Goal: Task Accomplishment & Management: Complete application form

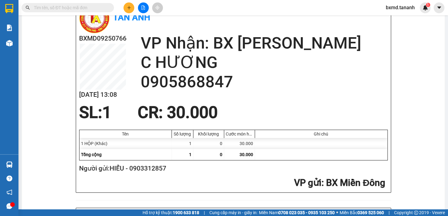
scroll to position [84, 0]
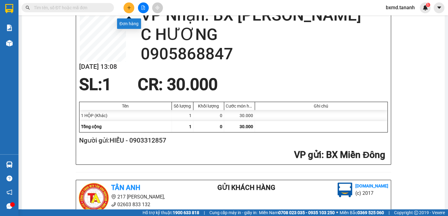
click at [127, 6] on icon "plus" at bounding box center [129, 8] width 4 height 4
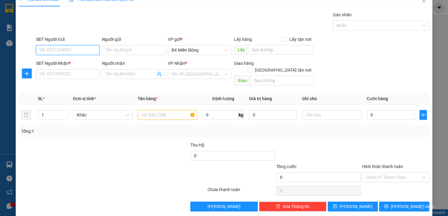
scroll to position [11, 0]
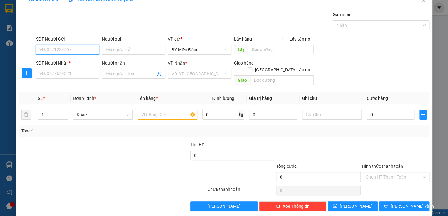
click at [90, 53] on input "SĐT Người Gửi" at bounding box center [67, 50] width 63 height 10
click at [86, 49] on input "SĐT Người Gửi" at bounding box center [67, 50] width 63 height 10
click at [117, 75] on input "Người nhận" at bounding box center [131, 73] width 50 height 7
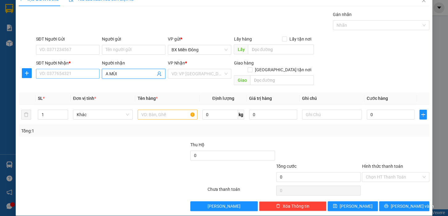
type input "A MÙI"
click at [79, 72] on input "SĐT Người Nhận *" at bounding box center [67, 74] width 63 height 10
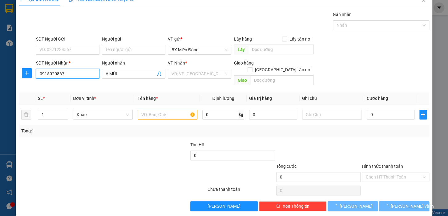
type input "0915020867"
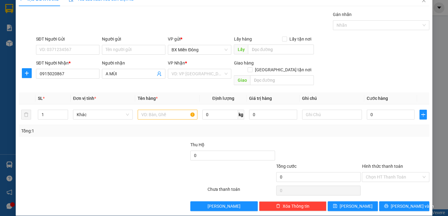
click at [107, 142] on div at bounding box center [147, 153] width 86 height 22
click at [88, 46] on input "SĐT Người Gửi" at bounding box center [67, 50] width 63 height 10
drag, startPoint x: 63, startPoint y: 74, endPoint x: 30, endPoint y: 80, distance: 34.0
click at [30, 80] on div "SĐT Người Nhận * 0915020867 0915020867 Người nhận A MÙI VP Nhận * VD: VP Sài Gò…" at bounding box center [223, 74] width 411 height 28
paste input "0915020867"
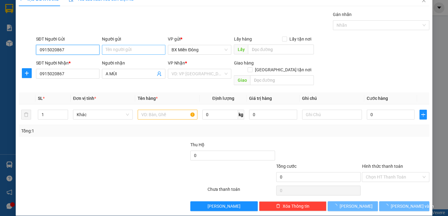
type input "0915020867"
click at [126, 45] on input "Người gửi" at bounding box center [133, 50] width 63 height 10
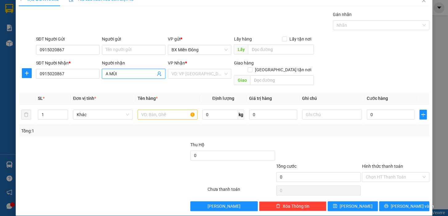
drag, startPoint x: 119, startPoint y: 75, endPoint x: 102, endPoint y: 86, distance: 20.2
click at [74, 82] on div "Transit Pickup Surcharge Ids Transit Deliver Surcharge Ids Transit Deliver Surc…" at bounding box center [224, 111] width 410 height 200
paste input "A MÙI"
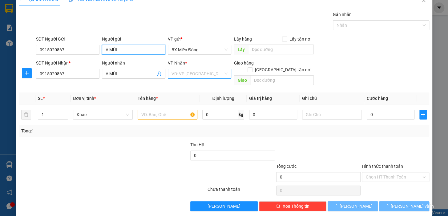
click at [223, 73] on div "VD: VP [GEOGRAPHIC_DATA]" at bounding box center [199, 74] width 63 height 10
type input "A MÙI"
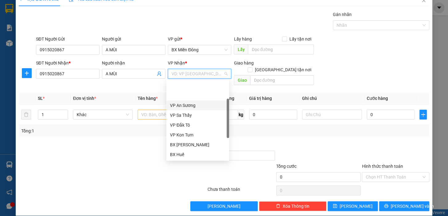
scroll to position [56, 0]
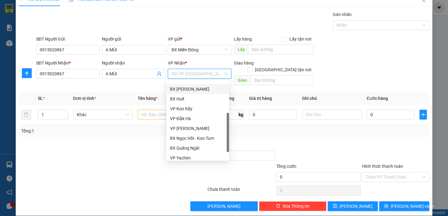
click at [199, 87] on div "BX [PERSON_NAME]" at bounding box center [197, 89] width 55 height 7
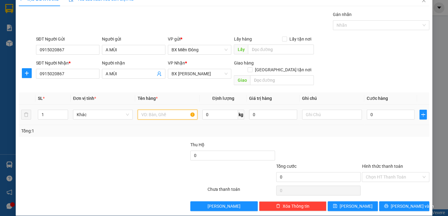
click at [170, 110] on input "text" at bounding box center [168, 115] width 60 height 10
type input "1 TG"
type input "6"
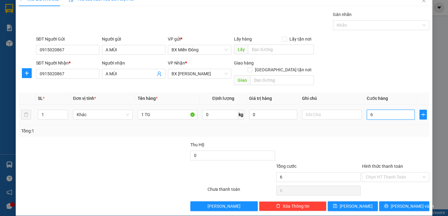
type input "60"
type input "60.000"
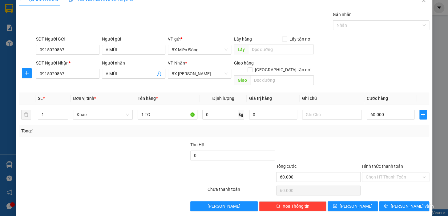
click at [384, 164] on label "Hình thức thanh toán" at bounding box center [381, 166] width 41 height 5
click at [384, 173] on input "Hình thức thanh toán" at bounding box center [393, 177] width 56 height 9
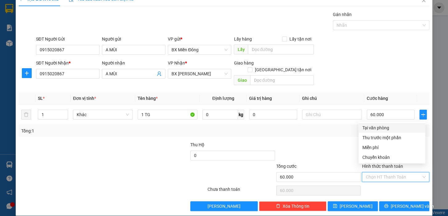
click at [378, 129] on div "Tại văn phòng" at bounding box center [391, 128] width 59 height 7
type input "0"
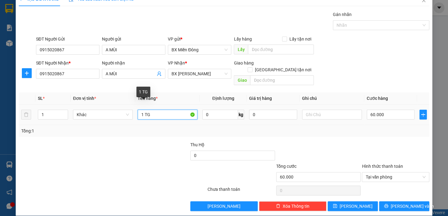
click at [159, 110] on input "1 TG" at bounding box center [168, 115] width 60 height 10
type input "1 TG BÁNH KẸO"
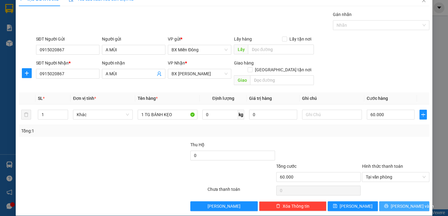
click at [397, 203] on span "[PERSON_NAME] và In" at bounding box center [411, 206] width 43 height 7
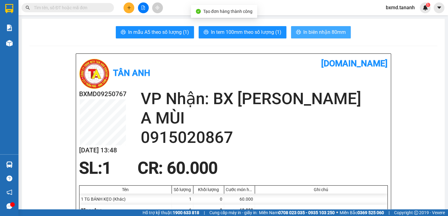
click at [317, 34] on span "In biên nhận 80mm" at bounding box center [324, 32] width 42 height 8
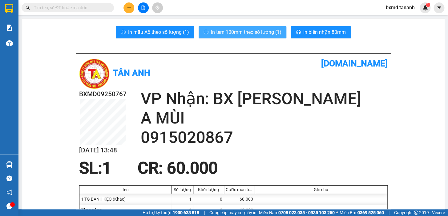
click at [242, 28] on span "In tem 100mm theo số lượng (1)" at bounding box center [246, 32] width 70 height 8
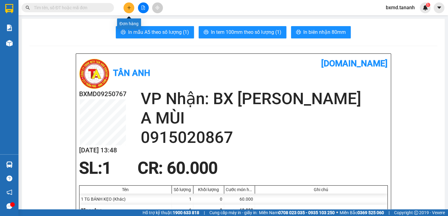
click at [130, 9] on icon "plus" at bounding box center [129, 8] width 4 height 4
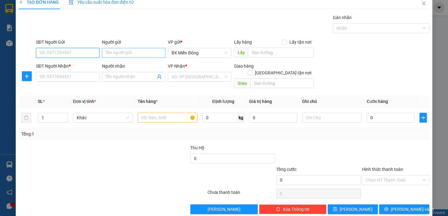
scroll to position [11, 0]
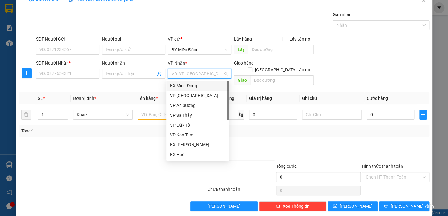
click at [174, 73] on input "search" at bounding box center [197, 73] width 52 height 9
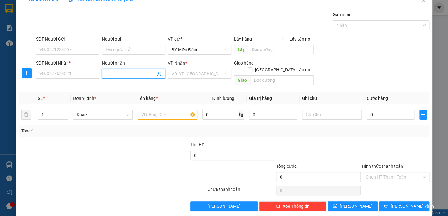
click at [138, 74] on input "Người nhận" at bounding box center [131, 73] width 50 height 7
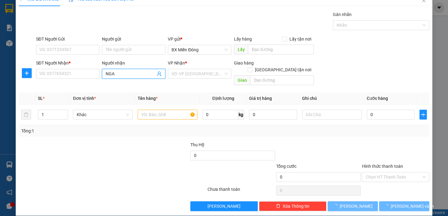
type input "NGA B"
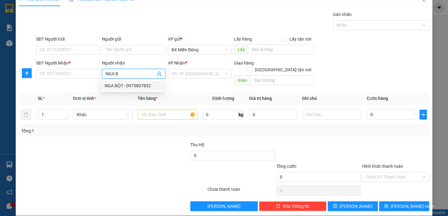
click at [120, 85] on div "NGA BỘT - 0975807832" at bounding box center [132, 85] width 55 height 7
type input "0975807832"
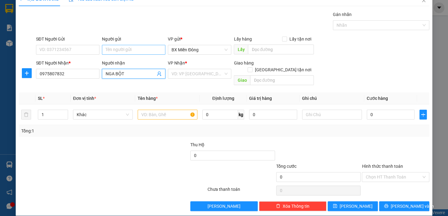
type input "NGA BỘT"
click at [118, 48] on input "Người gửi" at bounding box center [133, 50] width 63 height 10
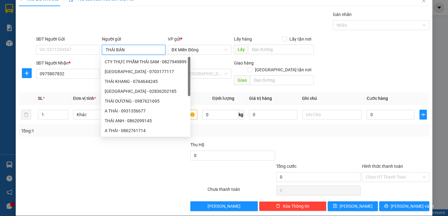
type input "THÁI BÁNH"
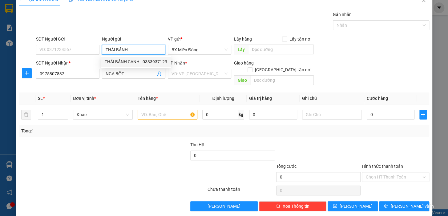
click at [144, 63] on div "THÁI BÁNH CANH - 0333937123" at bounding box center [136, 61] width 62 height 7
type input "0333937123"
type input "THÁI BÁNH CANH"
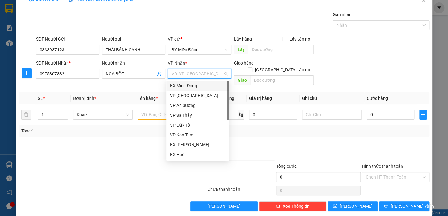
click at [214, 73] on input "search" at bounding box center [197, 73] width 52 height 9
click at [198, 148] on div "BX [PERSON_NAME]" at bounding box center [197, 145] width 63 height 10
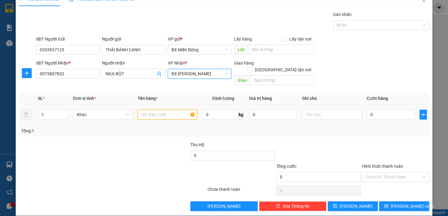
click at [154, 110] on input "text" at bounding box center [168, 115] width 60 height 10
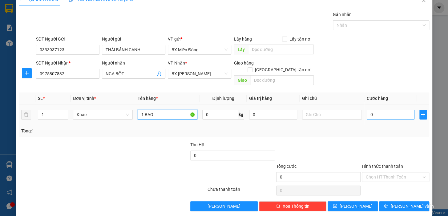
type input "1 BAO"
click at [379, 110] on input "0" at bounding box center [390, 115] width 48 height 10
type input "7"
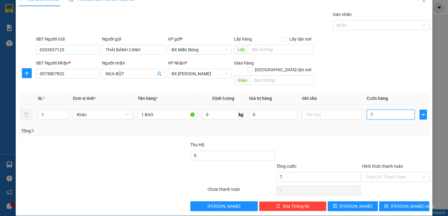
type input "70"
type input "70.000"
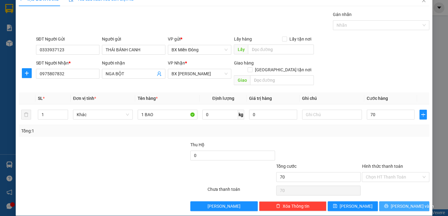
type input "70.000"
click at [394, 203] on span "[PERSON_NAME] và In" at bounding box center [411, 206] width 43 height 7
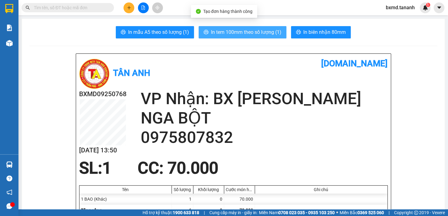
click at [252, 32] on span "In tem 100mm theo số lượng (1)" at bounding box center [246, 32] width 70 height 8
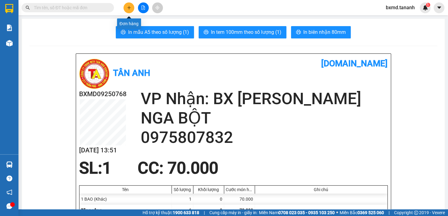
click at [131, 8] on button at bounding box center [128, 7] width 11 height 11
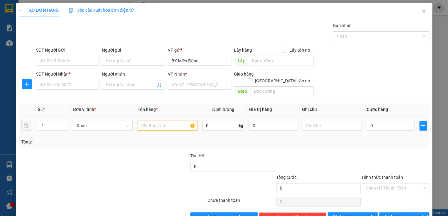
click at [152, 121] on input "text" at bounding box center [168, 126] width 60 height 10
click at [126, 86] on input "Người nhận" at bounding box center [131, 85] width 50 height 7
type input "A HANH"
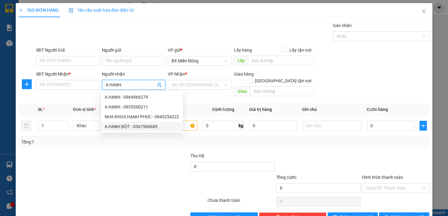
click at [129, 123] on div "A HẠNH BỘT - 0367566685" at bounding box center [142, 126] width 74 height 7
type input "0367566685"
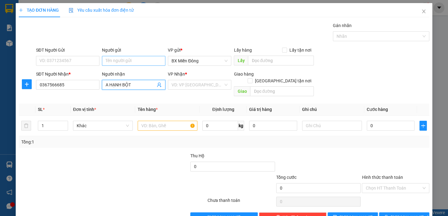
type input "A HẠNH BỘT"
click at [123, 58] on input "Người gửi" at bounding box center [133, 61] width 63 height 10
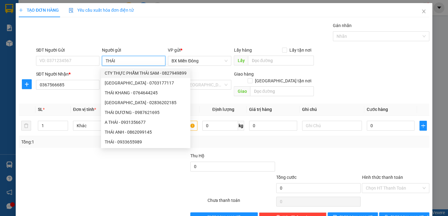
scroll to position [11, 0]
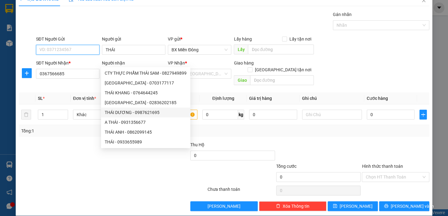
click at [76, 51] on input "SĐT Người Gửi" at bounding box center [67, 50] width 63 height 10
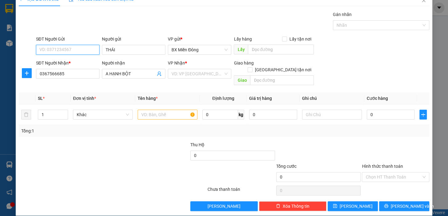
click at [76, 51] on input "SĐT Người Gửi" at bounding box center [67, 50] width 63 height 10
click at [120, 53] on input "THÁI" at bounding box center [133, 50] width 63 height 10
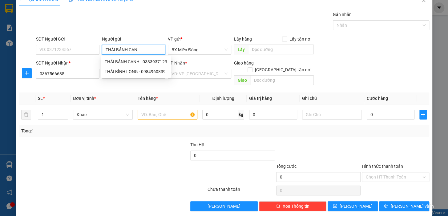
type input "THÁI BÁNH CANH"
click at [127, 64] on div "THÁI BÁNH CANH - 0333937123" at bounding box center [136, 61] width 62 height 7
type input "0333937123"
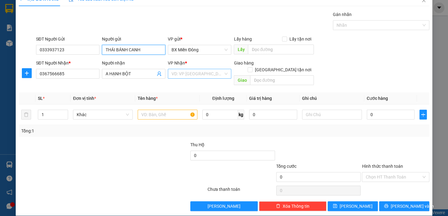
type input "THÁI BÁNH CANH"
click at [198, 75] on input "search" at bounding box center [197, 73] width 52 height 9
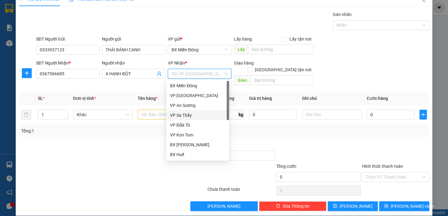
scroll to position [69, 0]
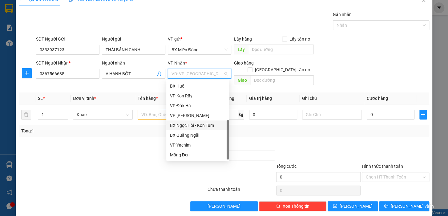
click at [204, 125] on div "BX Ngọc Hồi - Kon Tum" at bounding box center [197, 125] width 55 height 7
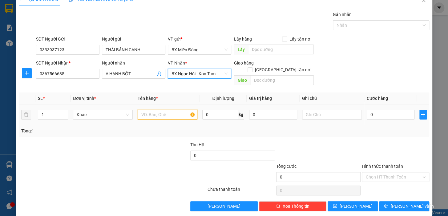
click at [158, 110] on input "text" at bounding box center [168, 115] width 60 height 10
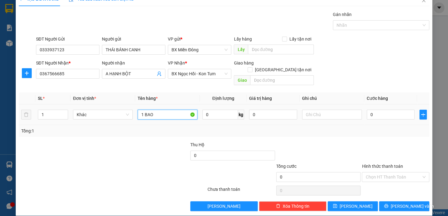
type input "1 BAO"
type input "7"
type input "70"
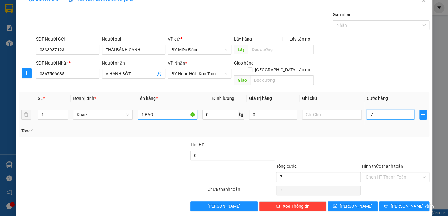
type input "70"
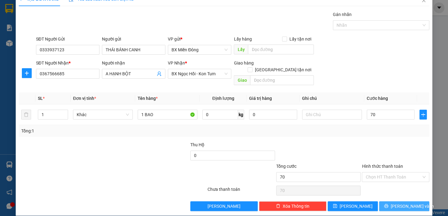
type input "70.000"
click at [393, 202] on button "[PERSON_NAME] và In" at bounding box center [404, 206] width 50 height 10
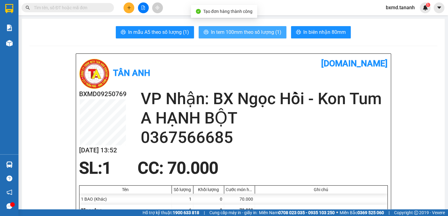
click at [265, 32] on span "In tem 100mm theo số lượng (1)" at bounding box center [246, 32] width 70 height 8
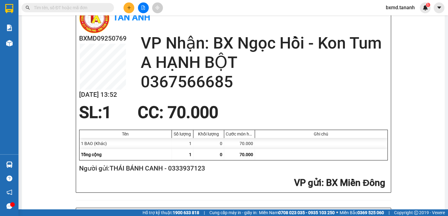
scroll to position [28, 0]
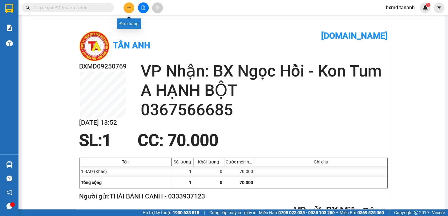
click at [127, 7] on icon "plus" at bounding box center [128, 7] width 3 height 0
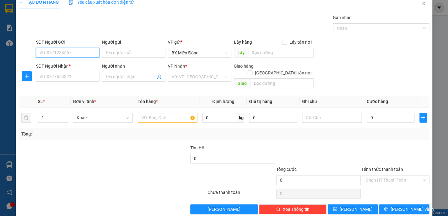
scroll to position [11, 0]
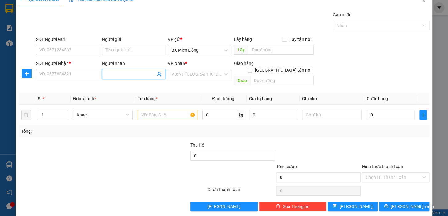
drag, startPoint x: 133, startPoint y: 74, endPoint x: 135, endPoint y: 66, distance: 8.0
click at [134, 71] on input "Người nhận" at bounding box center [131, 74] width 50 height 7
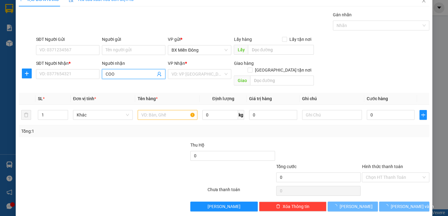
type input "COOP"
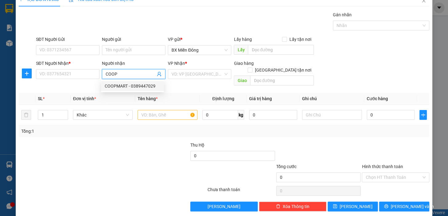
click at [119, 86] on div "COOPMART - 0389447029" at bounding box center [132, 86] width 55 height 7
type input "0389447029"
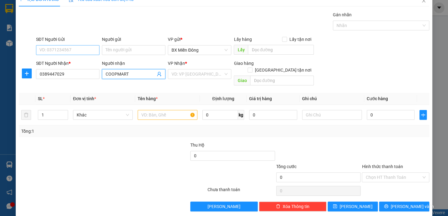
type input "COOPMART"
click at [73, 51] on input "SĐT Người Gửi" at bounding box center [67, 50] width 63 height 10
click at [89, 49] on input "SĐT Người Gửi" at bounding box center [67, 50] width 63 height 10
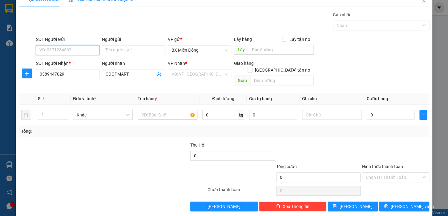
click at [89, 49] on input "SĐT Người Gửi" at bounding box center [67, 50] width 63 height 10
click at [114, 51] on input "Người gửi" at bounding box center [133, 50] width 63 height 10
click at [80, 46] on input "SĐT Người Gửi" at bounding box center [67, 50] width 63 height 10
click at [116, 52] on input "Người gửi" at bounding box center [133, 50] width 63 height 10
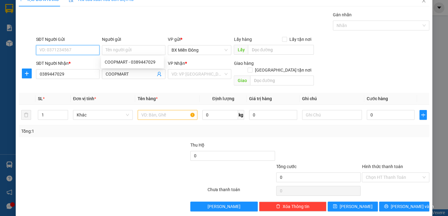
click at [88, 52] on input "SĐT Người Gửi" at bounding box center [67, 50] width 63 height 10
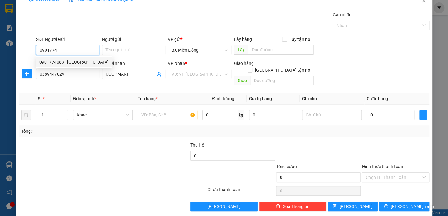
click at [69, 63] on div "0901774083 - VIỆT ĐỨC" at bounding box center [73, 62] width 69 height 7
type input "0901774083"
type input "VIỆT ĐỨC"
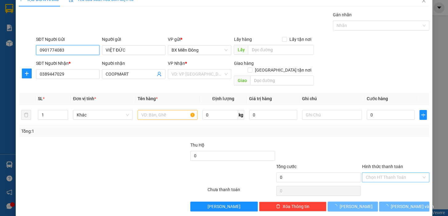
scroll to position [11, 0]
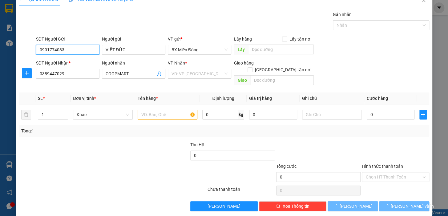
type input "120.000"
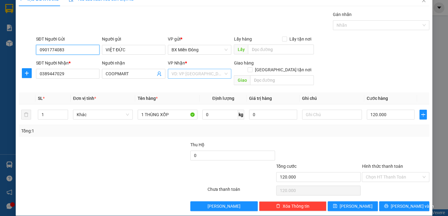
type input "0901774083"
click at [207, 75] on input "search" at bounding box center [197, 73] width 52 height 9
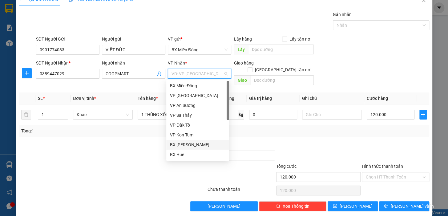
click at [202, 144] on div "BX [PERSON_NAME]" at bounding box center [197, 145] width 55 height 7
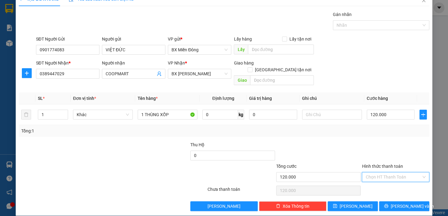
click at [384, 173] on input "Hình thức thanh toán" at bounding box center [393, 177] width 56 height 9
click at [381, 127] on div "Tại văn phòng" at bounding box center [391, 128] width 59 height 7
type input "0"
click at [404, 203] on span "[PERSON_NAME] và In" at bounding box center [411, 206] width 43 height 7
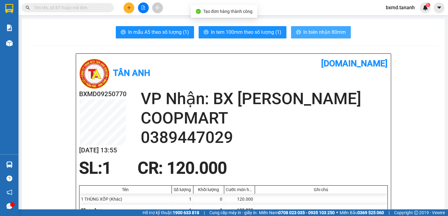
click at [329, 31] on span "In biên nhận 80mm" at bounding box center [324, 32] width 42 height 8
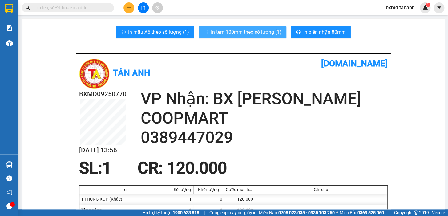
click at [237, 30] on span "In tem 100mm theo số lượng (1)" at bounding box center [246, 32] width 70 height 8
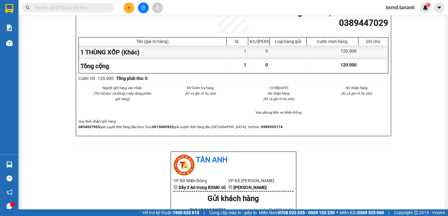
scroll to position [112, 0]
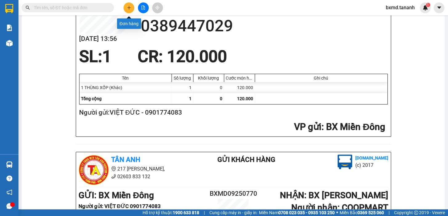
click at [128, 10] on icon "plus" at bounding box center [129, 8] width 4 height 4
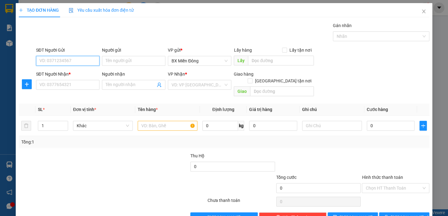
scroll to position [11, 0]
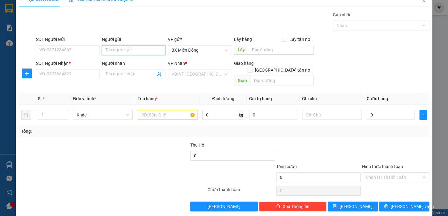
click at [127, 48] on input "Người gửi" at bounding box center [133, 50] width 63 height 10
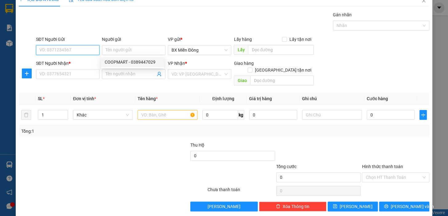
click at [76, 49] on input "SĐT Người Gửi" at bounding box center [67, 50] width 63 height 10
type input "0901900282"
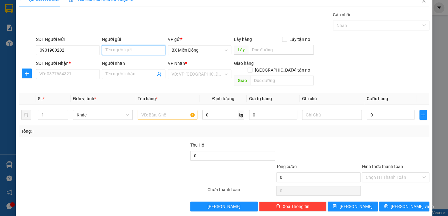
click at [120, 46] on input "Người gửi" at bounding box center [133, 50] width 63 height 10
click at [108, 50] on input "CTRAM" at bounding box center [133, 50] width 63 height 10
type input "C TRAM"
click at [74, 70] on input "SĐT Người Nhận *" at bounding box center [67, 74] width 63 height 10
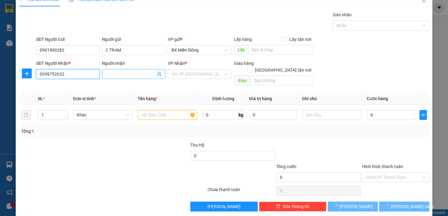
type input "0339752632"
click at [113, 73] on input "Người nhận" at bounding box center [131, 74] width 50 height 7
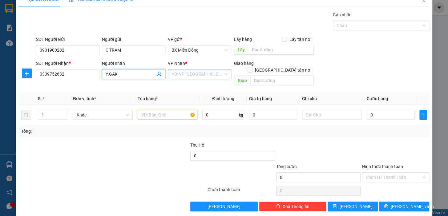
type input "Y.GAK"
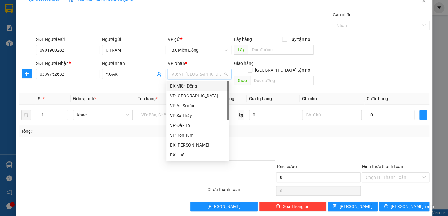
click at [182, 74] on input "search" at bounding box center [197, 74] width 52 height 9
drag, startPoint x: 200, startPoint y: 145, endPoint x: 262, endPoint y: 93, distance: 80.9
click at [200, 145] on div "BX [PERSON_NAME]" at bounding box center [197, 145] width 55 height 7
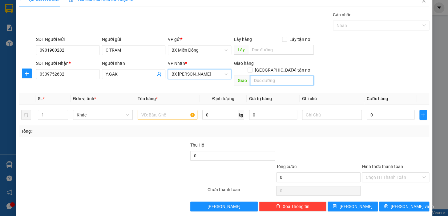
click at [284, 76] on input "text" at bounding box center [282, 81] width 64 height 10
type input "TRẦN PHÚ"
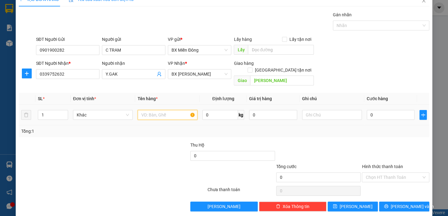
drag, startPoint x: 178, startPoint y: 108, endPoint x: 178, endPoint y: 97, distance: 10.5
click at [178, 110] on input "text" at bounding box center [168, 115] width 60 height 10
type input "1 XE ĐẠP NHỎ"
click at [378, 110] on input "0" at bounding box center [390, 115] width 48 height 10
type input "1"
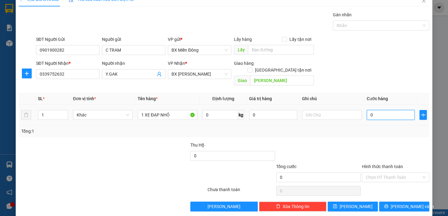
type input "1"
type input "10"
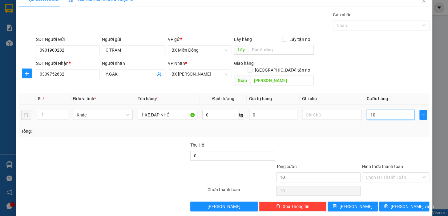
type input "100"
type input "100.000"
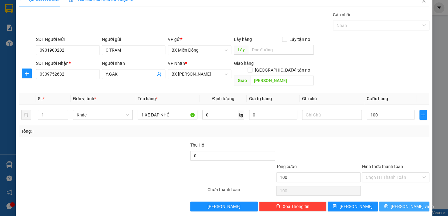
type input "100.000"
click at [398, 203] on span "[PERSON_NAME] và In" at bounding box center [411, 206] width 43 height 7
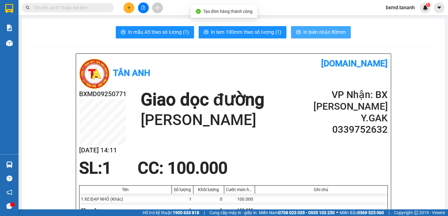
click at [306, 32] on span "In biên nhận 80mm" at bounding box center [324, 32] width 42 height 8
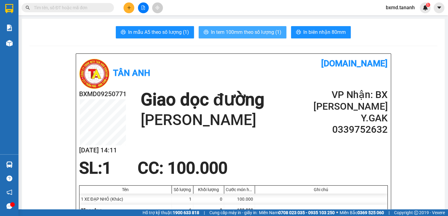
click at [238, 33] on span "In tem 100mm theo số lượng (1)" at bounding box center [246, 32] width 70 height 8
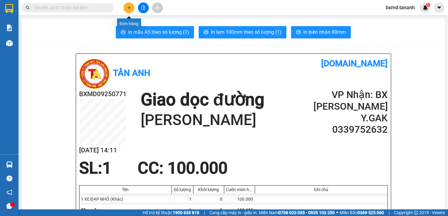
click at [126, 8] on button at bounding box center [128, 7] width 11 height 11
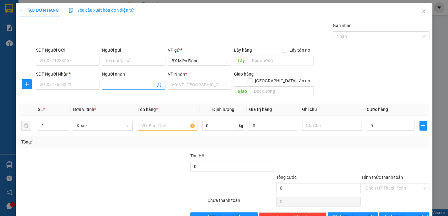
click at [137, 83] on input "Người nhận" at bounding box center [131, 85] width 50 height 7
type input "THẢO NGUYÊN"
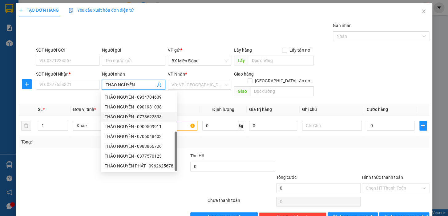
scroll to position [19, 0]
click at [141, 166] on div "THẢO NGUYÊN Q/ÁO - 0905252389" at bounding box center [139, 166] width 69 height 7
type input "0905252389"
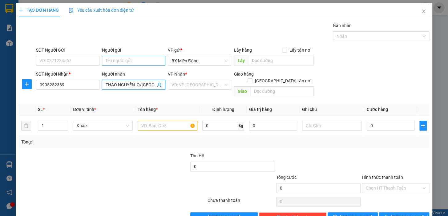
type input "THẢO NGUYÊN Q/ÁO"
click at [117, 61] on input "Người gửi" at bounding box center [133, 61] width 63 height 10
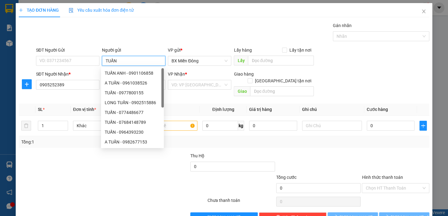
type input "TUẤN Q"
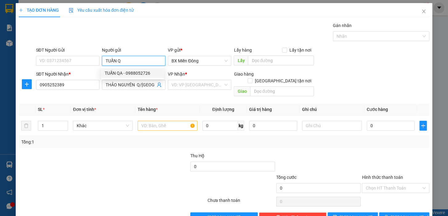
click at [133, 72] on div "TUẤN QA - 0988052726" at bounding box center [132, 73] width 55 height 7
type input "0988052726"
type input "TUẤN QA"
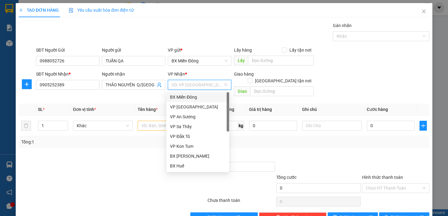
click at [211, 88] on input "search" at bounding box center [197, 84] width 52 height 9
click at [207, 156] on div "BX [PERSON_NAME]" at bounding box center [197, 156] width 55 height 7
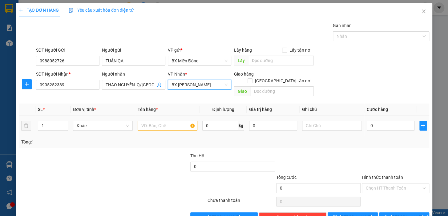
drag, startPoint x: 47, startPoint y: 119, endPoint x: 28, endPoint y: 125, distance: 20.5
click at [28, 125] on tr "1 Khác 0 kg 0 0" at bounding box center [224, 126] width 410 height 21
type input "10"
click at [167, 121] on input "text" at bounding box center [168, 126] width 60 height 10
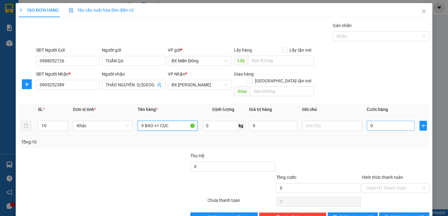
type input "9 BAO +1 CỤC"
click at [375, 121] on input "0" at bounding box center [390, 126] width 48 height 10
type input "1"
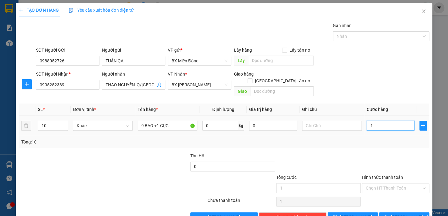
type input "10"
type input "100"
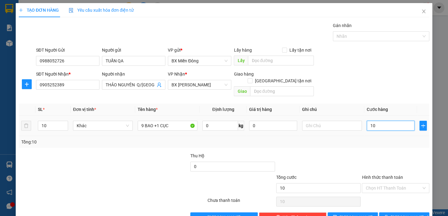
type input "100"
type input "1.000"
type input "10.000"
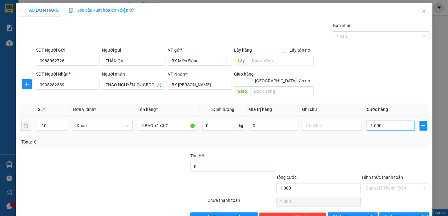
type input "10.000"
type input "1.000"
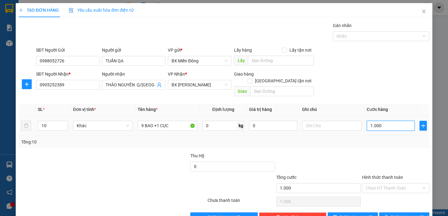
type input "100"
type input "10"
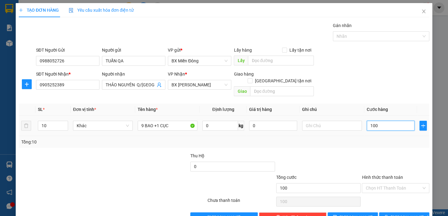
type input "10"
type input "1"
type input "10"
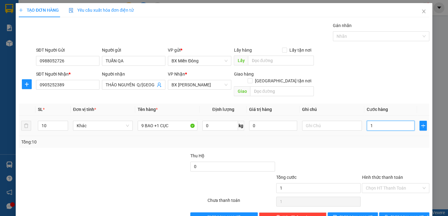
type input "10"
type input "100"
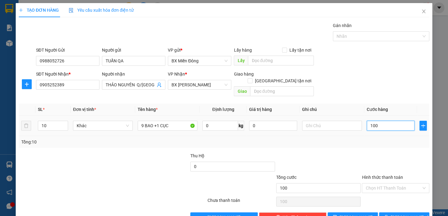
type input "1.000"
type input "1.000.000"
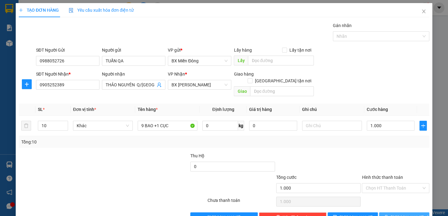
type input "1.000.000"
drag, startPoint x: 404, startPoint y: 207, endPoint x: 403, endPoint y: 199, distance: 8.6
click at [403, 214] on span "[PERSON_NAME] và In" at bounding box center [411, 217] width 43 height 7
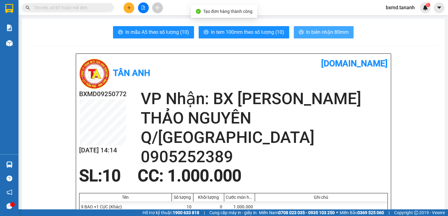
click at [317, 33] on span "In biên nhận 80mm" at bounding box center [327, 32] width 42 height 8
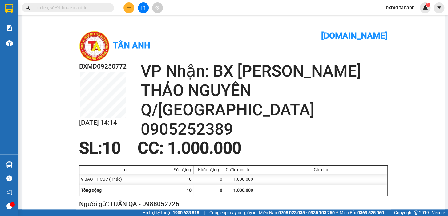
click at [132, 9] on button at bounding box center [128, 7] width 11 height 11
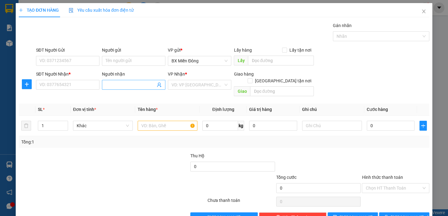
click at [134, 86] on input "Người nhận" at bounding box center [131, 85] width 50 height 7
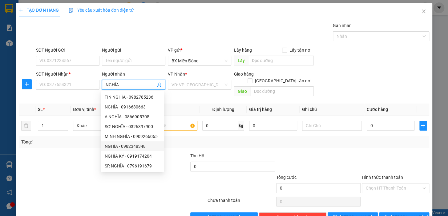
scroll to position [19, 0]
type input "NGHĨA"
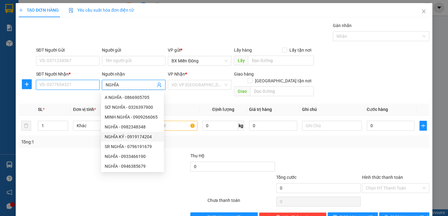
click at [85, 86] on input "SĐT Người Nhận *" at bounding box center [67, 85] width 63 height 10
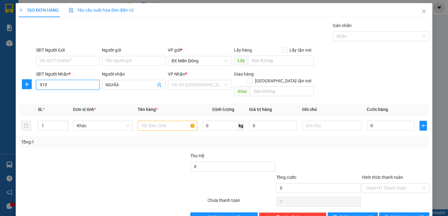
drag, startPoint x: 57, startPoint y: 83, endPoint x: 9, endPoint y: 81, distance: 48.3
click at [12, 92] on div "TẠO ĐƠN HÀNG Yêu cầu xuất hóa đơn điện tử Transit Pickup Surcharge Ids Transit …" at bounding box center [224, 108] width 448 height 216
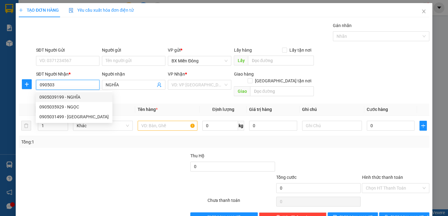
click at [56, 99] on div "0905039199 - NGHĨA" at bounding box center [73, 97] width 69 height 7
type input "0905039199"
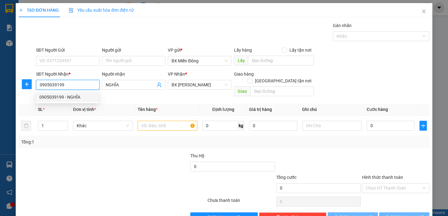
type input "50.000"
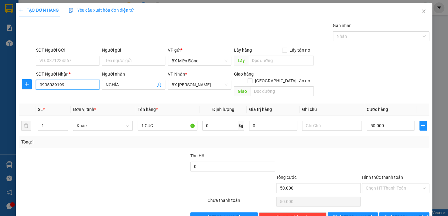
scroll to position [11, 0]
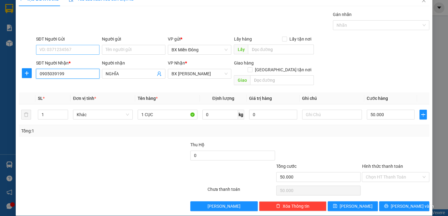
type input "0905039199"
click at [84, 50] on input "SĐT Người Gửi" at bounding box center [67, 50] width 63 height 10
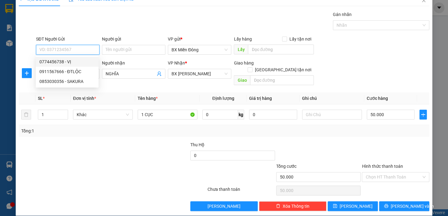
click at [63, 65] on div "0774456738 - VỊ" at bounding box center [66, 61] width 55 height 7
type input "0774456738"
type input "VỊ"
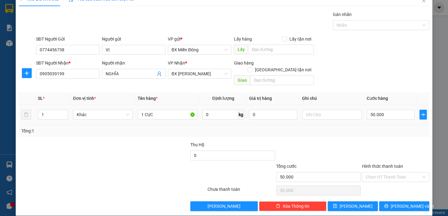
drag, startPoint x: 46, startPoint y: 106, endPoint x: 0, endPoint y: 123, distance: 49.1
click at [0, 116] on div "TẠO ĐƠN HÀNG Yêu cầu xuất hóa đơn điện tử Transit Pickup Surcharge Ids Transit …" at bounding box center [224, 108] width 448 height 216
type input "2"
drag, startPoint x: 142, startPoint y: 108, endPoint x: 125, endPoint y: 115, distance: 18.6
click at [126, 115] on tr "2 Khác 1 CỤC 0 kg 0 50.000" at bounding box center [224, 115] width 410 height 21
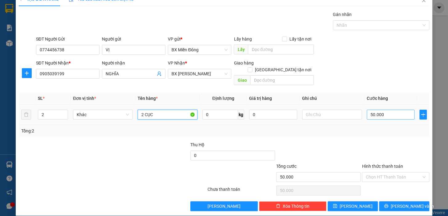
type input "2 CỤC"
click at [375, 110] on input "50.000" at bounding box center [390, 115] width 48 height 10
type input "1"
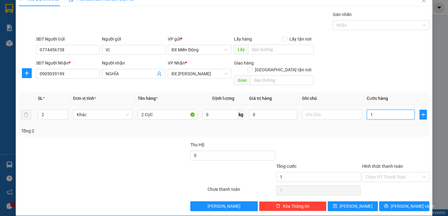
type input "10"
type input "100"
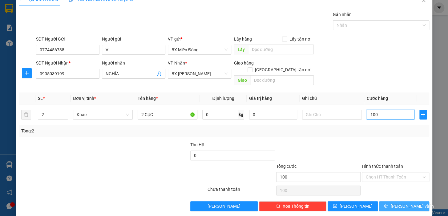
type input "100"
type input "100.000"
drag, startPoint x: 396, startPoint y: 197, endPoint x: 397, endPoint y: 189, distance: 7.4
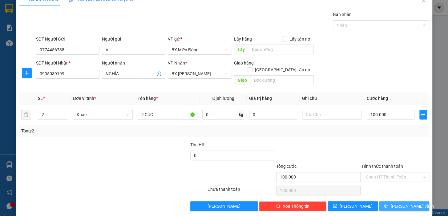
click at [396, 201] on button "[PERSON_NAME] và In" at bounding box center [404, 206] width 50 height 10
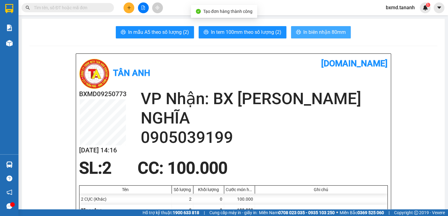
click at [323, 31] on span "In biên nhận 80mm" at bounding box center [324, 32] width 42 height 8
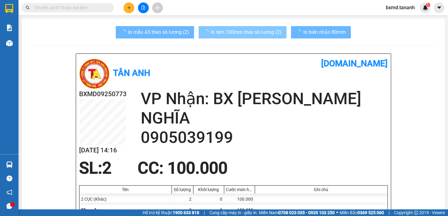
click at [227, 29] on span "In tem 100mm theo số lượng (2)" at bounding box center [246, 32] width 70 height 8
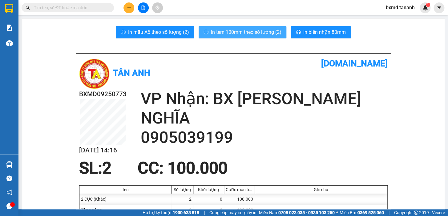
click at [253, 33] on span "In tem 100mm theo số lượng (2)" at bounding box center [246, 32] width 70 height 8
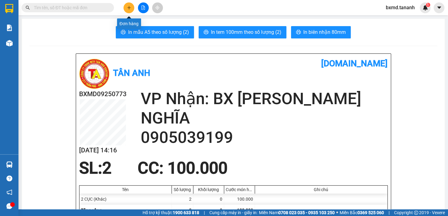
click at [126, 11] on button at bounding box center [128, 7] width 11 height 11
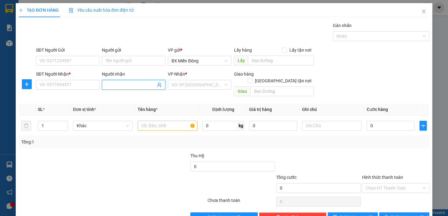
click at [114, 88] on input "Người nhận" at bounding box center [131, 85] width 50 height 7
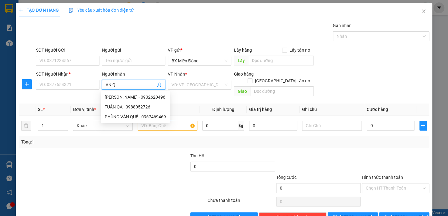
type input "AN"
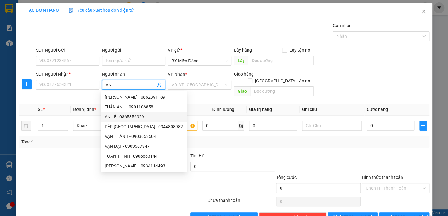
click at [125, 114] on div "AN LÊ - 0865356929" at bounding box center [144, 117] width 78 height 7
type input "0865356929"
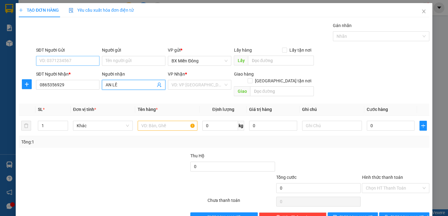
type input "AN LÊ"
click at [93, 63] on input "SĐT Người Gửi" at bounding box center [67, 61] width 63 height 10
drag, startPoint x: 70, startPoint y: 86, endPoint x: 0, endPoint y: 105, distance: 72.3
click at [0, 115] on div "TẠO ĐƠN HÀNG Yêu cầu xuất hóa đơn điện tử Transit Pickup Surcharge Ids Transit …" at bounding box center [224, 108] width 448 height 216
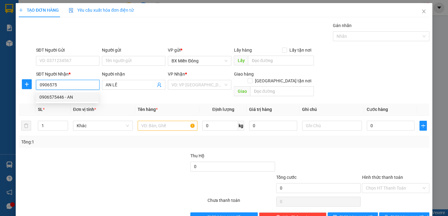
click at [47, 95] on div "0906575446 - AN" at bounding box center [66, 97] width 55 height 7
type input "0906575446"
type input "AN"
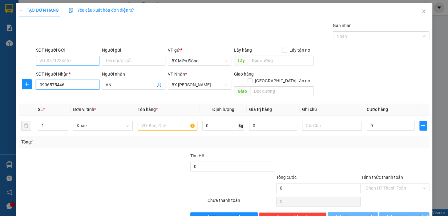
type input "60.000"
type input "0906575446"
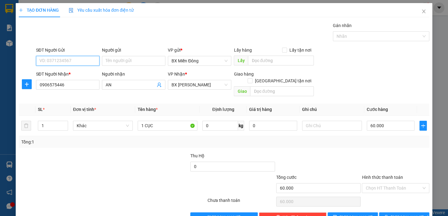
click at [74, 62] on input "SĐT Người Gửi" at bounding box center [67, 61] width 63 height 10
click at [76, 92] on div "0392731259 - KIM NGỌC" at bounding box center [69, 93] width 61 height 7
type input "0392731259"
type input "KIM NGỌC"
type input "50.000"
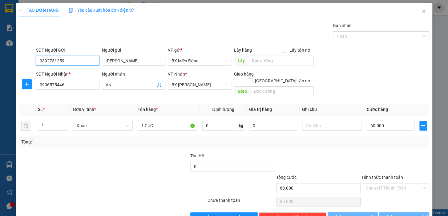
type input "50.000"
click at [400, 214] on span "[PERSON_NAME] và In" at bounding box center [411, 217] width 43 height 7
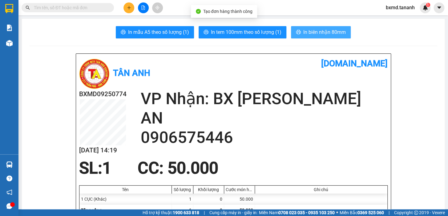
click at [315, 35] on span "In biên nhận 80mm" at bounding box center [324, 32] width 42 height 8
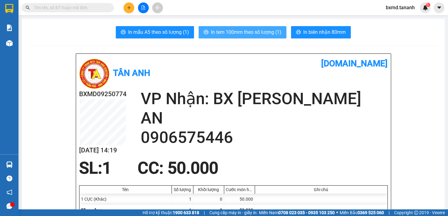
click at [221, 32] on span "In tem 100mm theo số lượng (1)" at bounding box center [246, 32] width 70 height 8
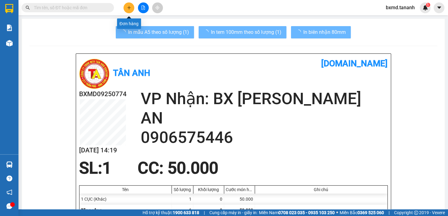
click at [128, 7] on icon "plus" at bounding box center [129, 8] width 4 height 4
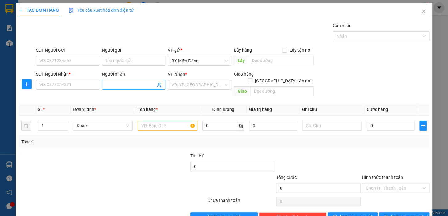
click at [121, 82] on input "Người nhận" at bounding box center [131, 85] width 50 height 7
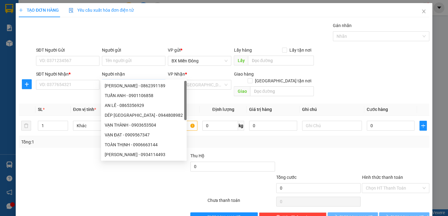
type input "TÂN MỸ"
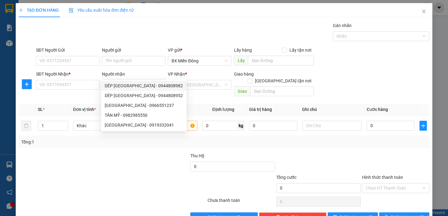
click at [119, 84] on div "DÉP TÂN MỸ - 0944808982" at bounding box center [144, 85] width 78 height 7
type input "0944808982"
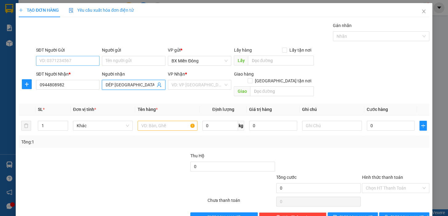
type input "DÉP TÂN MỸ"
click at [78, 56] on input "SĐT Người Gửi" at bounding box center [67, 61] width 63 height 10
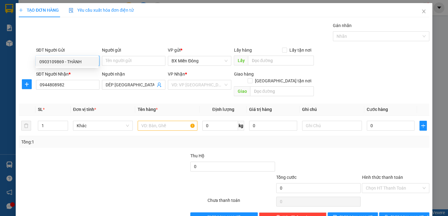
click at [65, 59] on div "0903109869 - THÀNH" at bounding box center [66, 61] width 55 height 7
type input "0903109869"
type input "THÀNH"
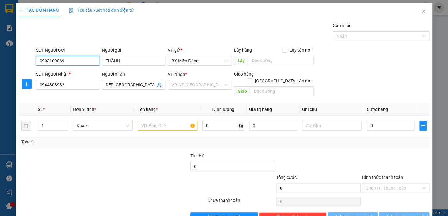
type input "300.000"
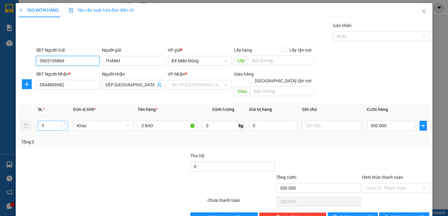
type input "0903109869"
drag, startPoint x: 50, startPoint y: 105, endPoint x: 2, endPoint y: 128, distance: 52.3
click at [5, 127] on div "TẠO ĐƠN HÀNG Yêu cầu xuất hóa đơn điện tử Transit Pickup Surcharge Ids Transit …" at bounding box center [224, 108] width 448 height 216
type input "1"
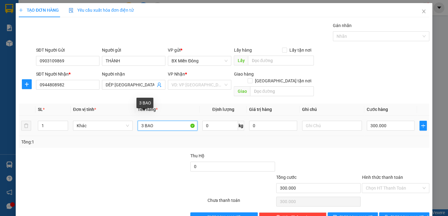
drag, startPoint x: 142, startPoint y: 107, endPoint x: 133, endPoint y: 111, distance: 9.5
click at [135, 116] on td "3 BAO" at bounding box center [167, 126] width 65 height 21
type input "1 BAO"
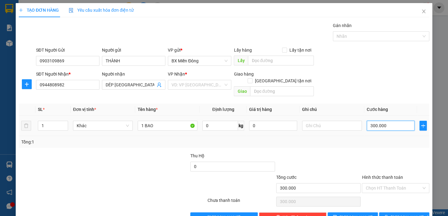
click at [382, 121] on input "300.000" at bounding box center [390, 126] width 48 height 10
type input "1"
type input "10"
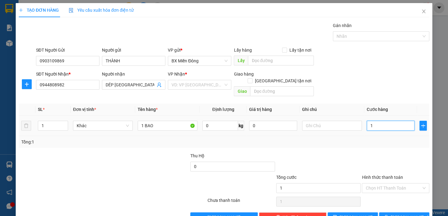
type input "10"
type input "100"
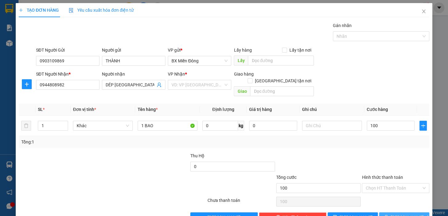
type input "100.000"
click at [405, 214] on span "[PERSON_NAME] và In" at bounding box center [411, 217] width 43 height 7
click at [226, 80] on div "VD: VP [GEOGRAPHIC_DATA]" at bounding box center [199, 85] width 63 height 10
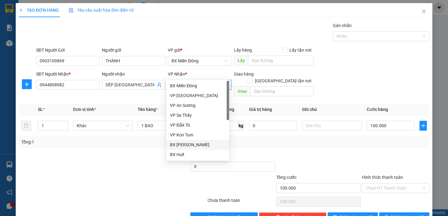
click at [189, 147] on div "BX [PERSON_NAME]" at bounding box center [197, 145] width 55 height 7
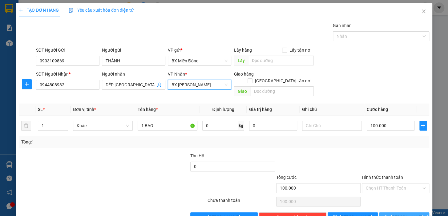
click at [403, 214] on span "[PERSON_NAME] và In" at bounding box center [411, 217] width 43 height 7
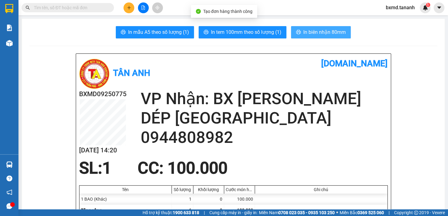
click at [316, 30] on span "In biên nhận 80mm" at bounding box center [324, 32] width 42 height 8
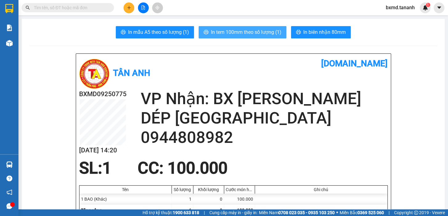
click at [229, 31] on span "In tem 100mm theo số lượng (1)" at bounding box center [246, 32] width 70 height 8
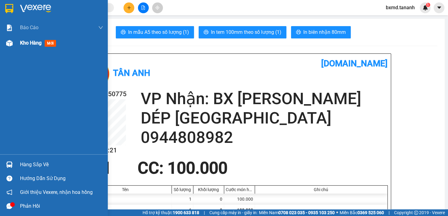
click at [26, 42] on span "Kho hàng" at bounding box center [31, 43] width 22 height 6
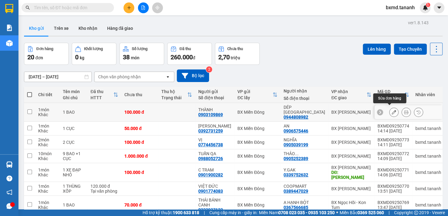
click at [391, 110] on icon at bounding box center [393, 112] width 4 height 4
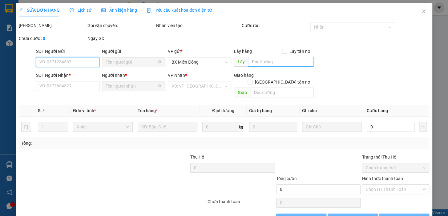
type input "0903109869"
type input "0944808982"
type input "100.000"
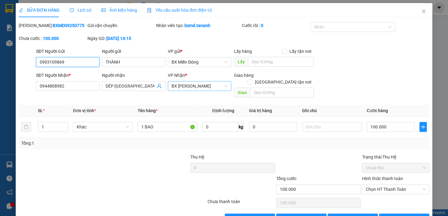
click at [221, 82] on span "BX [PERSON_NAME]" at bounding box center [199, 86] width 56 height 9
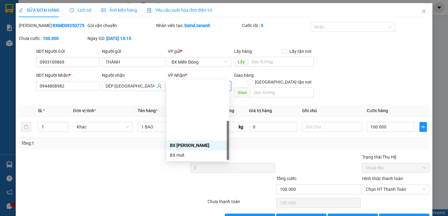
click at [198, 191] on div "BX Ngọc Hồi - Kon Tum" at bounding box center [197, 194] width 55 height 7
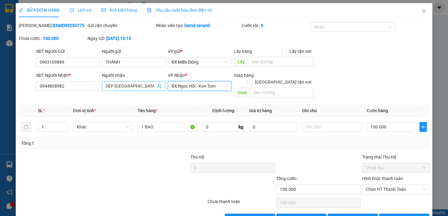
click at [135, 83] on input "DÉP TÂN MỸ" at bounding box center [131, 86] width 50 height 7
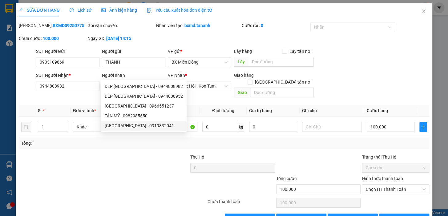
click at [140, 126] on div "TÂN MỸ NH - 0919332041" at bounding box center [144, 125] width 78 height 7
type input "0919332041"
type input "TÂN MỸ NH"
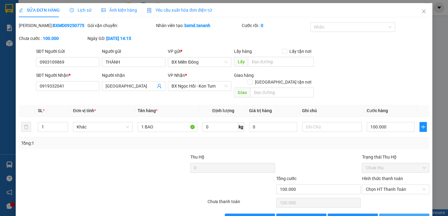
click at [403, 215] on span "[PERSON_NAME] và In" at bounding box center [411, 218] width 43 height 7
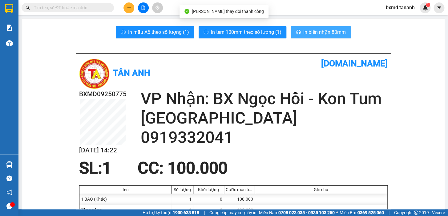
click at [316, 34] on span "In biên nhận 80mm" at bounding box center [324, 32] width 42 height 8
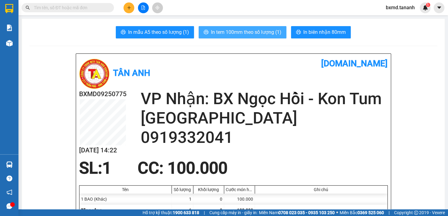
click at [221, 27] on button "In tem 100mm theo số lượng (1)" at bounding box center [242, 32] width 88 height 12
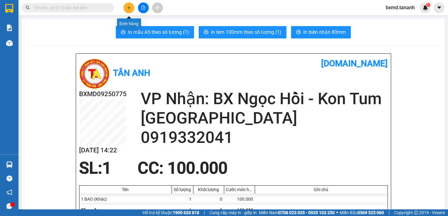
click at [131, 6] on icon "plus" at bounding box center [129, 8] width 4 height 4
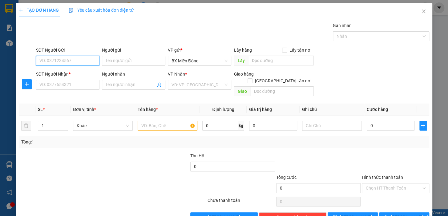
click at [83, 56] on input "SĐT Người Gửi" at bounding box center [67, 61] width 63 height 10
click at [123, 56] on input "Người gửi" at bounding box center [133, 61] width 63 height 10
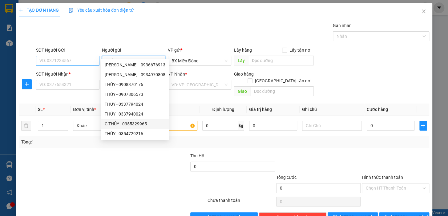
type input "THÚY"
click at [73, 56] on input "SĐT Người Gửi" at bounding box center [67, 61] width 63 height 10
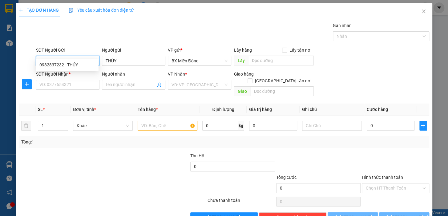
type input "0982837232"
click at [67, 67] on div "0982837232 - THÚY" at bounding box center [66, 65] width 55 height 7
type input "0396758888"
type input "THÚY ĐỐNG ĐA"
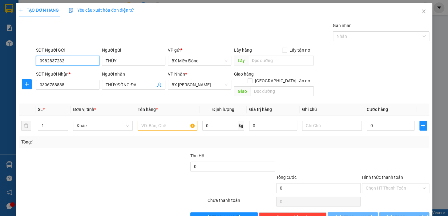
type input "50.000"
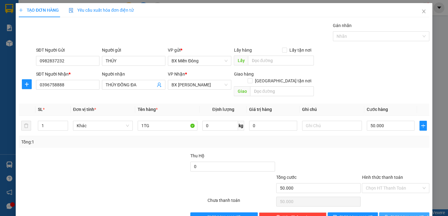
click at [404, 214] on span "[PERSON_NAME] và In" at bounding box center [411, 217] width 43 height 7
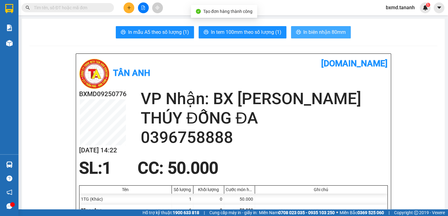
click at [313, 33] on span "In biên nhận 80mm" at bounding box center [324, 32] width 42 height 8
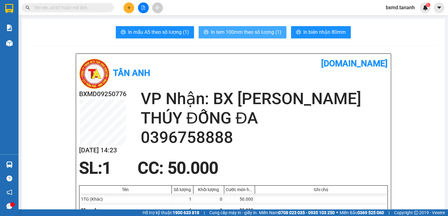
click at [238, 30] on span "In tem 100mm theo số lượng (1)" at bounding box center [246, 32] width 70 height 8
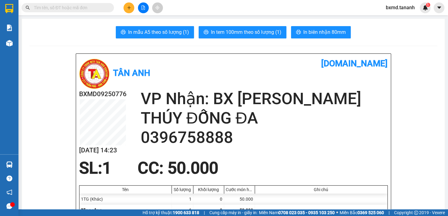
click at [130, 10] on button at bounding box center [128, 7] width 11 height 11
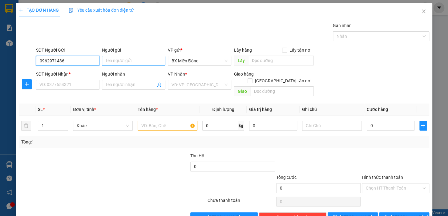
type input "0962971436"
click at [141, 64] on input "Người gửi" at bounding box center [133, 61] width 63 height 10
type input "CẬN"
click at [81, 86] on input "SĐT Người Nhận *" at bounding box center [67, 85] width 63 height 10
type input "0983153737"
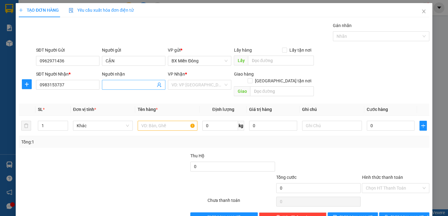
click at [119, 82] on input "Người nhận" at bounding box center [131, 85] width 50 height 7
type input "A PHƯƠNG"
click at [130, 174] on div at bounding box center [78, 185] width 120 height 22
click at [209, 84] on input "search" at bounding box center [197, 84] width 52 height 9
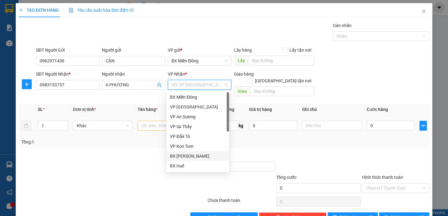
drag, startPoint x: 192, startPoint y: 156, endPoint x: 229, endPoint y: 113, distance: 57.0
click at [193, 155] on div "BX [PERSON_NAME]" at bounding box center [197, 156] width 55 height 7
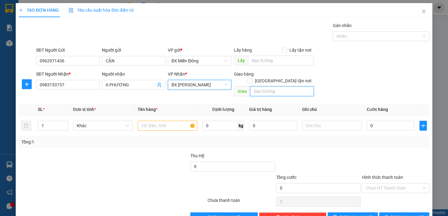
click at [277, 89] on input "text" at bounding box center [282, 91] width 64 height 10
type input "TRẦN PHÚ"
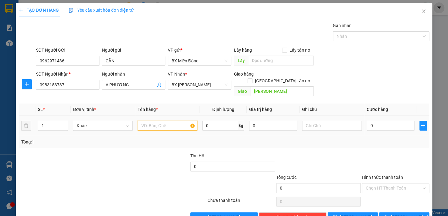
click at [167, 121] on input "text" at bounding box center [168, 126] width 60 height 10
click at [185, 121] on input "text" at bounding box center [168, 126] width 60 height 10
type input "1 TG"
click at [373, 122] on input "0" at bounding box center [390, 126] width 48 height 10
type input "4"
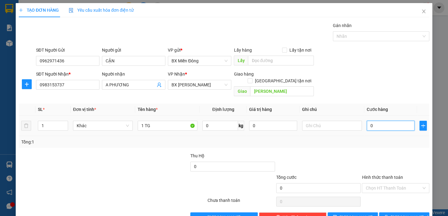
type input "4"
type input "40"
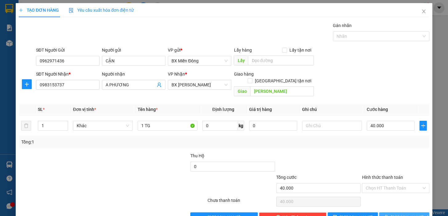
click at [403, 214] on span "[PERSON_NAME] và In" at bounding box center [411, 217] width 43 height 7
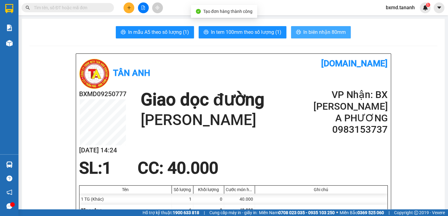
click at [318, 32] on span "In biên nhận 80mm" at bounding box center [324, 32] width 42 height 8
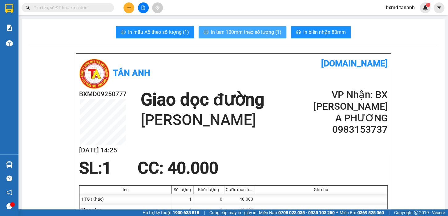
click at [244, 31] on span "In tem 100mm theo số lượng (1)" at bounding box center [246, 32] width 70 height 8
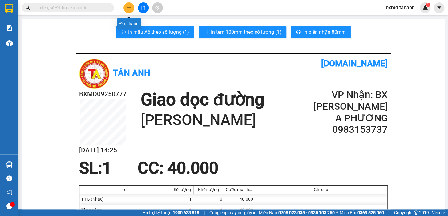
click at [125, 5] on button at bounding box center [128, 7] width 11 height 11
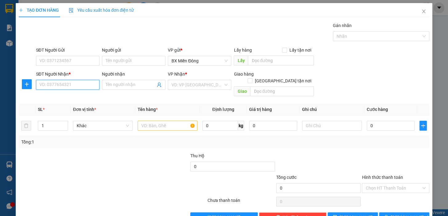
click at [90, 87] on input "SĐT Người Nhận *" at bounding box center [67, 85] width 63 height 10
click at [72, 96] on div "0905993707 - VIÊN" at bounding box center [66, 97] width 55 height 7
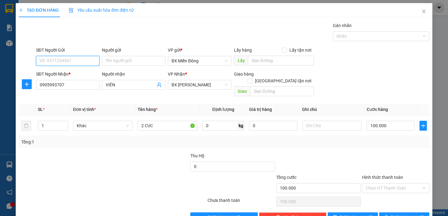
click at [75, 58] on input "SĐT Người Gửi" at bounding box center [67, 61] width 63 height 10
click at [74, 75] on div "0708570857 - TRONG" at bounding box center [66, 73] width 55 height 7
click at [402, 214] on span "[PERSON_NAME] và In" at bounding box center [411, 217] width 43 height 7
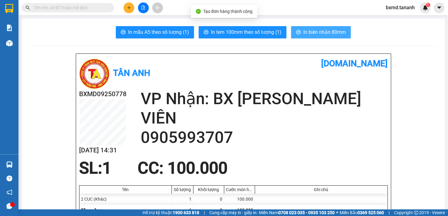
click at [323, 31] on span "In biên nhận 80mm" at bounding box center [324, 32] width 42 height 8
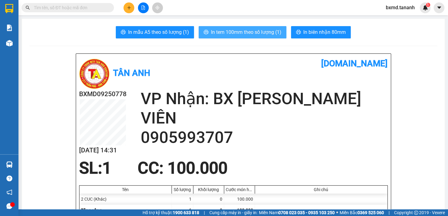
click at [235, 34] on span "In tem 100mm theo số lượng (1)" at bounding box center [246, 32] width 70 height 8
click at [237, 31] on span "In tem 100mm theo số lượng (1)" at bounding box center [246, 32] width 70 height 8
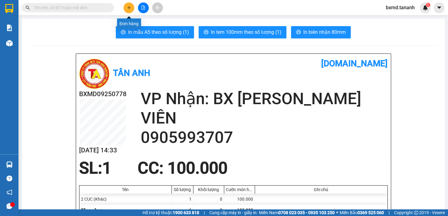
click at [127, 9] on icon "plus" at bounding box center [129, 8] width 4 height 4
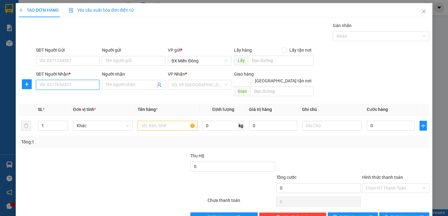
click at [78, 85] on input "SĐT Người Nhận *" at bounding box center [67, 85] width 63 height 10
click at [122, 82] on input "Người nhận" at bounding box center [131, 85] width 50 height 7
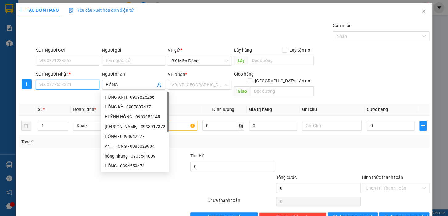
click at [71, 83] on input "SĐT Người Nhận *" at bounding box center [67, 85] width 63 height 10
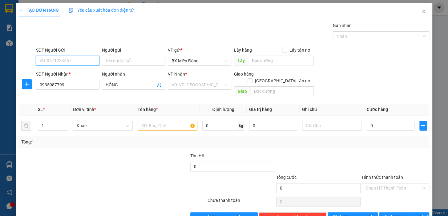
click at [82, 63] on input "SĐT Người Gửi" at bounding box center [67, 61] width 63 height 10
click at [130, 61] on input "Người gửi" at bounding box center [133, 61] width 63 height 10
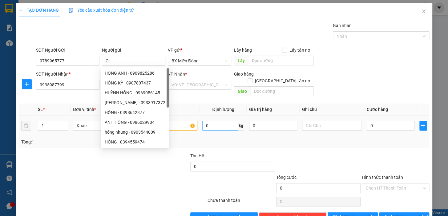
drag, startPoint x: 161, startPoint y: 184, endPoint x: 204, endPoint y: 114, distance: 81.8
click at [162, 183] on div at bounding box center [172, 185] width 69 height 22
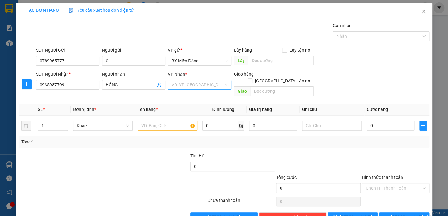
click at [227, 86] on div "VD: VP [GEOGRAPHIC_DATA]" at bounding box center [199, 85] width 63 height 10
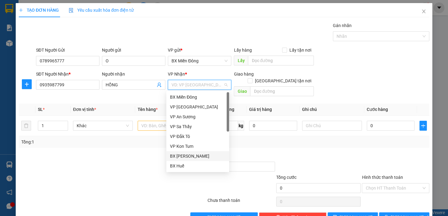
click at [192, 154] on div "BX [PERSON_NAME]" at bounding box center [197, 156] width 55 height 7
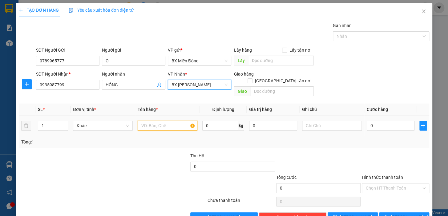
click at [161, 122] on input "text" at bounding box center [168, 126] width 60 height 10
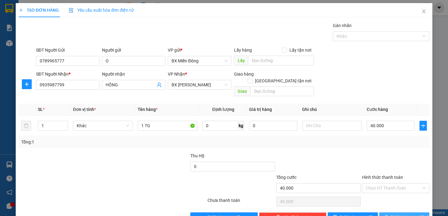
click at [401, 214] on span "[PERSON_NAME] và In" at bounding box center [411, 217] width 43 height 7
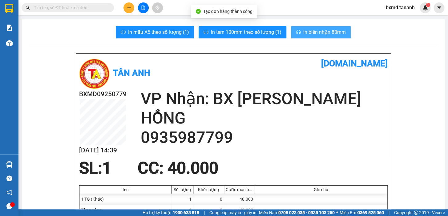
click at [320, 29] on span "In biên nhận 80mm" at bounding box center [324, 32] width 42 height 8
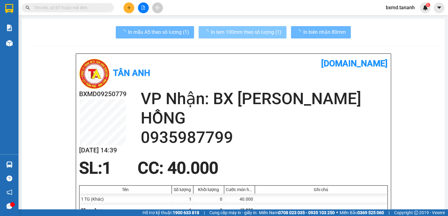
click at [241, 31] on span "In tem 100mm theo số lượng (1)" at bounding box center [246, 32] width 70 height 8
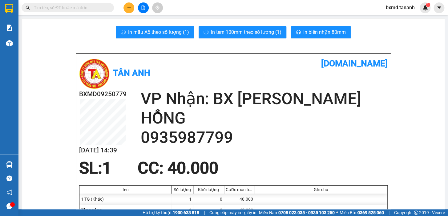
click at [132, 11] on button at bounding box center [128, 7] width 11 height 11
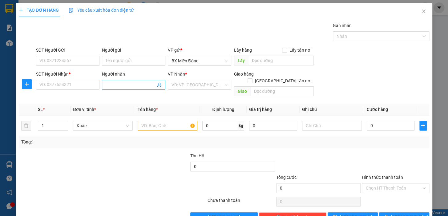
click at [114, 82] on input "Người nhận" at bounding box center [131, 85] width 50 height 7
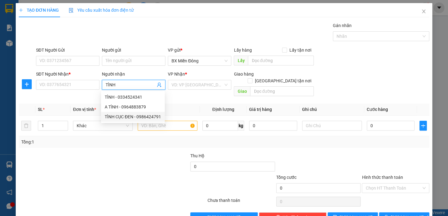
click at [143, 118] on div "TÌNH CỤC ĐEN - 0986424791" at bounding box center [133, 117] width 56 height 7
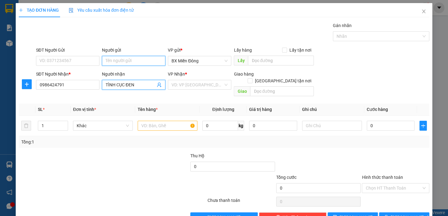
click at [136, 59] on input "Người gửi" at bounding box center [133, 61] width 63 height 10
click at [146, 73] on div "DUYÊN ĐINH - 0776261315" at bounding box center [132, 73] width 55 height 7
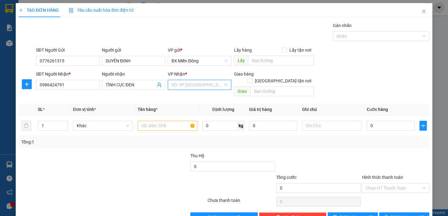
click at [214, 86] on input "search" at bounding box center [197, 84] width 52 height 9
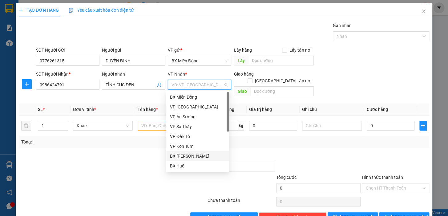
click at [197, 157] on div "BX [PERSON_NAME]" at bounding box center [197, 156] width 55 height 7
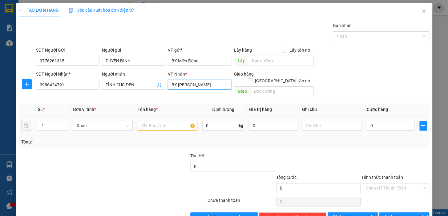
drag, startPoint x: 156, startPoint y: 125, endPoint x: 157, endPoint y: 122, distance: 3.2
click at [156, 125] on div at bounding box center [168, 126] width 60 height 12
click at [157, 121] on input "text" at bounding box center [168, 126] width 60 height 10
click at [51, 121] on input "1" at bounding box center [53, 125] width 30 height 9
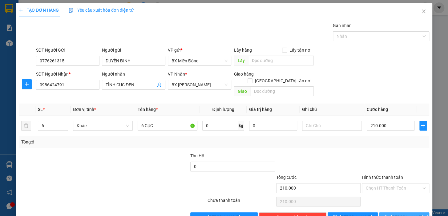
click at [418, 213] on button "[PERSON_NAME] và In" at bounding box center [404, 218] width 50 height 10
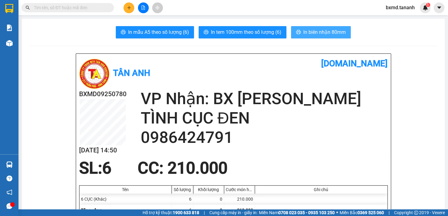
click at [330, 32] on span "In biên nhận 80mm" at bounding box center [324, 32] width 42 height 8
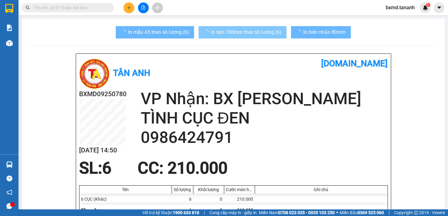
click at [267, 34] on span "In tem 100mm theo số lượng (6)" at bounding box center [246, 32] width 70 height 8
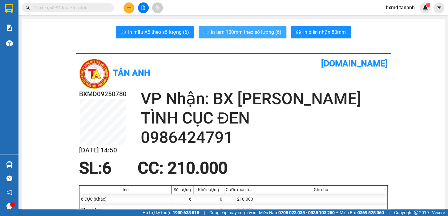
click at [272, 32] on span "In tem 100mm theo số lượng (6)" at bounding box center [246, 32] width 70 height 8
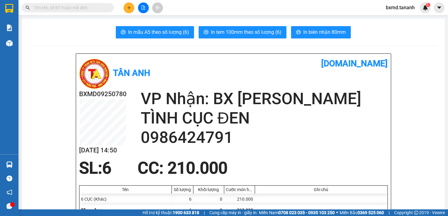
click at [132, 7] on button at bounding box center [128, 7] width 11 height 11
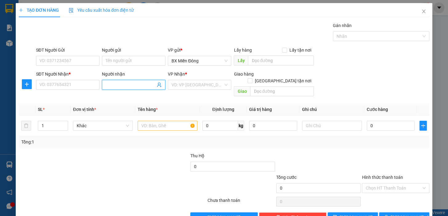
click at [123, 85] on input "Người nhận" at bounding box center [131, 85] width 50 height 7
click at [144, 88] on input "TRẦN HOÀNG KIM" at bounding box center [131, 85] width 50 height 7
click at [76, 83] on input "SĐT Người Nhận *" at bounding box center [67, 85] width 63 height 10
click at [59, 82] on input "SĐT Người Nhận *" at bounding box center [67, 85] width 63 height 10
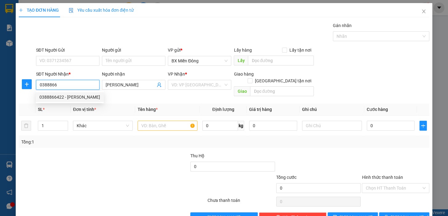
click at [65, 97] on div "0388866422 - [PERSON_NAME]" at bounding box center [69, 97] width 61 height 7
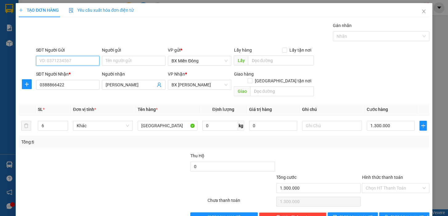
click at [80, 59] on input "SĐT Người Gửi" at bounding box center [67, 61] width 63 height 10
click at [82, 72] on div "03338549090 - TÀI FOOD" at bounding box center [66, 73] width 55 height 7
click at [48, 121] on input "6" at bounding box center [53, 125] width 30 height 9
click at [396, 214] on span "[PERSON_NAME] và In" at bounding box center [411, 217] width 43 height 7
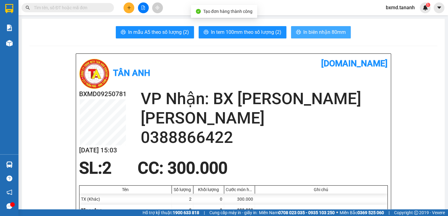
click at [332, 34] on span "In biên nhận 80mm" at bounding box center [324, 32] width 42 height 8
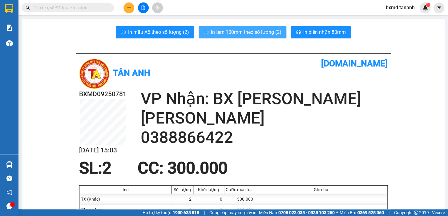
click at [273, 34] on span "In tem 100mm theo số lượng (2)" at bounding box center [246, 32] width 70 height 8
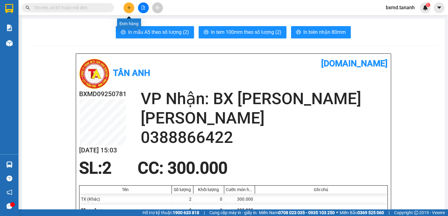
click at [124, 9] on button at bounding box center [128, 7] width 11 height 11
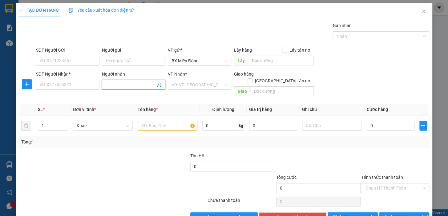
click at [124, 85] on input "Người nhận" at bounding box center [131, 85] width 50 height 7
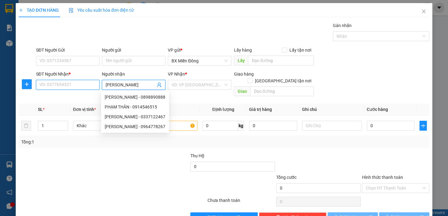
click at [72, 82] on input "SĐT Người Nhận *" at bounding box center [67, 85] width 63 height 10
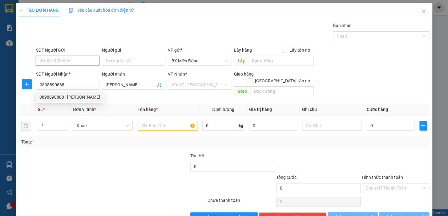
click at [66, 61] on input "SĐT Người Gửi" at bounding box center [67, 61] width 63 height 10
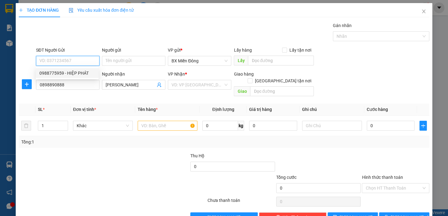
click at [77, 70] on div "0988775959 - HIỆP PHÁT" at bounding box center [66, 73] width 55 height 7
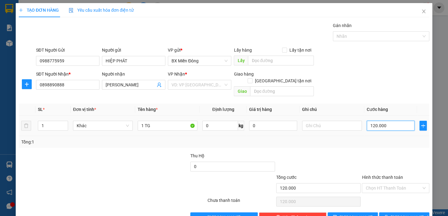
click at [374, 121] on input "120.000" at bounding box center [390, 126] width 48 height 10
click at [194, 89] on input "search" at bounding box center [197, 84] width 52 height 9
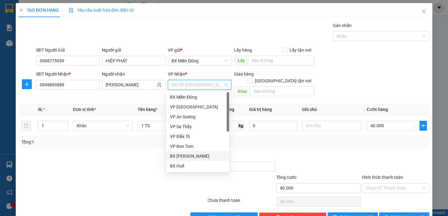
click at [199, 159] on div "BX [PERSON_NAME]" at bounding box center [197, 156] width 55 height 7
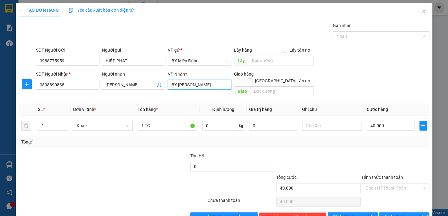
click at [210, 80] on span "BX [PERSON_NAME]" at bounding box center [199, 84] width 56 height 9
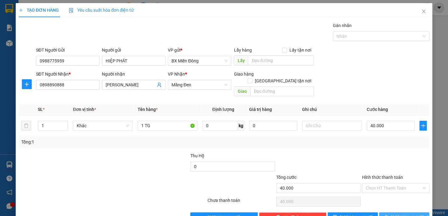
click at [416, 213] on button "[PERSON_NAME] và In" at bounding box center [404, 218] width 50 height 10
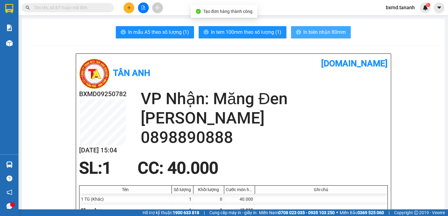
click at [329, 36] on span "In biên nhận 80mm" at bounding box center [324, 32] width 42 height 8
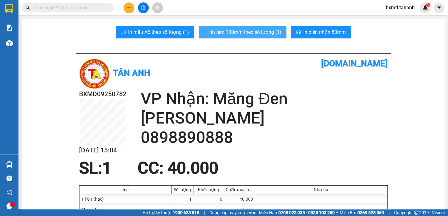
click at [271, 34] on span "In tem 100mm theo số lượng (1)" at bounding box center [246, 32] width 70 height 8
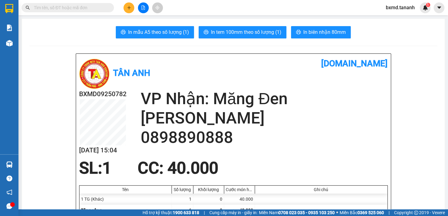
click at [123, 9] on div at bounding box center [143, 7] width 46 height 11
click at [124, 9] on button at bounding box center [128, 7] width 11 height 11
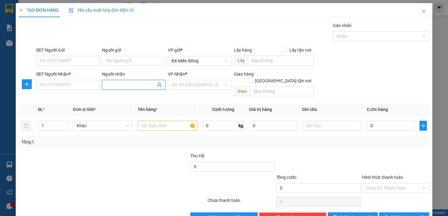
click at [126, 86] on span at bounding box center [133, 85] width 63 height 10
click at [61, 86] on input "SĐT Người Nhận *" at bounding box center [67, 85] width 63 height 10
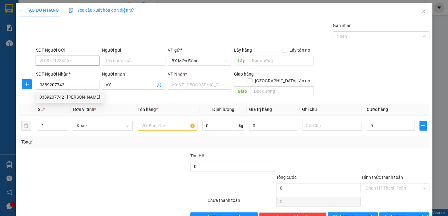
click at [79, 65] on input "SĐT Người Gửi" at bounding box center [67, 61] width 63 height 10
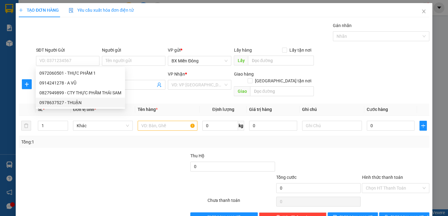
click at [100, 174] on div at bounding box center [78, 185] width 120 height 22
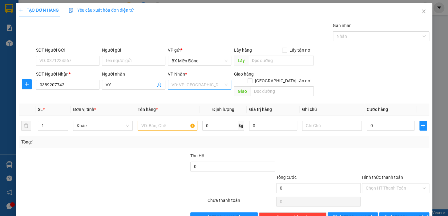
click at [179, 83] on input "search" at bounding box center [197, 84] width 52 height 9
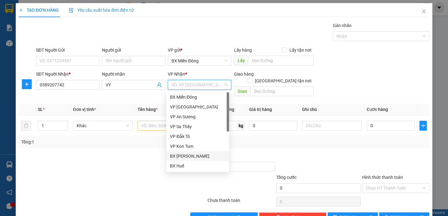
click at [191, 156] on div "BX [PERSON_NAME]" at bounding box center [197, 156] width 55 height 7
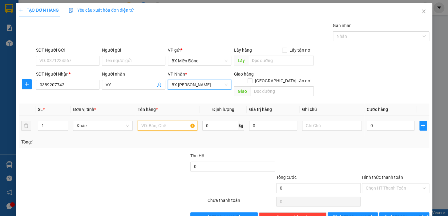
click at [141, 122] on input "text" at bounding box center [168, 126] width 60 height 10
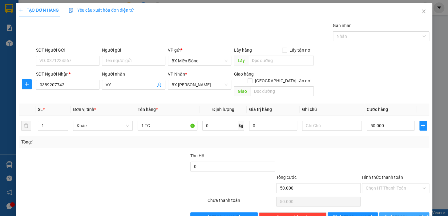
click at [420, 213] on button "[PERSON_NAME] và In" at bounding box center [404, 218] width 50 height 10
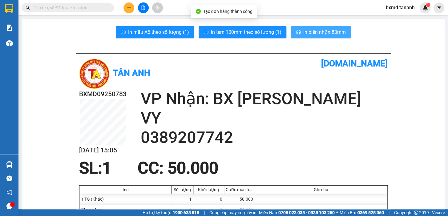
click at [337, 30] on span "In biên nhận 80mm" at bounding box center [324, 32] width 42 height 8
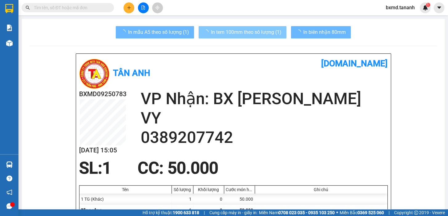
click at [254, 33] on span "In tem 100mm theo số lượng (1)" at bounding box center [246, 32] width 70 height 8
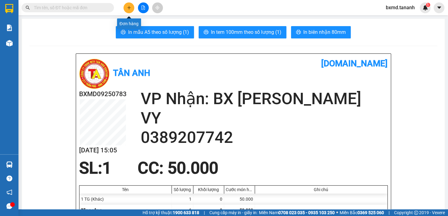
click at [131, 6] on button at bounding box center [128, 7] width 11 height 11
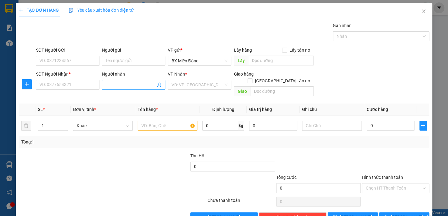
click at [120, 85] on input "Người nhận" at bounding box center [131, 85] width 50 height 7
click at [88, 86] on input "SĐT Người Nhận *" at bounding box center [67, 85] width 63 height 10
click at [57, 58] on input "SĐT Người Gửi" at bounding box center [67, 61] width 63 height 10
click at [111, 60] on input "Người gửi" at bounding box center [133, 61] width 63 height 10
click at [74, 61] on input "SĐT Người Gửi" at bounding box center [67, 61] width 63 height 10
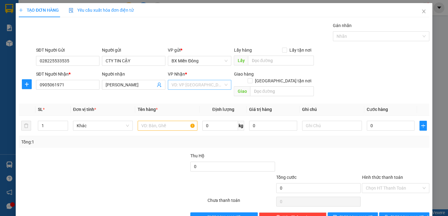
drag, startPoint x: 188, startPoint y: 92, endPoint x: 197, endPoint y: 85, distance: 11.4
click at [189, 92] on div "Transit Pickup Surcharge Ids Transit Deliver Surcharge Ids Transit Deliver Surc…" at bounding box center [224, 122] width 410 height 200
click at [197, 85] on input "search" at bounding box center [197, 84] width 52 height 9
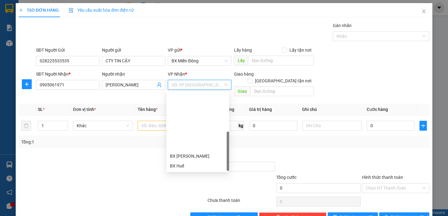
click at [200, 182] on div "VP Đắk Hà" at bounding box center [197, 185] width 55 height 7
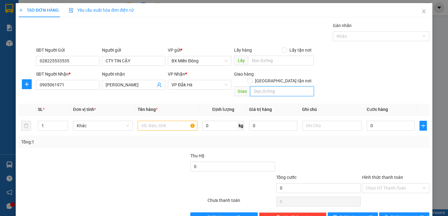
click at [253, 88] on input "text" at bounding box center [282, 91] width 64 height 10
click at [57, 121] on input "1" at bounding box center [53, 125] width 30 height 9
click at [151, 121] on input "text" at bounding box center [168, 126] width 60 height 10
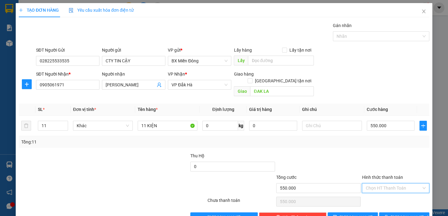
click at [408, 184] on input "Hình thức thanh toán" at bounding box center [393, 188] width 56 height 9
click at [390, 141] on div "Tại văn phòng" at bounding box center [391, 139] width 59 height 7
click at [407, 214] on span "[PERSON_NAME] và In" at bounding box center [411, 217] width 43 height 7
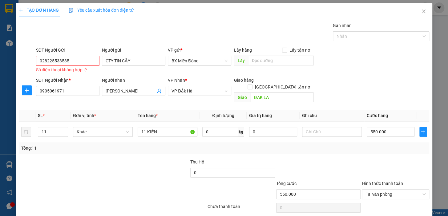
click at [72, 56] on input "028225533535" at bounding box center [67, 61] width 63 height 10
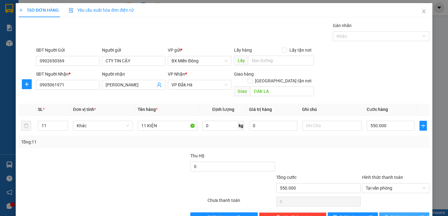
click at [409, 214] on span "[PERSON_NAME] và In" at bounding box center [411, 217] width 43 height 7
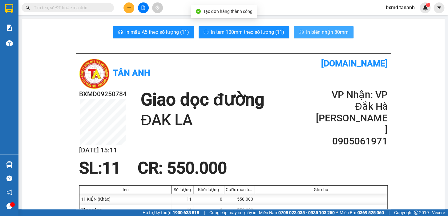
click at [336, 34] on span "In biên nhận 80mm" at bounding box center [327, 32] width 42 height 8
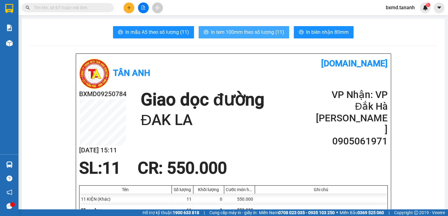
click at [225, 32] on span "In tem 100mm theo số lượng (11)" at bounding box center [247, 32] width 73 height 8
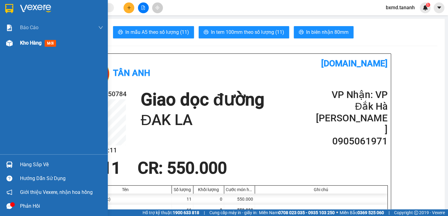
click at [11, 44] on img at bounding box center [9, 43] width 6 height 6
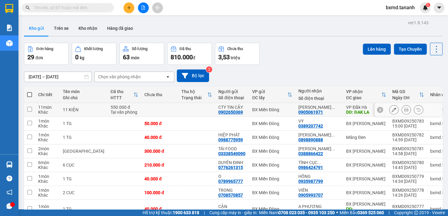
click at [393, 105] on button at bounding box center [393, 110] width 9 height 11
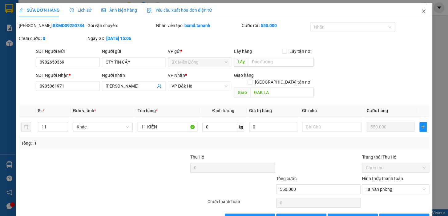
click at [418, 15] on span "Close" at bounding box center [423, 11] width 17 height 17
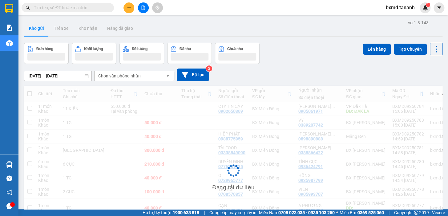
click at [420, 14] on div "Kết quả tìm kiếm ( 0 ) Bộ lọc No Data bxmd.tananh 1" at bounding box center [224, 7] width 448 height 15
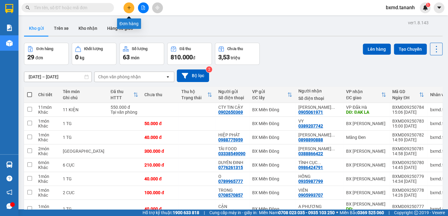
click at [131, 8] on icon "plus" at bounding box center [129, 8] width 4 height 4
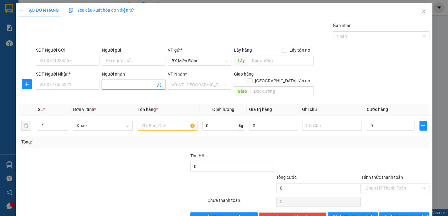
click at [120, 87] on input "Người nhận" at bounding box center [131, 85] width 50 height 7
click at [139, 95] on div "Transit Pickup Surcharge Ids Transit Deliver Surcharge Ids Transit Deliver Surc…" at bounding box center [224, 122] width 410 height 200
click at [142, 88] on span "NGUYỄN VĂN SỰ" at bounding box center [133, 85] width 63 height 10
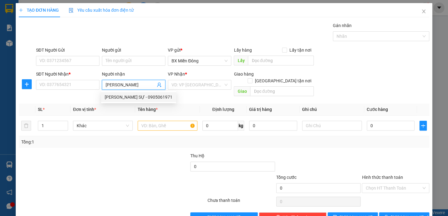
click at [121, 95] on div "NGUYỄN THẾ SỰ - 0905061971" at bounding box center [138, 97] width 75 height 10
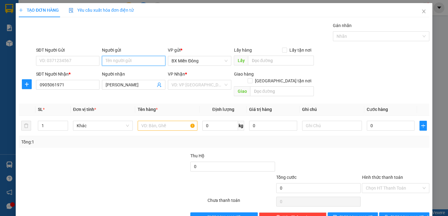
click at [121, 58] on input "Người gửi" at bounding box center [133, 61] width 63 height 10
click at [86, 62] on input "SĐT Người Gửi" at bounding box center [67, 61] width 63 height 10
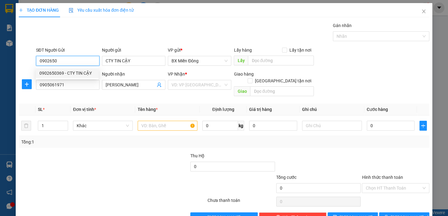
click at [74, 75] on div "0902650369 - CTY TIN CẬY" at bounding box center [66, 73] width 55 height 7
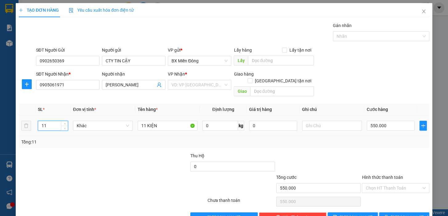
click at [57, 121] on input "11" at bounding box center [53, 125] width 30 height 9
click at [394, 184] on input "Hình thức thanh toán" at bounding box center [393, 188] width 56 height 9
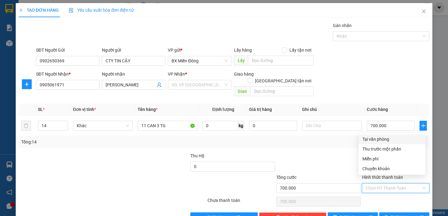
click at [385, 141] on div "Tại văn phòng" at bounding box center [391, 139] width 59 height 7
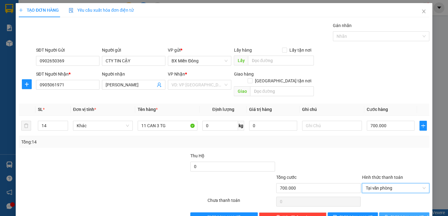
click at [405, 214] on span "[PERSON_NAME] và In" at bounding box center [411, 217] width 43 height 7
click at [224, 86] on div "VD: VP [GEOGRAPHIC_DATA]" at bounding box center [199, 85] width 63 height 10
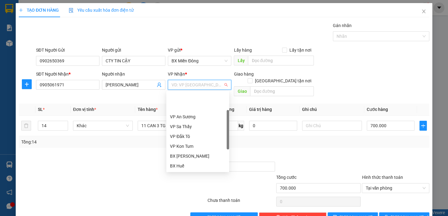
click at [200, 182] on div "VP Đắk Hà" at bounding box center [197, 185] width 55 height 7
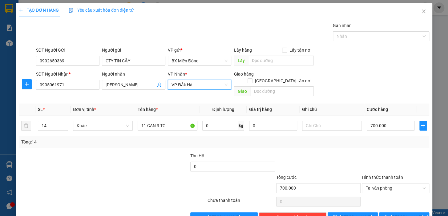
click at [275, 89] on div "Giao" at bounding box center [273, 92] width 80 height 10
click at [275, 87] on input "text" at bounding box center [282, 91] width 64 height 10
click at [406, 214] on span "[PERSON_NAME] và In" at bounding box center [411, 217] width 43 height 7
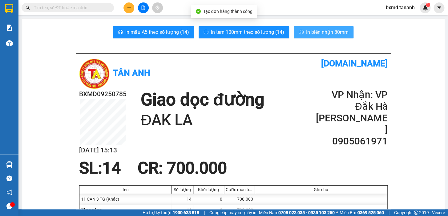
click at [329, 30] on span "In biên nhận 80mm" at bounding box center [327, 32] width 42 height 8
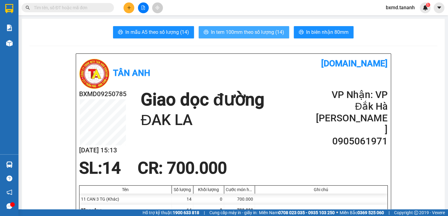
click at [266, 32] on span "In tem 100mm theo số lượng (14)" at bounding box center [247, 32] width 73 height 8
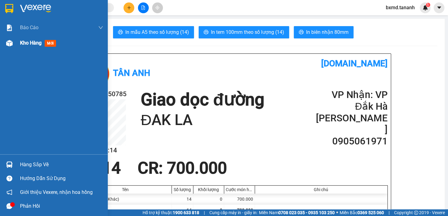
click at [24, 45] on span "Kho hàng" at bounding box center [31, 43] width 22 height 6
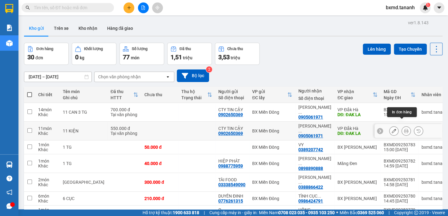
click at [404, 129] on icon at bounding box center [406, 131] width 4 height 4
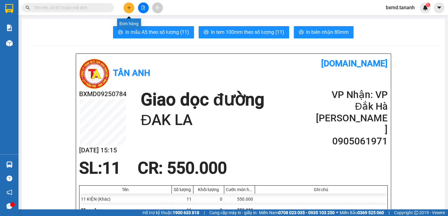
click at [130, 7] on icon "plus" at bounding box center [128, 7] width 3 height 0
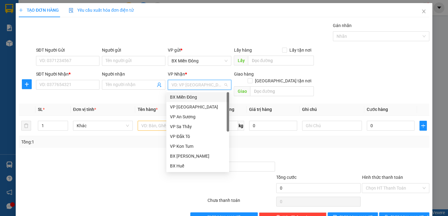
click at [172, 86] on input "search" at bounding box center [197, 84] width 52 height 9
click at [193, 153] on div "BX [PERSON_NAME]" at bounding box center [197, 156] width 55 height 7
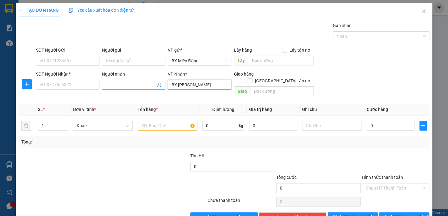
click at [125, 86] on input "Người nhận" at bounding box center [131, 85] width 50 height 7
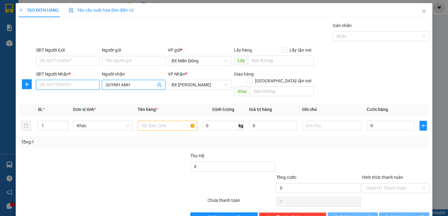
click at [81, 84] on input "SĐT Người Nhận *" at bounding box center [67, 85] width 63 height 10
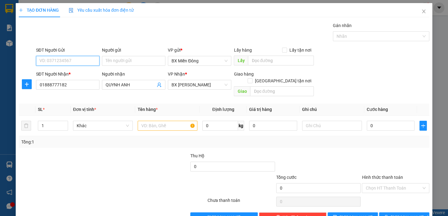
click at [77, 62] on input "SĐT Người Gửi" at bounding box center [67, 61] width 63 height 10
click at [44, 83] on input "01888777182" at bounding box center [67, 85] width 63 height 10
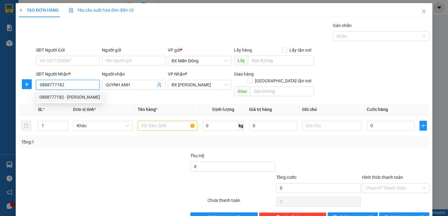
click at [78, 95] on div "0888777182 - QUỲNH ANH" at bounding box center [69, 97] width 61 height 7
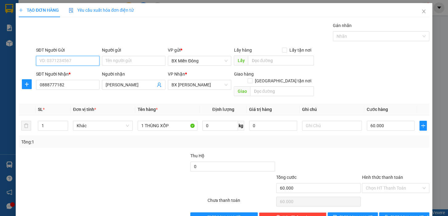
click at [76, 58] on input "SĐT Người Gửi" at bounding box center [67, 61] width 63 height 10
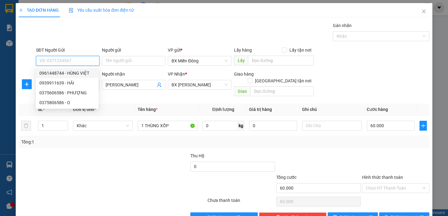
click at [74, 72] on div "0961448744 - HÙNG VIỆT" at bounding box center [66, 73] width 55 height 7
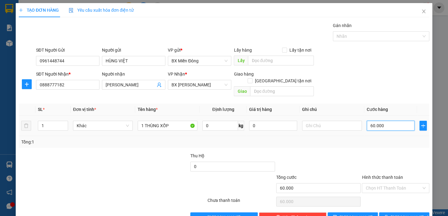
click at [368, 121] on input "60.000" at bounding box center [390, 126] width 48 height 10
click at [372, 142] on div "Transit Pickup Surcharge Ids Transit Deliver Surcharge Ids Transit Deliver Surc…" at bounding box center [224, 122] width 410 height 200
click at [412, 213] on button "[PERSON_NAME] và In" at bounding box center [404, 218] width 50 height 10
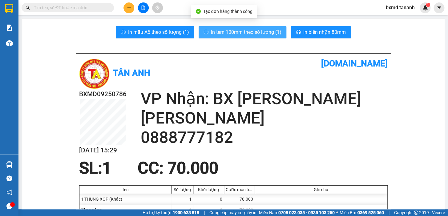
click at [255, 32] on span "In tem 100mm theo số lượng (1)" at bounding box center [246, 32] width 70 height 8
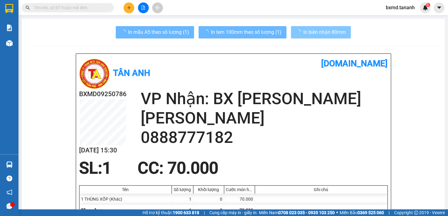
click at [327, 34] on span "In biên nhận 80mm" at bounding box center [324, 32] width 42 height 8
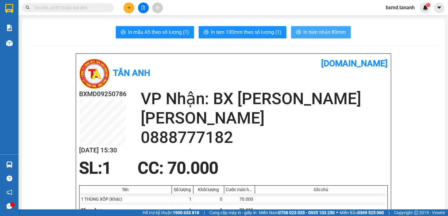
click at [325, 34] on span "In biên nhận 80mm" at bounding box center [324, 32] width 42 height 8
drag, startPoint x: 127, startPoint y: 1, endPoint x: 128, endPoint y: 4, distance: 3.2
click at [128, 4] on div "Kết quả tìm kiếm ( 0 ) Bộ lọc No Data bxmd.tananh 1" at bounding box center [224, 7] width 448 height 15
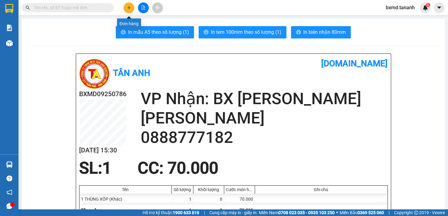
click at [128, 4] on button at bounding box center [128, 7] width 11 height 11
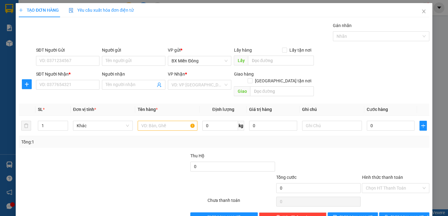
click at [175, 95] on div "Transit Pickup Surcharge Ids Transit Deliver Surcharge Ids Transit Deliver Surc…" at bounding box center [224, 122] width 410 height 200
click at [179, 82] on input "search" at bounding box center [197, 84] width 52 height 9
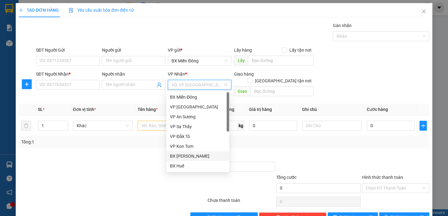
click at [200, 154] on div "BX [PERSON_NAME]" at bounding box center [197, 156] width 55 height 7
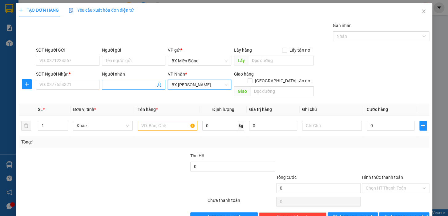
click at [135, 87] on input "Người nhận" at bounding box center [131, 85] width 50 height 7
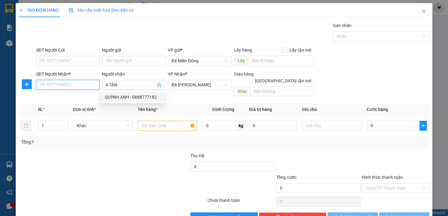
click at [79, 88] on input "SĐT Người Nhận *" at bounding box center [67, 85] width 63 height 10
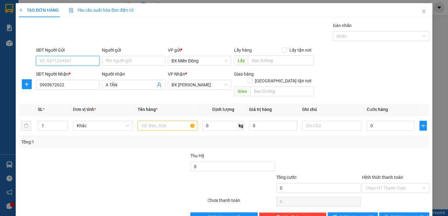
click at [73, 56] on input "SĐT Người Gửi" at bounding box center [67, 61] width 63 height 10
click at [77, 71] on div "02839306464 - ĐỨC LAN" at bounding box center [75, 73] width 72 height 7
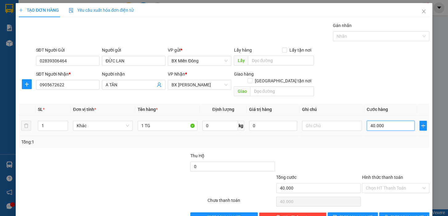
click at [371, 121] on input "40.000" at bounding box center [390, 126] width 48 height 10
click at [365, 135] on div "SL * Đơn vị tính * Tên hàng * Định lượng Giá trị hàng Ghi chú Cước hàng 1 Khác …" at bounding box center [224, 126] width 410 height 44
click at [404, 214] on span "[PERSON_NAME] và In" at bounding box center [411, 217] width 43 height 7
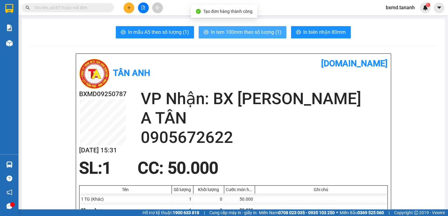
click at [255, 30] on span "In tem 100mm theo số lượng (1)" at bounding box center [246, 32] width 70 height 8
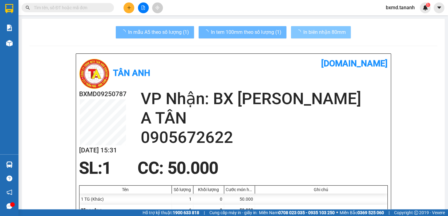
click at [313, 28] on span "In biên nhận 80mm" at bounding box center [324, 32] width 42 height 8
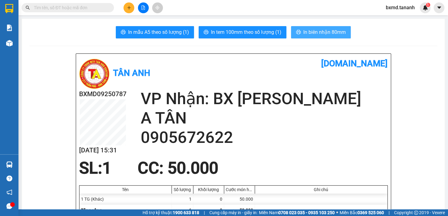
click at [308, 35] on span "In biên nhận 80mm" at bounding box center [324, 32] width 42 height 8
click at [128, 9] on icon "plus" at bounding box center [129, 8] width 4 height 4
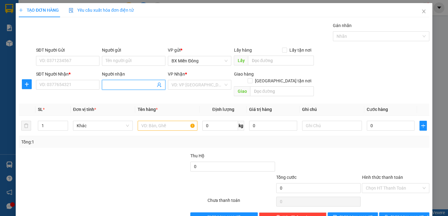
click at [114, 82] on input "Người nhận" at bounding box center [131, 85] width 50 height 7
click at [107, 86] on input "DÔNG DƯƠNG" at bounding box center [131, 85] width 50 height 7
click at [123, 98] on div "ĐÔNG DƯƠNG - 0946835679" at bounding box center [134, 97] width 58 height 7
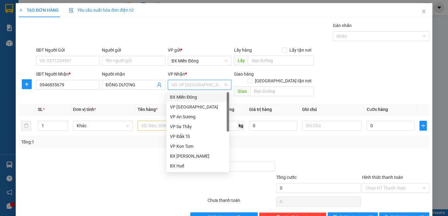
click at [184, 84] on input "search" at bounding box center [197, 84] width 52 height 9
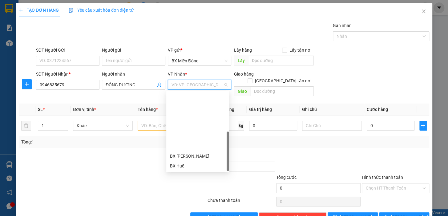
click at [195, 202] on div "BX Ngọc Hồi - Kon Tum" at bounding box center [197, 205] width 55 height 7
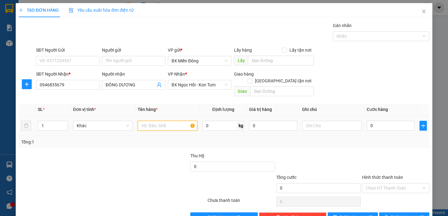
click at [165, 121] on input "text" at bounding box center [168, 126] width 60 height 10
click at [372, 121] on input "0" at bounding box center [390, 126] width 48 height 10
click at [157, 121] on input "1TG" at bounding box center [168, 126] width 60 height 10
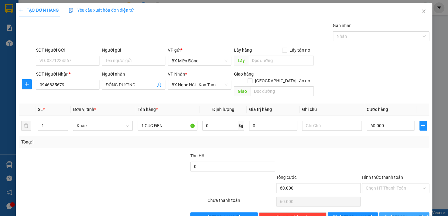
click at [388, 215] on icon "printer" at bounding box center [386, 217] width 4 height 4
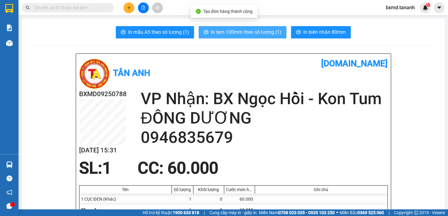
click at [272, 33] on span "In tem 100mm theo số lượng (1)" at bounding box center [246, 32] width 70 height 8
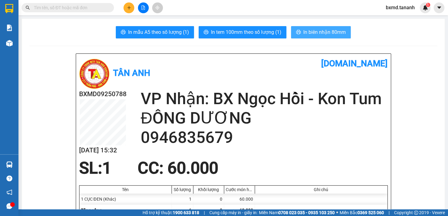
click at [328, 30] on span "In biên nhận 80mm" at bounding box center [324, 32] width 42 height 8
click at [131, 6] on button at bounding box center [128, 7] width 11 height 11
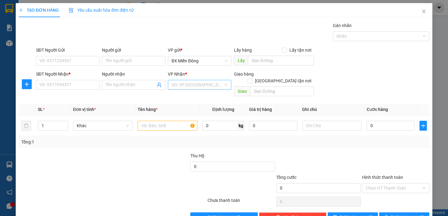
click at [171, 86] on input "search" at bounding box center [197, 84] width 52 height 9
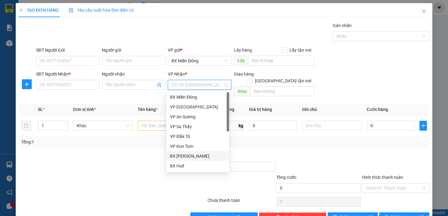
click at [184, 154] on div "BX [PERSON_NAME]" at bounding box center [197, 156] width 55 height 7
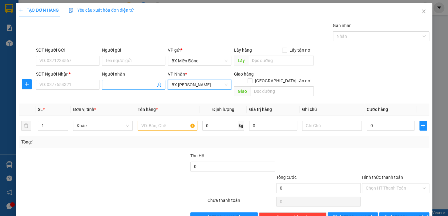
click at [138, 89] on span at bounding box center [133, 85] width 63 height 10
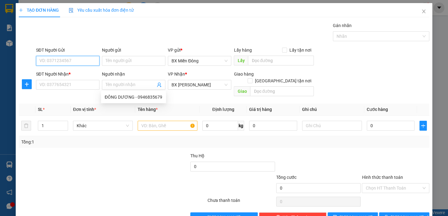
click at [74, 61] on input "SĐT Người Gửi" at bounding box center [67, 61] width 63 height 10
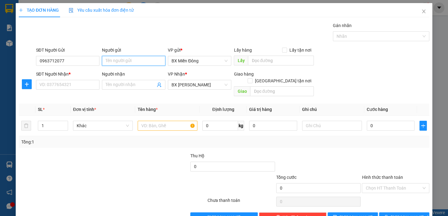
click at [133, 61] on input "Người gửi" at bounding box center [133, 61] width 63 height 10
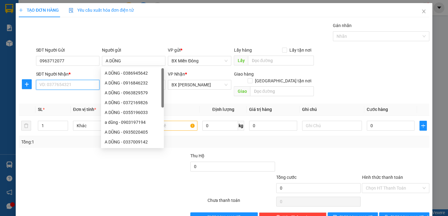
click at [74, 86] on input "SĐT Người Nhận *" at bounding box center [67, 85] width 63 height 10
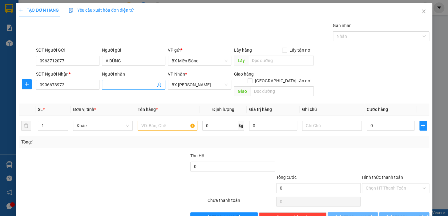
click at [133, 81] on span at bounding box center [133, 85] width 63 height 10
click at [185, 123] on input "text" at bounding box center [168, 126] width 60 height 10
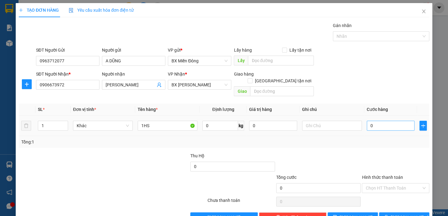
drag, startPoint x: 389, startPoint y: 126, endPoint x: 388, endPoint y: 120, distance: 6.9
click at [389, 126] on td "0" at bounding box center [390, 126] width 53 height 21
click at [388, 121] on input "0" at bounding box center [390, 126] width 48 height 10
click at [370, 139] on div "Tổng: 1" at bounding box center [224, 142] width 410 height 12
click at [403, 214] on span "[PERSON_NAME] và In" at bounding box center [411, 217] width 43 height 7
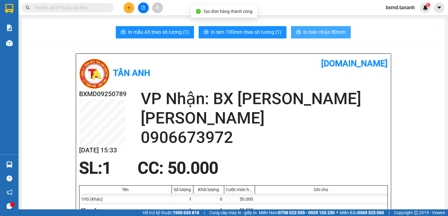
click at [314, 27] on button "In biên nhận 80mm" at bounding box center [321, 32] width 60 height 12
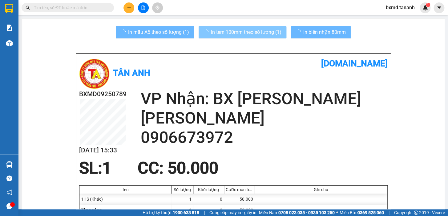
click at [268, 35] on span "In tem 100mm theo số lượng (1)" at bounding box center [246, 32] width 70 height 8
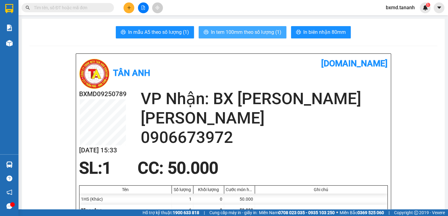
click at [268, 34] on span "In tem 100mm theo số lượng (1)" at bounding box center [246, 32] width 70 height 8
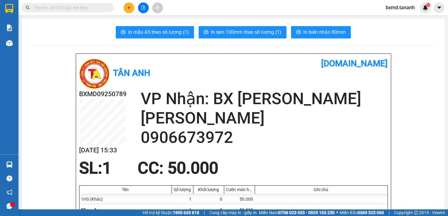
click at [129, 3] on button at bounding box center [128, 7] width 11 height 11
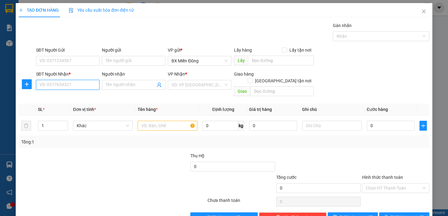
click at [80, 83] on input "SĐT Người Nhận *" at bounding box center [67, 85] width 63 height 10
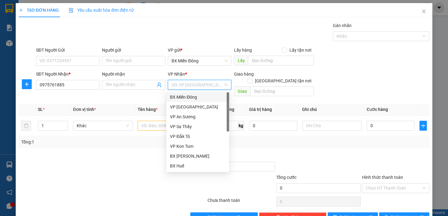
click at [185, 84] on input "search" at bounding box center [197, 84] width 52 height 9
click at [199, 156] on div "BX [PERSON_NAME]" at bounding box center [197, 156] width 55 height 7
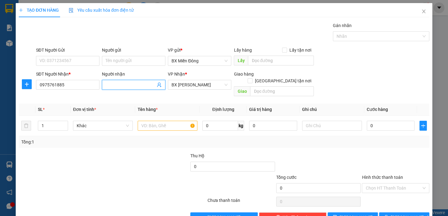
click at [128, 88] on input "Người nhận" at bounding box center [131, 85] width 50 height 7
click at [45, 65] on input "SĐT Người Gửi" at bounding box center [67, 61] width 63 height 10
click at [136, 59] on input "Người gửi" at bounding box center [133, 61] width 63 height 10
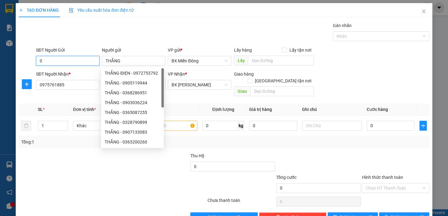
click at [56, 58] on input "0" at bounding box center [67, 61] width 63 height 10
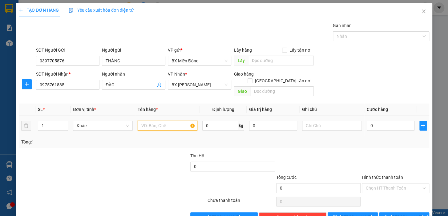
click at [168, 121] on input "text" at bounding box center [168, 126] width 60 height 10
click at [377, 121] on input "0" at bounding box center [390, 126] width 48 height 10
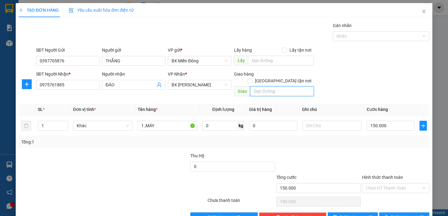
click at [261, 89] on input "text" at bounding box center [282, 91] width 64 height 10
click at [401, 214] on span "[PERSON_NAME] và In" at bounding box center [411, 217] width 43 height 7
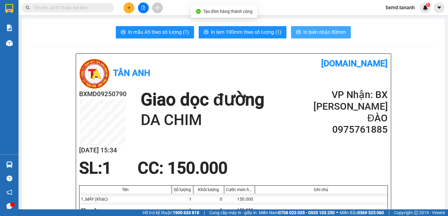
click at [312, 34] on span "In biên nhận 80mm" at bounding box center [324, 32] width 42 height 8
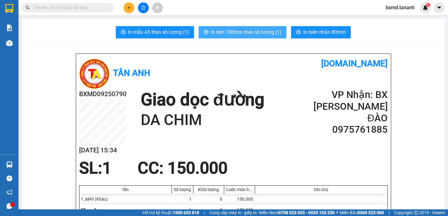
click at [247, 30] on span "In tem 100mm theo số lượng (1)" at bounding box center [246, 32] width 70 height 8
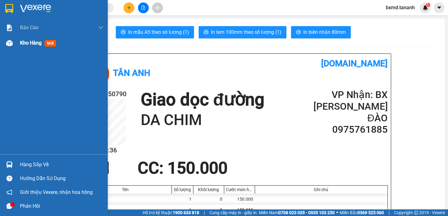
click at [12, 45] on div at bounding box center [9, 43] width 11 height 11
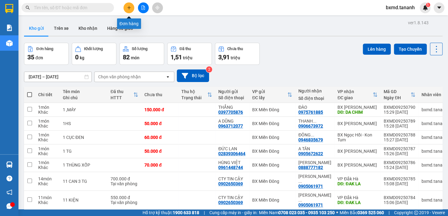
click at [127, 5] on button at bounding box center [128, 7] width 11 height 11
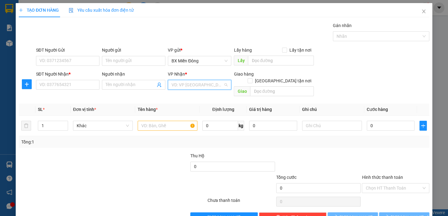
drag, startPoint x: 178, startPoint y: 88, endPoint x: 188, endPoint y: 130, distance: 43.1
click at [179, 88] on input "search" at bounding box center [197, 84] width 52 height 9
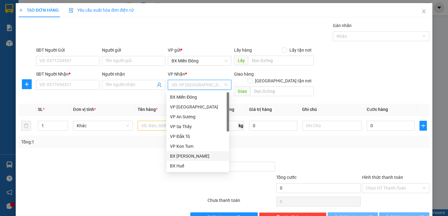
click at [197, 154] on div "BX [PERSON_NAME]" at bounding box center [197, 156] width 55 height 7
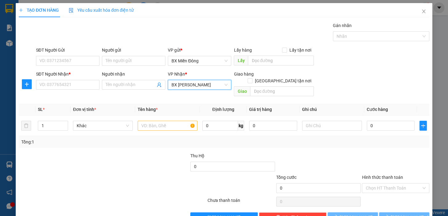
click at [192, 85] on span "BX [PERSON_NAME]" at bounding box center [199, 84] width 56 height 9
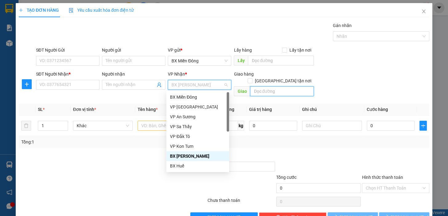
click at [267, 86] on input "text" at bounding box center [282, 91] width 64 height 10
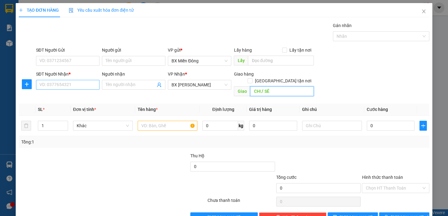
type input "CHƯ SÊ"
click at [66, 88] on input "SĐT Người Nhận *" at bounding box center [67, 85] width 63 height 10
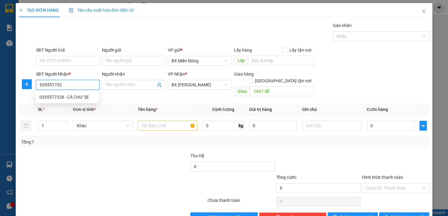
type input "0355577328"
click at [78, 95] on div "0355577328 - CÁ CHƯ SE" at bounding box center [66, 97] width 55 height 7
type input "CÁ CHƯ SE"
type input "120.000"
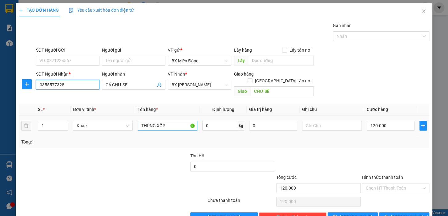
type input "0355577328"
click at [172, 121] on input "THÙNG XỐP" at bounding box center [168, 126] width 60 height 10
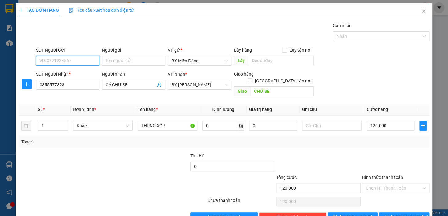
click at [83, 58] on input "SĐT Người Gửi" at bounding box center [67, 61] width 63 height 10
click at [86, 74] on div "0934778663 - CÔ HOA" at bounding box center [66, 73] width 55 height 7
type input "0934778663"
type input "CÔ HOA"
click at [414, 213] on button "[PERSON_NAME] và In" at bounding box center [404, 218] width 50 height 10
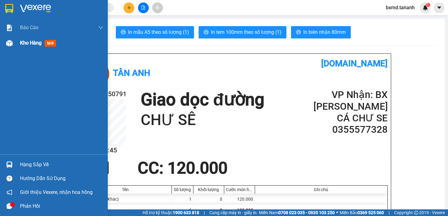
click at [37, 44] on span "Kho hàng" at bounding box center [31, 43] width 22 height 6
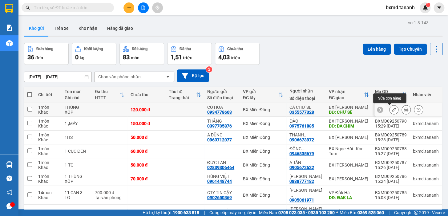
click at [391, 110] on icon at bounding box center [393, 110] width 4 height 4
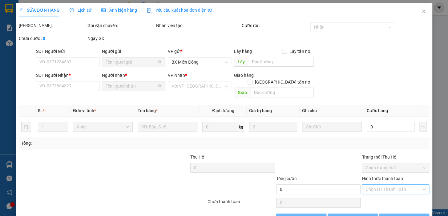
click at [388, 185] on input "Hình thức thanh toán" at bounding box center [393, 189] width 56 height 9
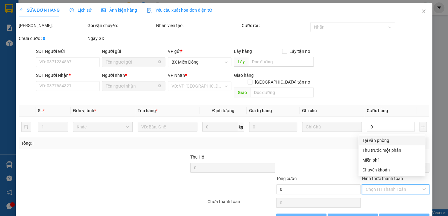
click at [390, 138] on div "Tại văn phòng" at bounding box center [391, 140] width 59 height 7
type input "0"
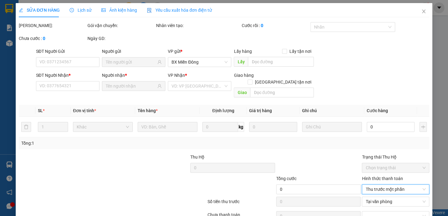
type input "0934778663"
type input "0355577328"
type input "CHƯ SÊ"
type input "120.000"
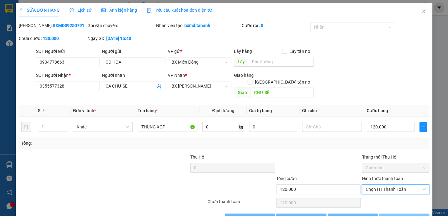
click at [407, 215] on span "[PERSON_NAME] và In" at bounding box center [411, 218] width 43 height 7
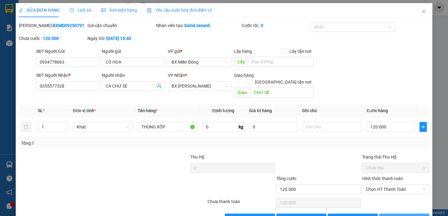
click at [409, 215] on span "[PERSON_NAME] và In" at bounding box center [411, 218] width 43 height 7
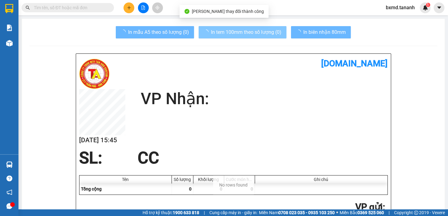
click at [256, 32] on span "In tem 100mm theo số lượng (0)" at bounding box center [246, 32] width 70 height 8
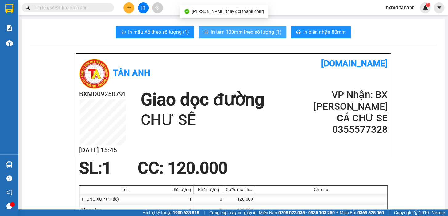
click at [273, 31] on span "In tem 100mm theo số lượng (1)" at bounding box center [246, 32] width 70 height 8
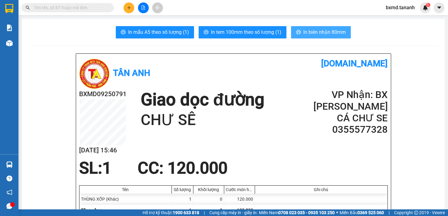
click at [316, 32] on span "In biên nhận 80mm" at bounding box center [324, 32] width 42 height 8
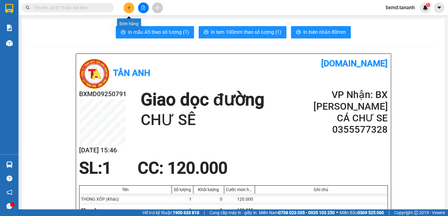
click at [129, 11] on button at bounding box center [128, 7] width 11 height 11
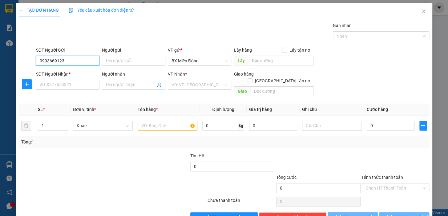
type input "0903669123"
click at [121, 66] on div "Người gửi Tên người gửi" at bounding box center [133, 58] width 63 height 22
click at [121, 62] on input "Người gửi" at bounding box center [133, 61] width 63 height 10
type input "THUẬN"
click at [67, 83] on input "SĐT Người Nhận *" at bounding box center [67, 85] width 63 height 10
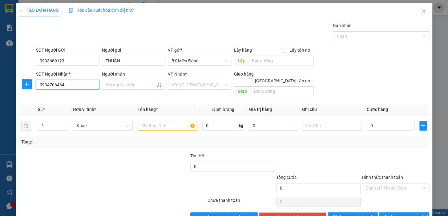
type input "0934706464"
click at [53, 104] on th "SL *" at bounding box center [52, 110] width 35 height 12
click at [76, 83] on input "0934706464" at bounding box center [67, 85] width 63 height 10
click at [77, 98] on div "0934706464 - QUANG CÔ GÁI" at bounding box center [67, 97] width 57 height 7
type input "QUANG CÔ GÁI"
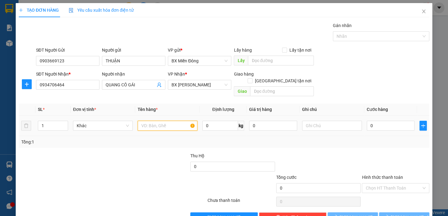
click at [172, 121] on input "text" at bounding box center [168, 126] width 60 height 10
type input "40.000"
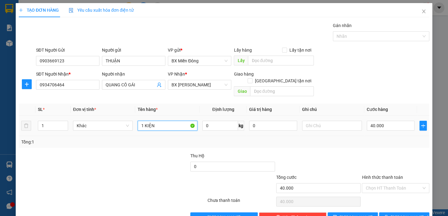
click at [151, 122] on input "1 KIỆN" at bounding box center [168, 126] width 60 height 10
type input "1"
type input "3TG"
click at [48, 121] on input "1" at bounding box center [53, 125] width 30 height 9
type input "2"
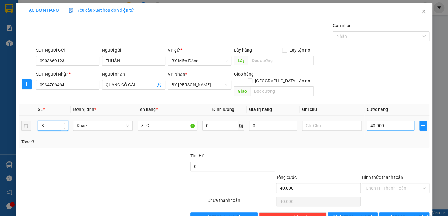
type input "3"
click at [386, 121] on input "40.000" at bounding box center [390, 126] width 48 height 10
type input "0"
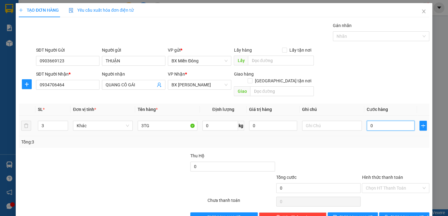
type input "1"
type input "01"
type input "12"
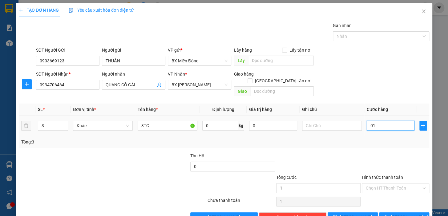
type input "012"
type input "120"
type input "0.120"
type input "120.000"
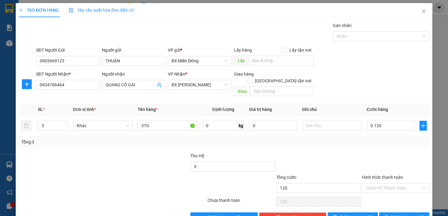
type input "120.000"
click at [322, 143] on div "Transit Pickup Surcharge Ids Transit Deliver Surcharge Ids Transit Deliver Surc…" at bounding box center [224, 122] width 410 height 200
click at [407, 214] on span "[PERSON_NAME] và In" at bounding box center [411, 217] width 43 height 7
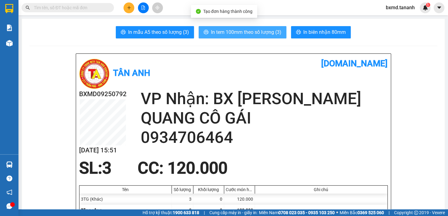
click at [263, 32] on span "In tem 100mm theo số lượng (3)" at bounding box center [246, 32] width 70 height 8
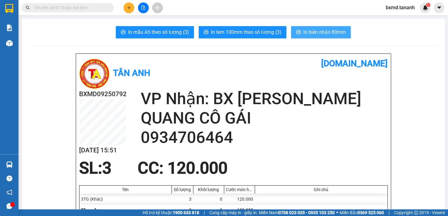
click at [300, 32] on button "In biên nhận 80mm" at bounding box center [321, 32] width 60 height 12
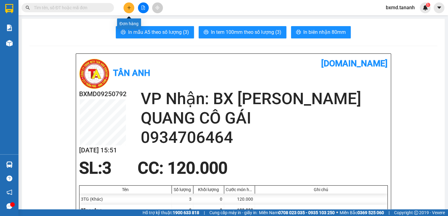
click at [123, 7] on button at bounding box center [128, 7] width 11 height 11
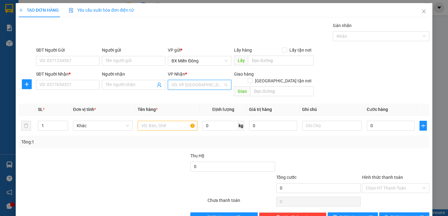
click at [198, 89] on input "search" at bounding box center [197, 84] width 52 height 9
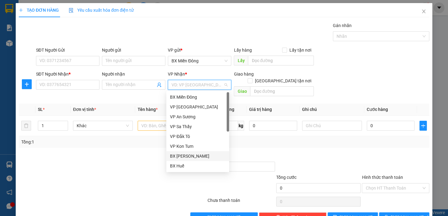
click at [201, 158] on div "BX [PERSON_NAME]" at bounding box center [197, 156] width 55 height 7
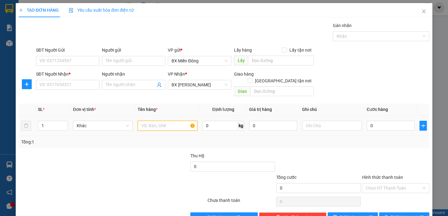
click at [178, 121] on input "text" at bounding box center [168, 126] width 60 height 10
type input "1 TX"
click at [350, 121] on input "text" at bounding box center [332, 126] width 60 height 10
click at [378, 121] on input "0" at bounding box center [390, 126] width 48 height 10
type input "1"
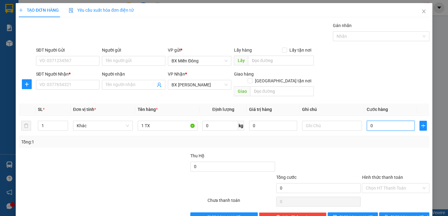
type input "1"
type input "10"
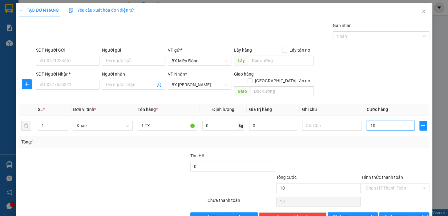
type input "100"
type input "100.000"
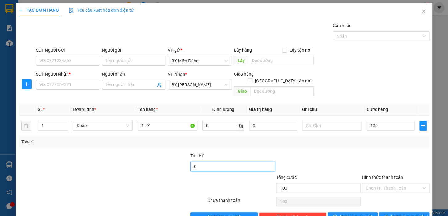
type input "100.000"
click at [217, 164] on input "0" at bounding box center [232, 167] width 85 height 10
type input "2.700.000"
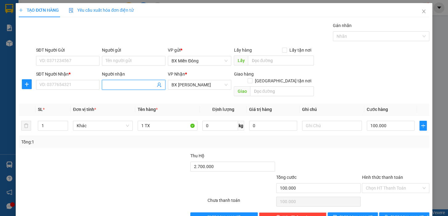
click at [124, 85] on input "Người nhận" at bounding box center [131, 85] width 50 height 7
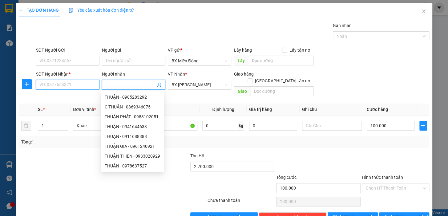
click at [84, 84] on input "SĐT Người Nhận *" at bounding box center [67, 85] width 63 height 10
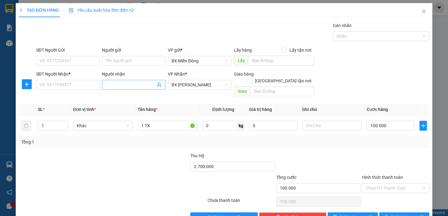
click at [120, 86] on input "Người nhận" at bounding box center [131, 85] width 50 height 7
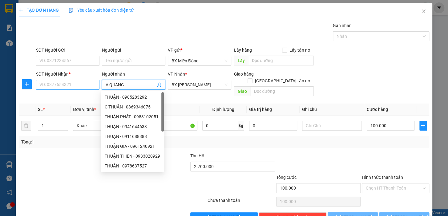
type input "A QUANG"
click at [73, 81] on input "SĐT Người Nhận *" at bounding box center [67, 85] width 63 height 10
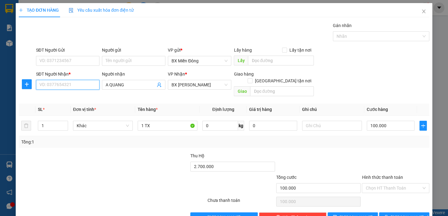
click at [81, 86] on input "SĐT Người Nhận *" at bounding box center [67, 85] width 63 height 10
type input "0971644464"
click at [76, 62] on input "SĐT Người Gửi" at bounding box center [67, 61] width 63 height 10
type input "0938439834"
click at [102, 61] on input "Người gửi" at bounding box center [133, 61] width 63 height 10
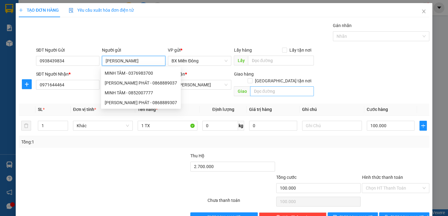
type input "[PERSON_NAME]"
click at [270, 86] on input "text" at bounding box center [282, 91] width 64 height 10
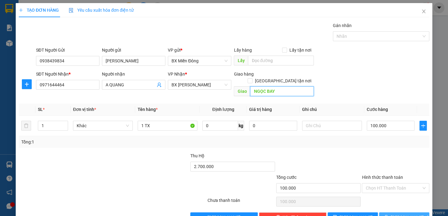
type input "NGỌC BAY"
click at [398, 214] on span "[PERSON_NAME] và In" at bounding box center [411, 217] width 43 height 7
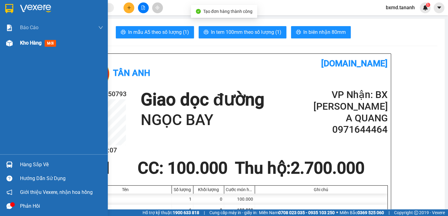
click at [13, 42] on div at bounding box center [9, 43] width 11 height 11
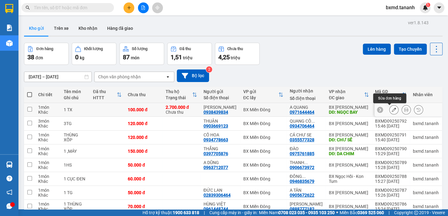
click at [391, 108] on icon at bounding box center [393, 110] width 4 height 4
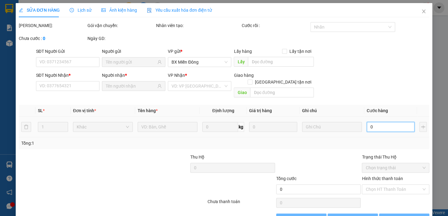
click at [385, 122] on input "0" at bounding box center [390, 127] width 48 height 10
type input "0938439834"
type input "0971644464"
type input "NGỌC BAY"
type input "2.700.000"
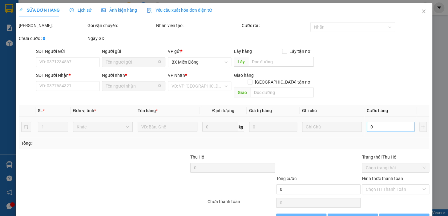
type input "100.000"
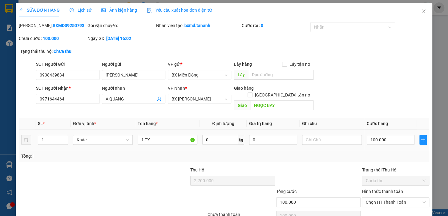
click at [327, 130] on td at bounding box center [331, 140] width 65 height 21
click at [327, 135] on input "text" at bounding box center [332, 140] width 60 height 10
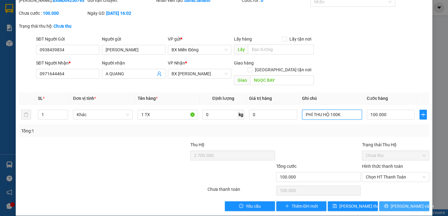
type input "PHÍ THU HỘ 100K"
click at [398, 203] on span "[PERSON_NAME] và In" at bounding box center [411, 206] width 43 height 7
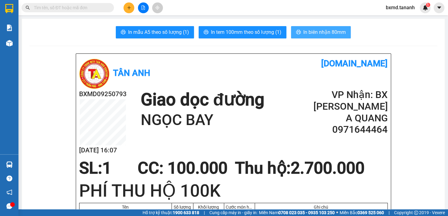
click at [319, 31] on span "In biên nhận 80mm" at bounding box center [324, 32] width 42 height 8
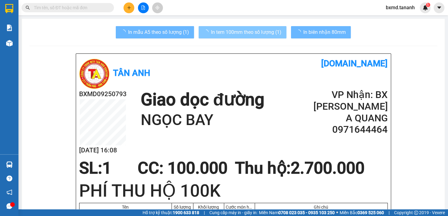
click at [277, 31] on span "In tem 100mm theo số lượng (1)" at bounding box center [246, 32] width 70 height 8
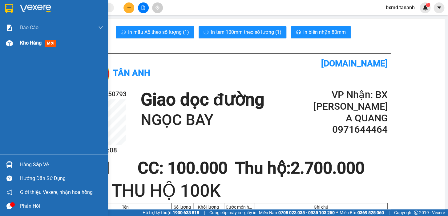
click at [42, 46] on span "Kho hàng" at bounding box center [31, 43] width 22 height 6
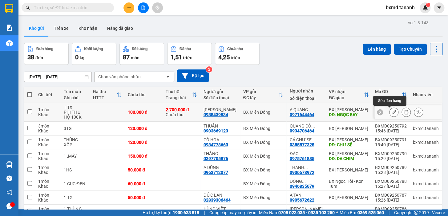
click at [391, 111] on icon at bounding box center [393, 112] width 4 height 4
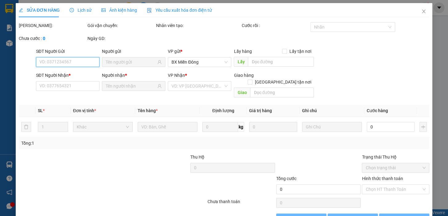
type input "0938439834"
type input "0971644464"
type input "NGỌC BAY"
type input "2.700.000"
type input "100.000"
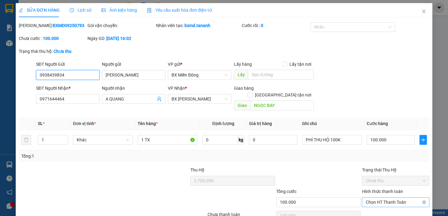
click at [392, 198] on span "Chọn HT Thanh Toán" at bounding box center [395, 202] width 60 height 9
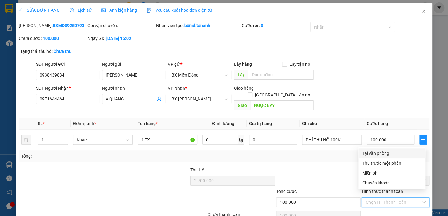
click at [374, 154] on div "Tại văn phòng" at bounding box center [391, 153] width 59 height 7
type input "0"
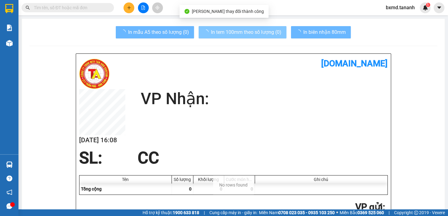
click at [270, 34] on span "In tem 100mm theo số lượng (0)" at bounding box center [246, 32] width 70 height 8
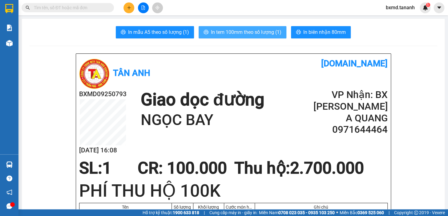
click at [271, 29] on span "In tem 100mm theo số lượng (1)" at bounding box center [246, 32] width 70 height 8
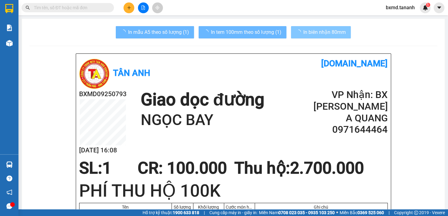
click at [314, 33] on span "In biên nhận 80mm" at bounding box center [324, 32] width 42 height 8
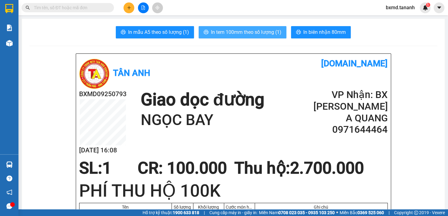
click at [262, 34] on span "In tem 100mm theo số lượng (1)" at bounding box center [246, 32] width 70 height 8
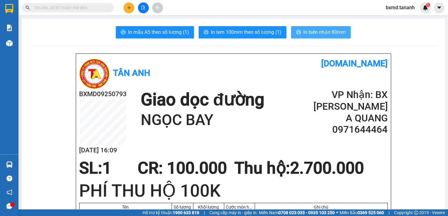
click at [320, 32] on span "In biên nhận 80mm" at bounding box center [324, 32] width 42 height 8
click at [128, 7] on icon "plus" at bounding box center [129, 8] width 4 height 4
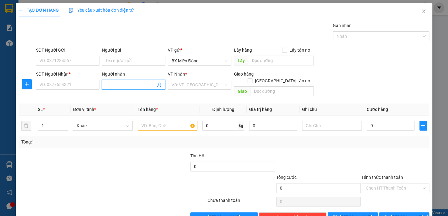
click at [119, 86] on input "Người nhận" at bounding box center [131, 85] width 50 height 7
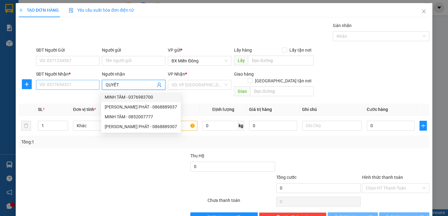
type input "QUYẾT"
click at [78, 87] on input "SĐT Người Nhận *" at bounding box center [67, 85] width 63 height 10
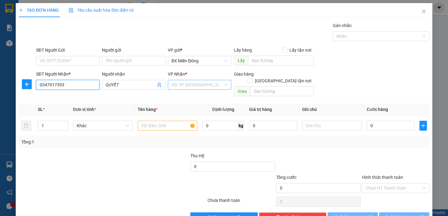
type input "0347917393"
click at [206, 83] on input "search" at bounding box center [197, 84] width 52 height 9
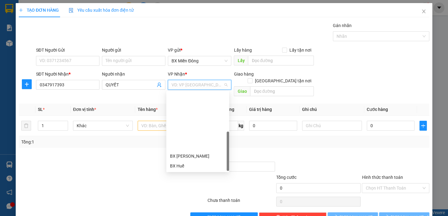
click at [193, 202] on div "BX Ngọc Hồi - Kon Tum" at bounding box center [197, 205] width 55 height 7
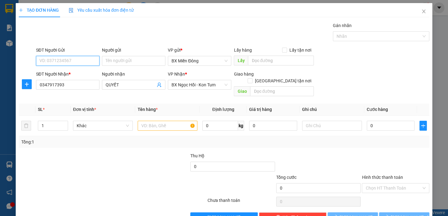
click at [62, 62] on input "SĐT Người Gửi" at bounding box center [67, 61] width 63 height 10
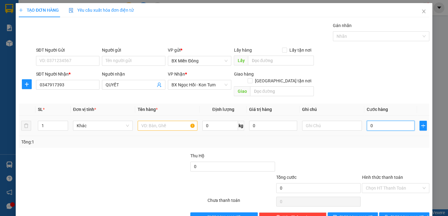
click at [384, 121] on input "0" at bounding box center [390, 126] width 48 height 10
type input "1"
type input "1 H"
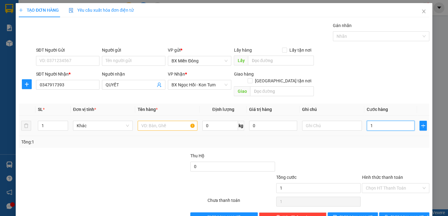
type input "0"
type input "1"
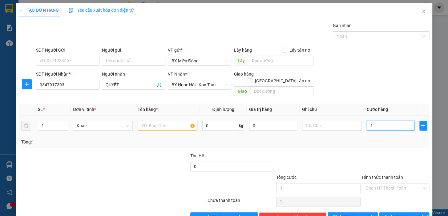
type input "0"
type input "04"
type input "4"
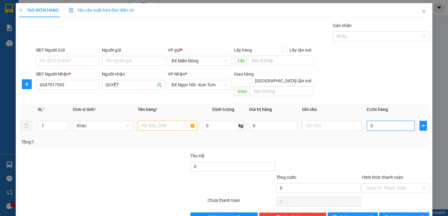
type input "4"
type input "040"
type input "40"
click at [160, 121] on input "text" at bounding box center [168, 126] width 60 height 10
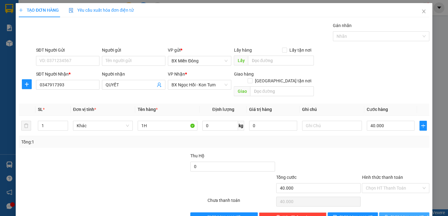
click at [391, 213] on button "[PERSON_NAME] và In" at bounding box center [404, 218] width 50 height 10
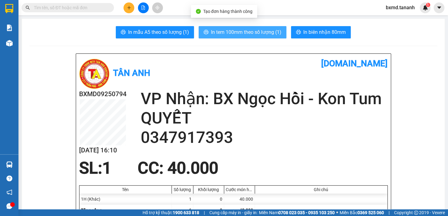
click at [241, 35] on span "In tem 100mm theo số lượng (1)" at bounding box center [246, 32] width 70 height 8
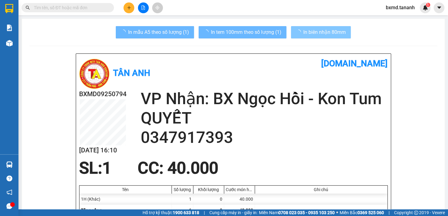
click at [308, 28] on span "In biên nhận 80mm" at bounding box center [324, 32] width 42 height 8
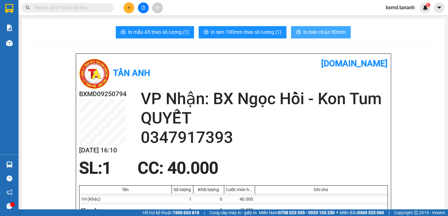
click at [311, 31] on span "In biên nhận 80mm" at bounding box center [324, 32] width 42 height 8
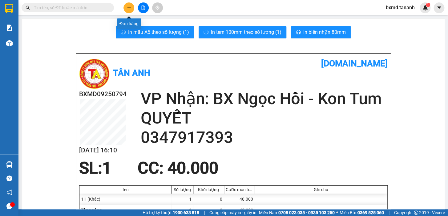
click at [129, 8] on icon "plus" at bounding box center [129, 7] width 0 height 3
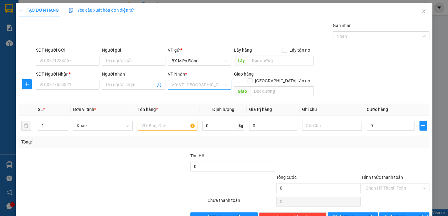
click at [175, 86] on input "search" at bounding box center [197, 84] width 52 height 9
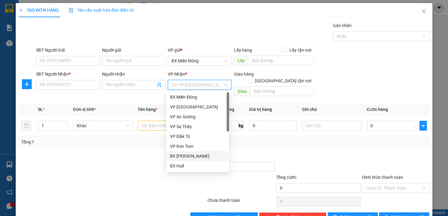
click at [208, 155] on div "BX [PERSON_NAME]" at bounding box center [197, 156] width 55 height 7
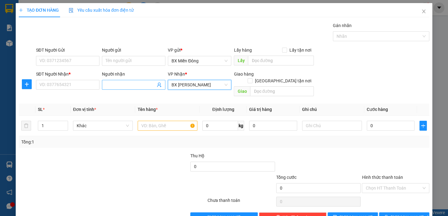
click at [119, 87] on input "Người nhận" at bounding box center [131, 85] width 50 height 7
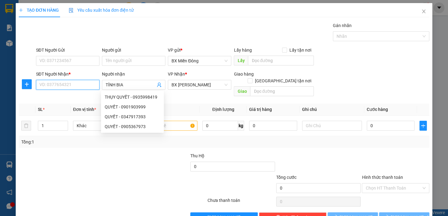
click at [87, 86] on input "SĐT Người Nhận *" at bounding box center [67, 85] width 63 height 10
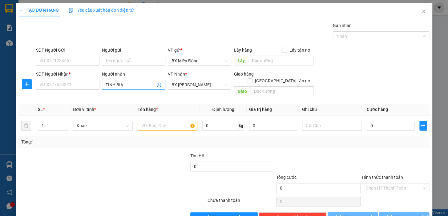
drag, startPoint x: 161, startPoint y: 83, endPoint x: 152, endPoint y: 83, distance: 8.3
click at [160, 83] on span "TÍNH BIA" at bounding box center [133, 85] width 63 height 10
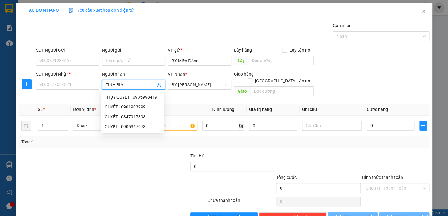
click at [142, 87] on input "TÍNH BIA" at bounding box center [131, 85] width 50 height 7
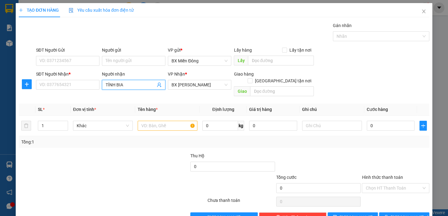
click at [138, 86] on input "TÍNH BIA" at bounding box center [131, 85] width 50 height 7
click at [125, 85] on input "TÍNH BIA" at bounding box center [131, 85] width 50 height 7
click at [104, 85] on span "TÍNH BIA" at bounding box center [133, 85] width 63 height 10
click at [107, 85] on input "TÍNH BIA" at bounding box center [131, 85] width 50 height 7
click at [102, 83] on span "TÍNH BIA" at bounding box center [133, 85] width 63 height 10
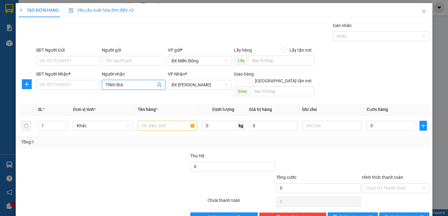
click at [106, 84] on input "TÍNH BIA" at bounding box center [131, 85] width 50 height 7
click at [132, 86] on input "A TÍNH BIA" at bounding box center [131, 85] width 50 height 7
type input "A TÍNH BIA"
click at [80, 85] on input "SĐT Người Nhận *" at bounding box center [67, 85] width 63 height 10
click at [162, 121] on input "text" at bounding box center [168, 126] width 60 height 10
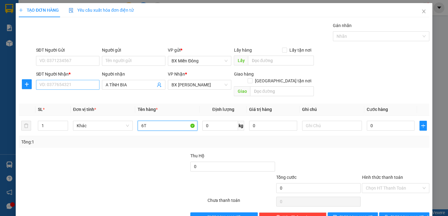
type input "6T"
click at [79, 81] on input "SĐT Người Nhận *" at bounding box center [67, 85] width 63 height 10
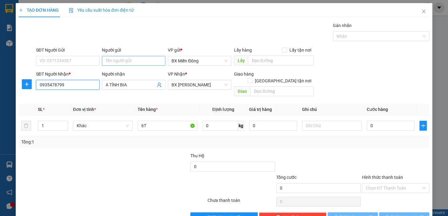
type input "0935478799"
click at [114, 60] on input "Người gửi" at bounding box center [133, 61] width 63 height 10
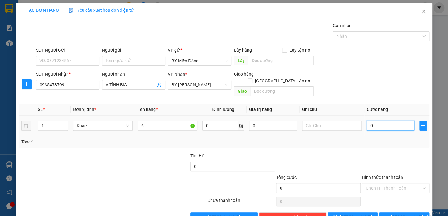
click at [371, 121] on input "0" at bounding box center [390, 126] width 48 height 10
type input "2"
type input "24"
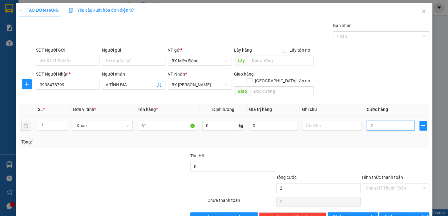
type input "24"
type input "240"
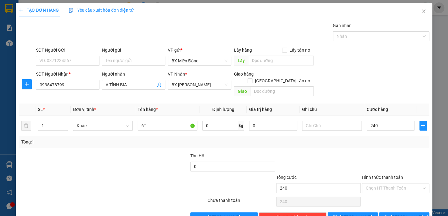
type input "240.000"
click at [354, 142] on div "Transit Pickup Surcharge Ids Transit Deliver Surcharge Ids Transit Deliver Surc…" at bounding box center [224, 122] width 410 height 200
click at [406, 214] on span "[PERSON_NAME] và In" at bounding box center [411, 217] width 43 height 7
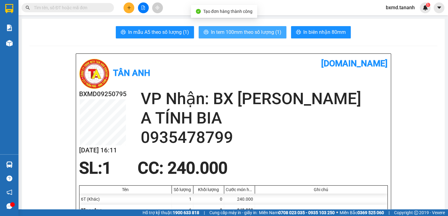
click at [237, 34] on span "In tem 100mm theo số lượng (1)" at bounding box center [246, 32] width 70 height 8
click at [269, 29] on span "In tem 100mm theo số lượng (1)" at bounding box center [246, 32] width 70 height 8
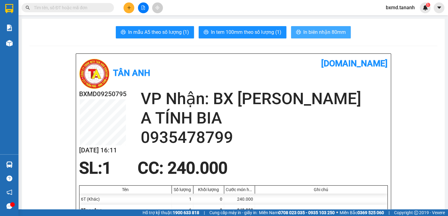
click at [312, 27] on button "In biên nhận 80mm" at bounding box center [321, 32] width 60 height 12
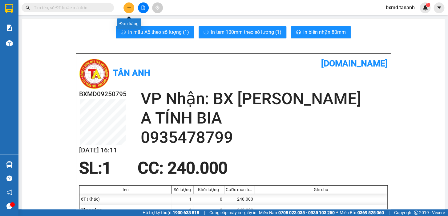
click at [129, 8] on icon "plus" at bounding box center [129, 8] width 4 height 4
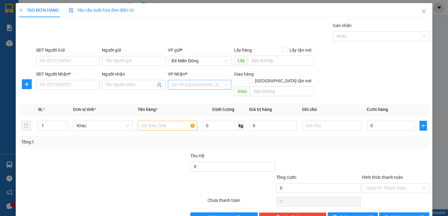
drag, startPoint x: 200, startPoint y: 82, endPoint x: 197, endPoint y: 87, distance: 6.3
click at [199, 82] on input "search" at bounding box center [197, 84] width 52 height 9
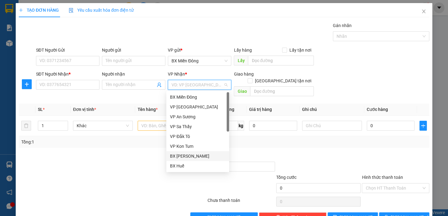
click at [203, 154] on div "BX [PERSON_NAME]" at bounding box center [197, 156] width 55 height 7
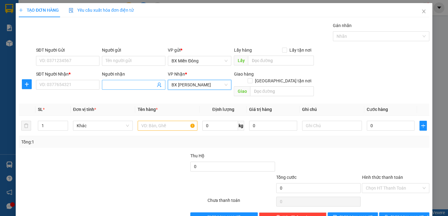
click at [121, 82] on input "Người nhận" at bounding box center [131, 85] width 50 height 7
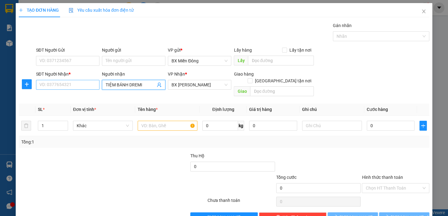
type input "TIỆM BÁNH DREMI"
click at [73, 88] on input "SĐT Người Nhận *" at bounding box center [67, 85] width 63 height 10
type input "0973210246"
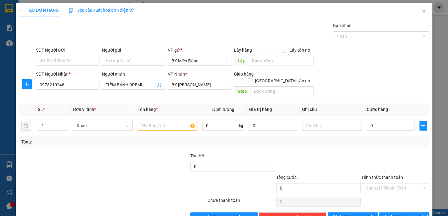
click at [137, 54] on div "Người gửi" at bounding box center [133, 51] width 63 height 9
click at [135, 58] on input "Người gửi" at bounding box center [133, 61] width 63 height 10
click at [166, 123] on input "text" at bounding box center [168, 126] width 60 height 10
click at [162, 121] on input "text" at bounding box center [168, 126] width 60 height 10
type input "1TX"
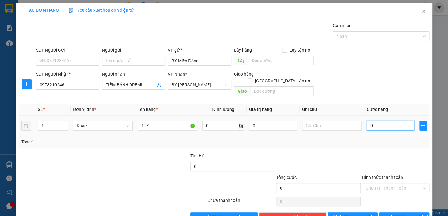
click at [367, 122] on input "0" at bounding box center [390, 126] width 48 height 10
click at [367, 128] on td "100.000" at bounding box center [390, 126] width 53 height 21
click at [397, 214] on span "[PERSON_NAME] và In" at bounding box center [411, 217] width 43 height 7
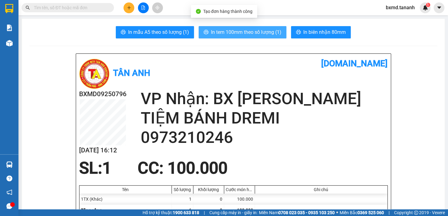
click at [258, 32] on span "In tem 100mm theo số lượng (1)" at bounding box center [246, 32] width 70 height 8
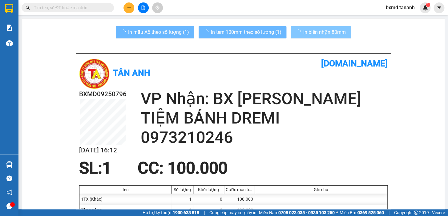
click at [317, 31] on span "In biên nhận 80mm" at bounding box center [324, 32] width 42 height 8
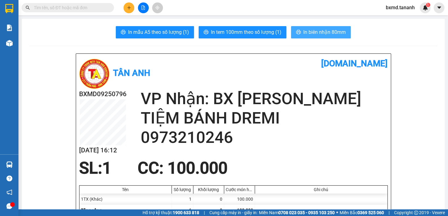
click at [329, 32] on span "In biên nhận 80mm" at bounding box center [324, 32] width 42 height 8
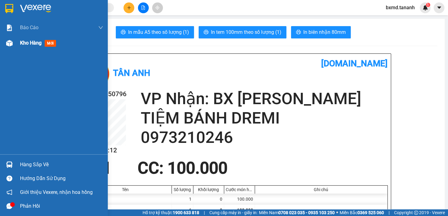
click at [10, 44] on img at bounding box center [9, 43] width 6 height 6
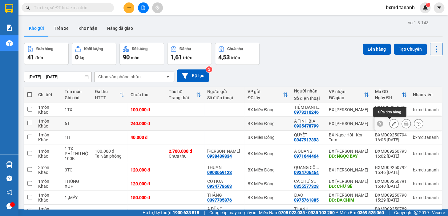
click at [391, 123] on icon at bounding box center [393, 124] width 4 height 4
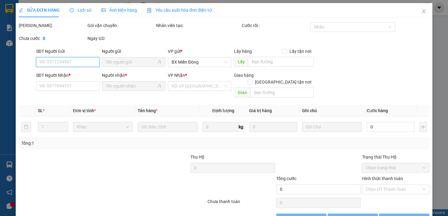
type input "0935478799"
type input "240.000"
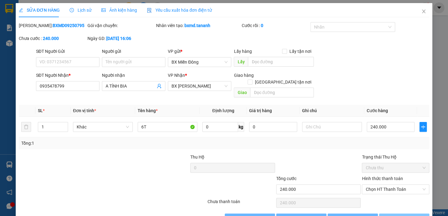
click at [396, 215] on span "[PERSON_NAME] và In" at bounding box center [411, 218] width 43 height 7
click at [403, 215] on span "[PERSON_NAME] và In" at bounding box center [411, 218] width 43 height 7
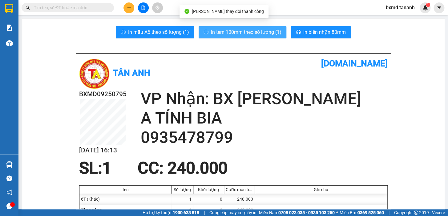
click at [269, 31] on span "In tem 100mm theo số lượng (1)" at bounding box center [246, 32] width 70 height 8
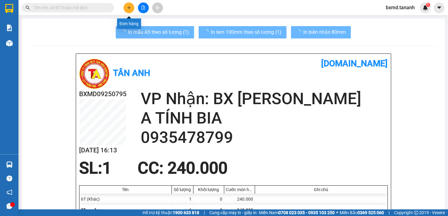
click at [127, 6] on icon "plus" at bounding box center [129, 8] width 4 height 4
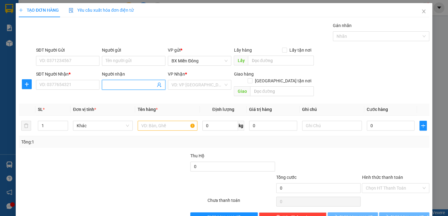
click at [137, 86] on input "Người nhận" at bounding box center [131, 85] width 50 height 7
type input "[PERSON_NAME]"
click at [81, 54] on div "SĐT Người Gửi" at bounding box center [67, 51] width 63 height 9
click at [82, 60] on input "SĐT Người Gửi" at bounding box center [67, 61] width 63 height 10
type input "0338549090"
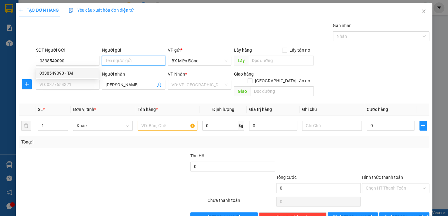
click at [121, 62] on input "Người gửi" at bounding box center [133, 61] width 63 height 10
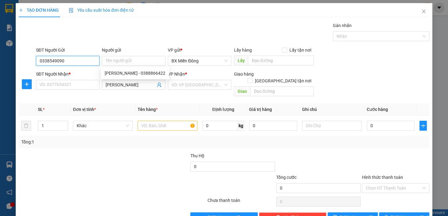
click at [76, 62] on input "0338549090" at bounding box center [67, 61] width 63 height 10
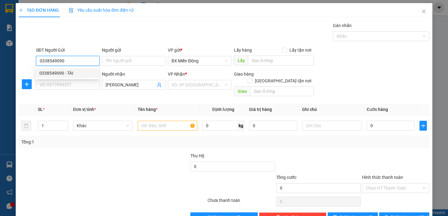
click at [78, 74] on div "0338549090 - TÀI" at bounding box center [66, 73] width 55 height 7
type input "TÀI"
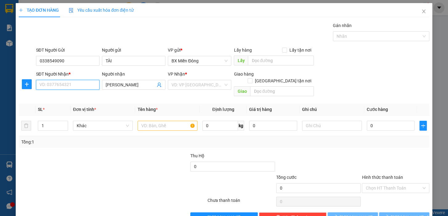
click at [82, 82] on input "SĐT Người Nhận *" at bounding box center [67, 85] width 63 height 10
type input "650.000"
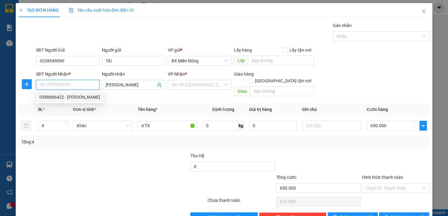
click at [89, 95] on div "0388866422 - [PERSON_NAME]" at bounding box center [69, 97] width 61 height 7
type input "0388866422"
type input "[PERSON_NAME]"
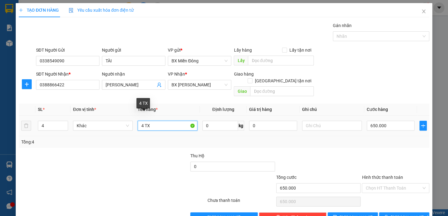
click at [163, 121] on input "4 TX" at bounding box center [168, 126] width 60 height 10
type input "4"
type input "3TX"
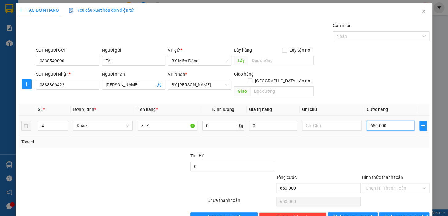
click at [397, 121] on input "650.000" at bounding box center [390, 126] width 48 height 10
type input "0"
type input "4"
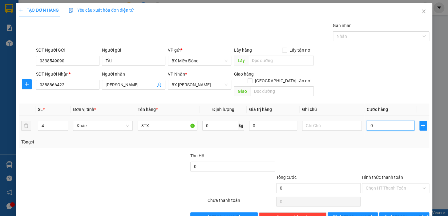
type input "4"
type input "04"
type input "45"
type input "045"
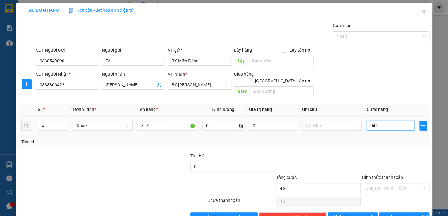
type input "450"
type input "0.450"
type input "45"
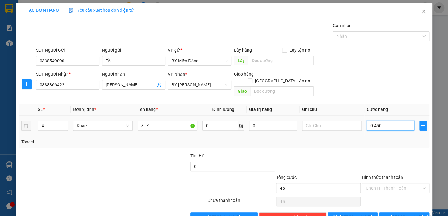
type input "045"
type input "4"
type input "04"
type input "0"
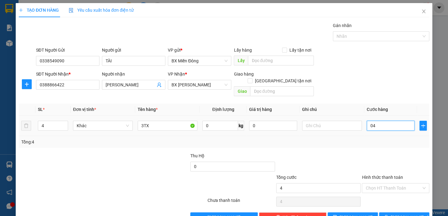
type input "0"
type input "4"
type input "04"
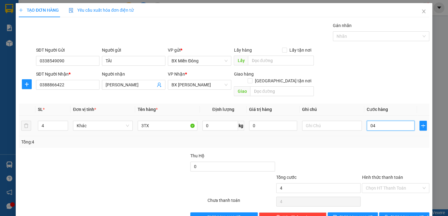
type input "40"
type input "040"
type input "400"
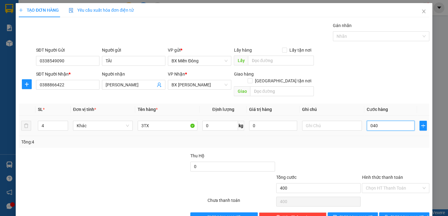
type input "0.400"
type input "40"
type input "04"
type input "4"
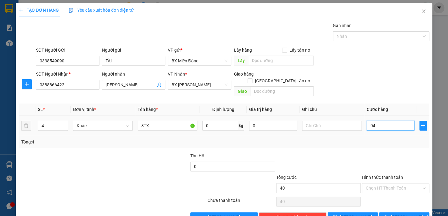
type input "4"
type input "45"
type input "0.450"
type input "450"
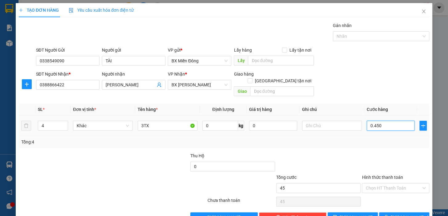
type input "450"
click at [395, 121] on input "0.450" at bounding box center [390, 126] width 48 height 10
type input "0.450"
type input "450.000"
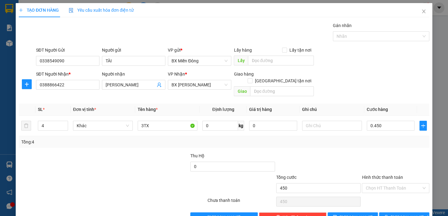
type input "450.000"
click at [387, 139] on div "Tổng: 4" at bounding box center [223, 142] width 405 height 7
click at [56, 121] on input "4" at bounding box center [53, 125] width 30 height 9
type input "4"
type input "3"
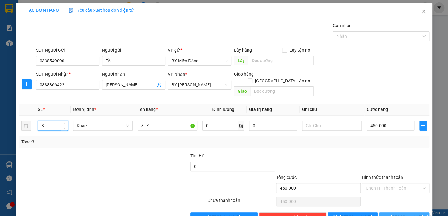
click at [397, 214] on span "[PERSON_NAME] và In" at bounding box center [411, 217] width 43 height 7
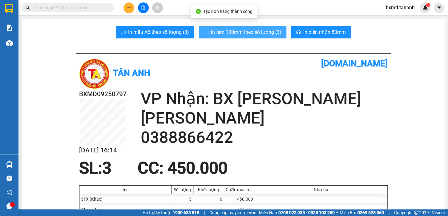
click at [267, 33] on span "In tem 100mm theo số lượng (3)" at bounding box center [246, 32] width 70 height 8
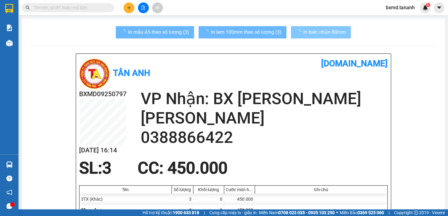
click at [305, 32] on span "In biên nhận 80mm" at bounding box center [324, 32] width 42 height 8
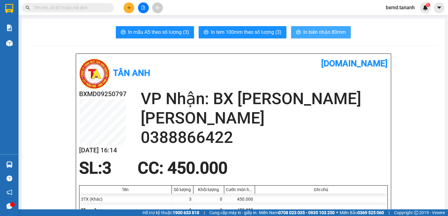
click at [317, 31] on span "In biên nhận 80mm" at bounding box center [324, 32] width 42 height 8
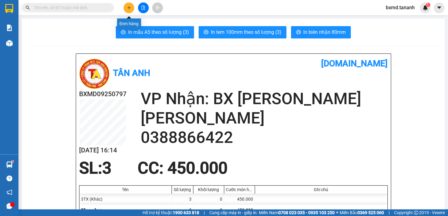
click at [130, 8] on icon "plus" at bounding box center [129, 8] width 4 height 4
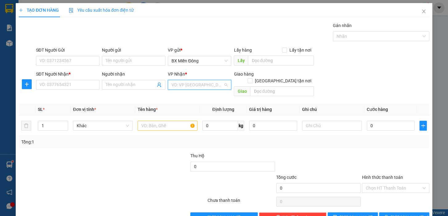
click at [189, 84] on input "search" at bounding box center [197, 84] width 52 height 9
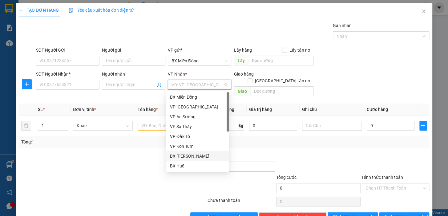
click at [202, 156] on div "BX [PERSON_NAME]" at bounding box center [197, 156] width 55 height 7
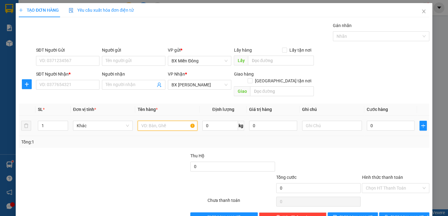
click at [154, 121] on input "text" at bounding box center [168, 126] width 60 height 10
click at [155, 121] on input "text" at bounding box center [168, 126] width 60 height 10
type input "1 KIỆN"
click at [388, 121] on input "0" at bounding box center [390, 126] width 48 height 10
type input "5"
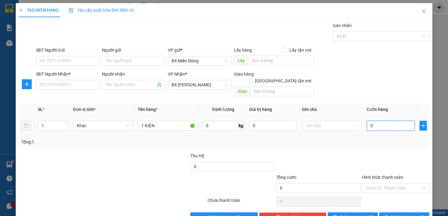
type input "5"
type input "50"
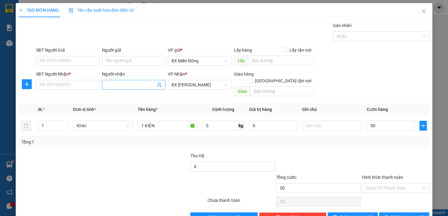
type input "50.000"
click at [122, 81] on span at bounding box center [133, 85] width 63 height 10
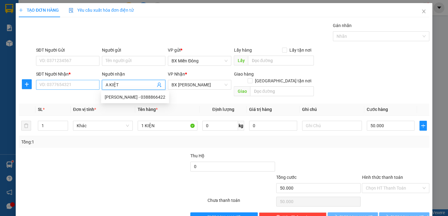
type input "A KIỆT"
click at [55, 80] on input "SĐT Người Nhận *" at bounding box center [67, 85] width 63 height 10
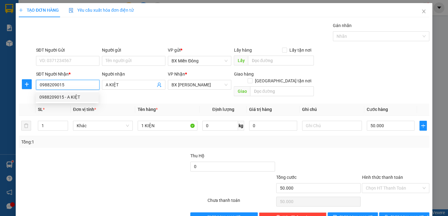
click at [69, 96] on div "0988209015 - A KIỆT" at bounding box center [66, 97] width 55 height 7
type input "0988209015"
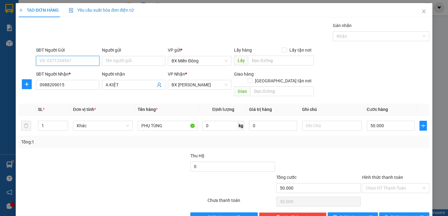
click at [77, 57] on input "SĐT Người Gửi" at bounding box center [67, 61] width 63 height 10
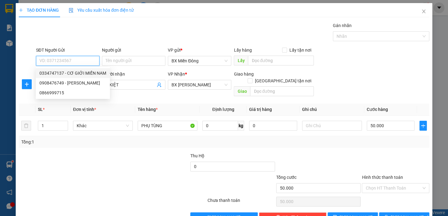
click at [81, 74] on div "0334747137 - CƠ GIỚI MIỀN NAM" at bounding box center [72, 73] width 67 height 7
type input "0334747137"
type input "CƠ GIỚI MIỀN NAM"
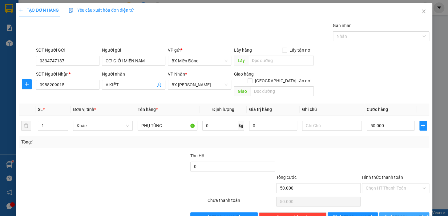
click at [402, 214] on span "[PERSON_NAME] và In" at bounding box center [411, 217] width 43 height 7
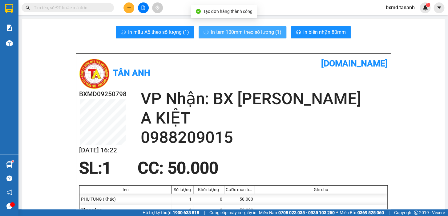
click at [255, 34] on span "In tem 100mm theo số lượng (1)" at bounding box center [246, 32] width 70 height 8
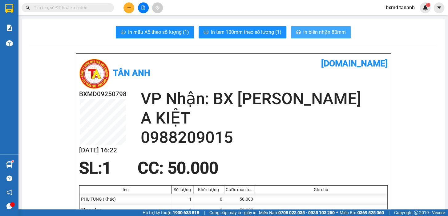
click at [335, 31] on span "In biên nhận 80mm" at bounding box center [324, 32] width 42 height 8
click at [129, 6] on icon "plus" at bounding box center [129, 8] width 4 height 4
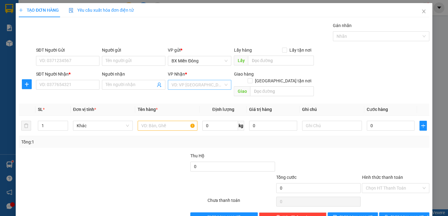
click at [182, 86] on input "search" at bounding box center [197, 84] width 52 height 9
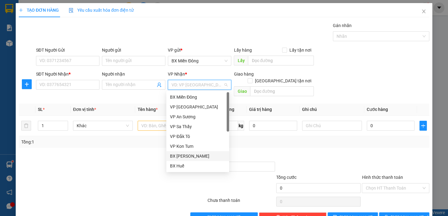
click at [190, 157] on div "BX [PERSON_NAME]" at bounding box center [197, 156] width 55 height 7
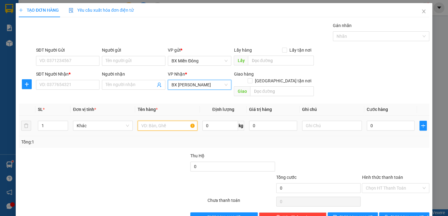
click at [162, 121] on input "text" at bounding box center [168, 126] width 60 height 10
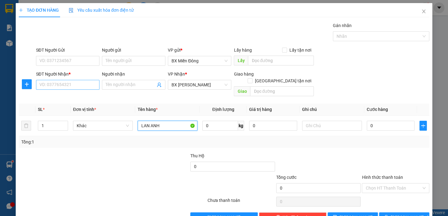
type input "LAN ANH"
click at [63, 83] on input "SĐT Người Nhận *" at bounding box center [67, 85] width 63 height 10
type input "0"
click at [82, 60] on input "SĐT Người Gửi" at bounding box center [67, 61] width 63 height 10
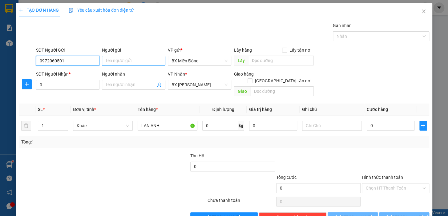
type input "0972060501"
click at [116, 62] on input "Người gửi" at bounding box center [133, 61] width 63 height 10
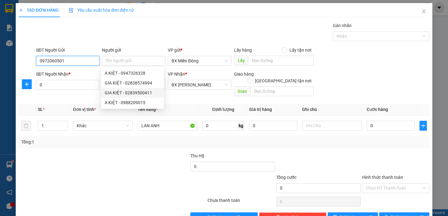
click at [86, 62] on input "0972060501" at bounding box center [67, 61] width 63 height 10
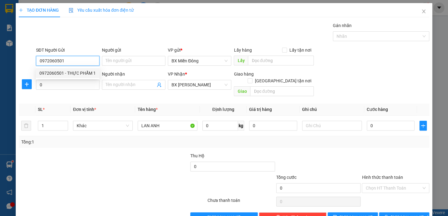
click at [80, 71] on div "0972060501 - THỰC PHẨM 1" at bounding box center [67, 73] width 56 height 7
type input "THỰC PHẨM 1"
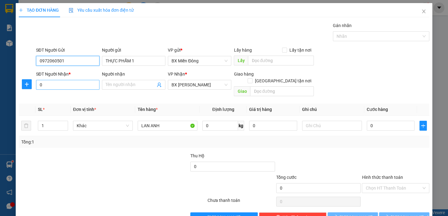
type input "100.000"
click at [96, 85] on input "0" at bounding box center [67, 85] width 63 height 10
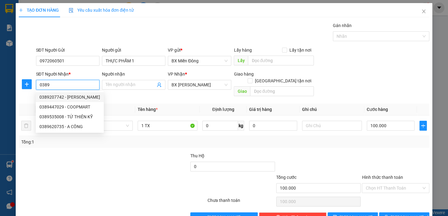
click at [75, 100] on div "0389207742 - [PERSON_NAME]" at bounding box center [69, 97] width 61 height 7
type input "0389207742"
type input "VY"
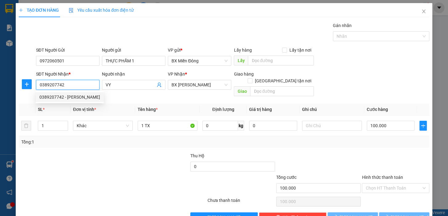
type input "50.000"
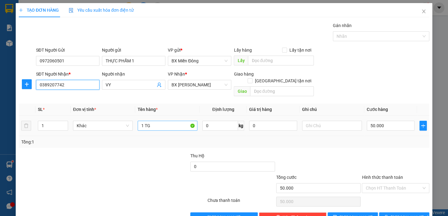
type input "0389207742"
click at [165, 121] on input "1 TG" at bounding box center [168, 126] width 60 height 10
type input "1 TX"
click at [385, 126] on td "50.000" at bounding box center [390, 126] width 53 height 21
click at [386, 121] on input "50.000" at bounding box center [390, 126] width 48 height 10
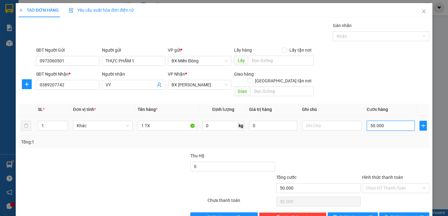
type input "0"
type input "1"
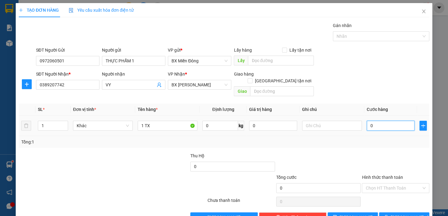
type input "01"
type input "10"
click at [356, 154] on div at bounding box center [318, 164] width 86 height 22
click at [415, 213] on button "[PERSON_NAME] và In" at bounding box center [404, 218] width 50 height 10
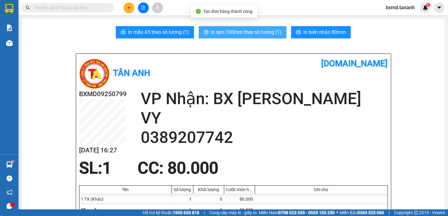
click at [254, 37] on button "In tem 100mm theo số lượng (1)" at bounding box center [242, 32] width 88 height 12
click at [256, 34] on span "In tem 100mm theo số lượng (1)" at bounding box center [246, 32] width 70 height 8
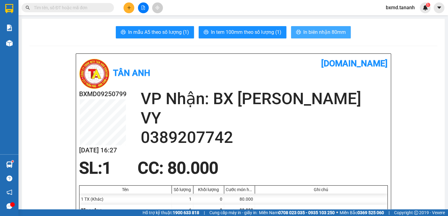
click at [321, 28] on button "In biên nhận 80mm" at bounding box center [321, 32] width 60 height 12
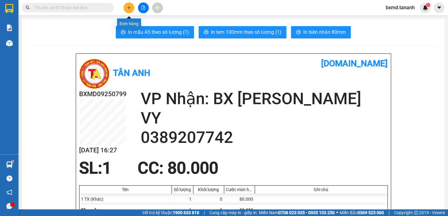
click at [131, 7] on button at bounding box center [128, 7] width 11 height 11
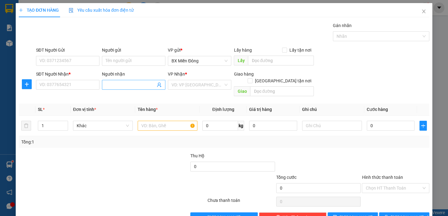
click at [147, 86] on input "Người nhận" at bounding box center [131, 85] width 50 height 7
click at [141, 95] on div "QUỐC ĐĂNG - 0379350393" at bounding box center [132, 97] width 55 height 7
click at [179, 85] on input "search" at bounding box center [197, 84] width 52 height 9
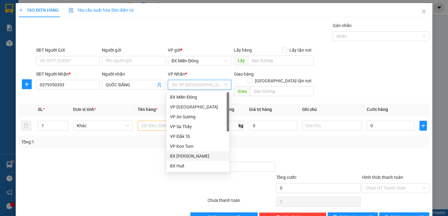
click at [201, 158] on div "BX [PERSON_NAME]" at bounding box center [197, 156] width 55 height 7
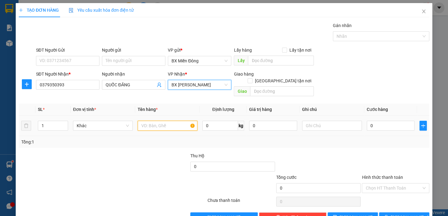
click at [170, 121] on input "text" at bounding box center [168, 126] width 60 height 10
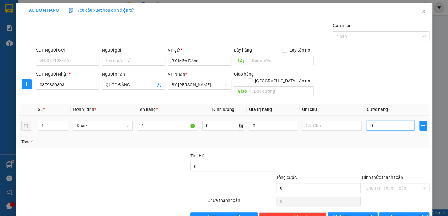
click at [385, 121] on input "0" at bounding box center [390, 126] width 48 height 10
click at [162, 153] on div at bounding box center [147, 164] width 86 height 22
click at [109, 62] on input "Người gửi" at bounding box center [133, 61] width 63 height 10
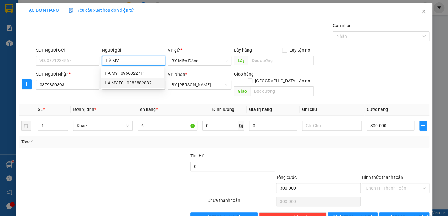
click at [137, 81] on div "HÀ MY TC - 0383882882" at bounding box center [132, 83] width 55 height 7
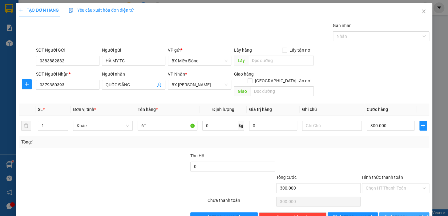
click at [388, 215] on icon "printer" at bounding box center [386, 217] width 4 height 4
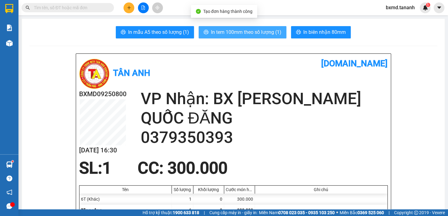
click at [266, 34] on span "In tem 100mm theo số lượng (1)" at bounding box center [246, 32] width 70 height 8
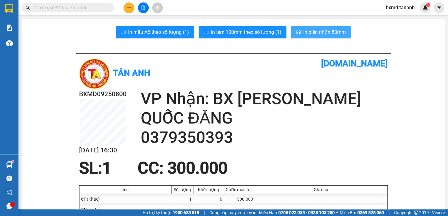
click at [320, 32] on span "In biên nhận 80mm" at bounding box center [324, 32] width 42 height 8
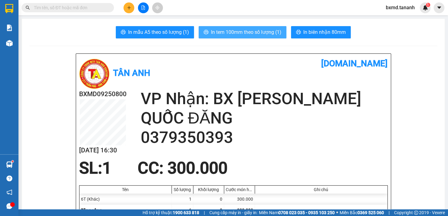
click at [270, 34] on span "In tem 100mm theo số lượng (1)" at bounding box center [246, 32] width 70 height 8
click at [248, 31] on span "In tem 100mm theo số lượng (1)" at bounding box center [246, 32] width 70 height 8
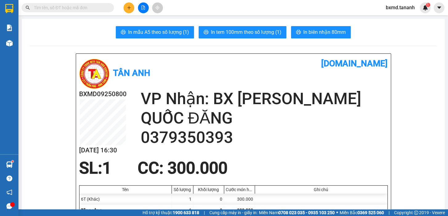
click at [132, 6] on button at bounding box center [128, 7] width 11 height 11
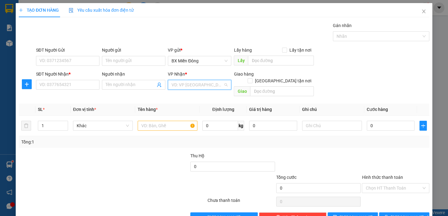
click at [179, 82] on input "search" at bounding box center [197, 84] width 52 height 9
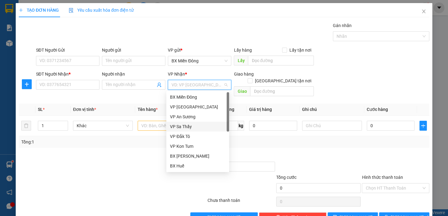
click at [191, 126] on div "VP Sa Thầy" at bounding box center [197, 126] width 55 height 7
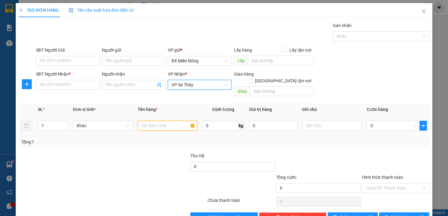
click at [154, 121] on input "text" at bounding box center [168, 126] width 60 height 10
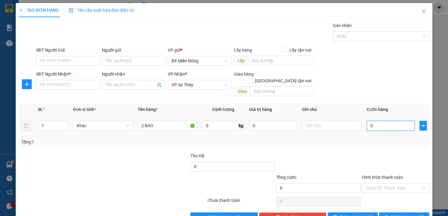
click at [382, 121] on input "0" at bounding box center [390, 126] width 48 height 10
click at [351, 153] on div at bounding box center [318, 164] width 86 height 22
click at [46, 121] on input "1" at bounding box center [53, 125] width 30 height 9
click at [111, 88] on input "Người nhận" at bounding box center [131, 85] width 50 height 7
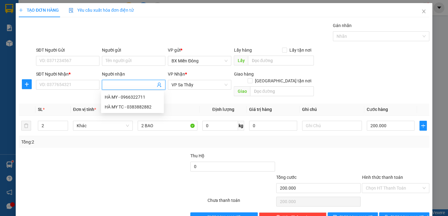
click at [70, 55] on div "SĐT Người Gửi" at bounding box center [67, 51] width 63 height 9
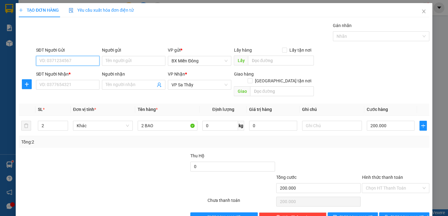
click at [68, 57] on input "SĐT Người Gửi" at bounding box center [67, 61] width 63 height 10
click at [77, 73] on div "0912888445 - HIẾN" at bounding box center [66, 73] width 55 height 7
click at [81, 84] on input "SĐT Người Nhận *" at bounding box center [67, 85] width 63 height 10
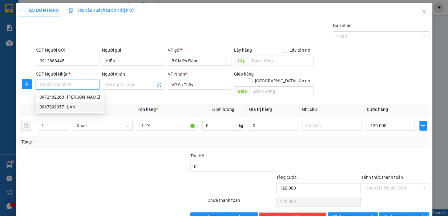
click at [77, 106] on div "0967899057 - LAN" at bounding box center [69, 107] width 61 height 7
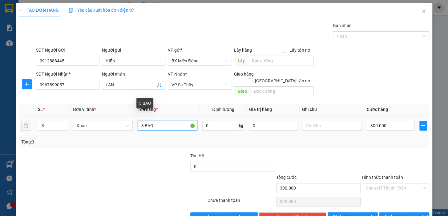
click at [143, 121] on input "3 BAO" at bounding box center [168, 126] width 60 height 10
click at [41, 122] on input "3" at bounding box center [53, 125] width 30 height 9
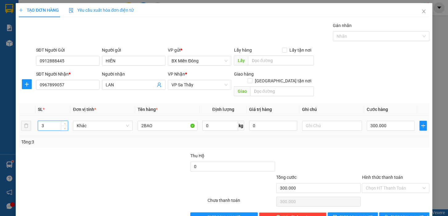
click at [44, 121] on input "3" at bounding box center [53, 125] width 30 height 9
click at [384, 121] on input "300.000" at bounding box center [390, 126] width 48 height 10
click at [361, 153] on div at bounding box center [395, 164] width 69 height 22
click at [401, 214] on span "[PERSON_NAME] và In" at bounding box center [411, 217] width 43 height 7
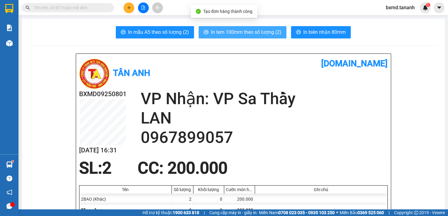
click at [240, 32] on span "In tem 100mm theo số lượng (2)" at bounding box center [246, 32] width 70 height 8
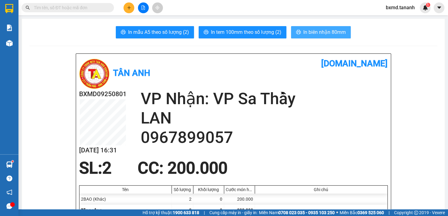
click at [316, 31] on span "In biên nhận 80mm" at bounding box center [324, 32] width 42 height 8
click at [134, 8] on div at bounding box center [143, 7] width 46 height 11
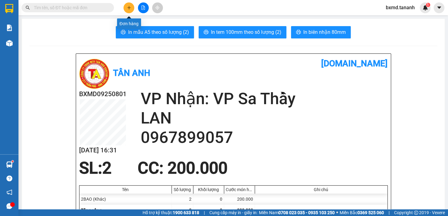
click at [128, 9] on icon "plus" at bounding box center [129, 8] width 4 height 4
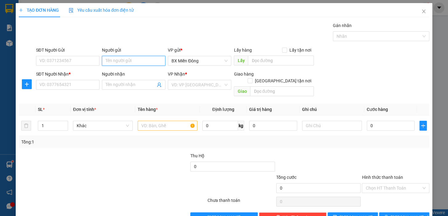
click at [126, 59] on input "Người gửi" at bounding box center [133, 61] width 63 height 10
click at [139, 72] on div "HẢI LÂM - 0907252347" at bounding box center [136, 73] width 63 height 7
click at [129, 86] on input "Người nhận" at bounding box center [131, 85] width 50 height 7
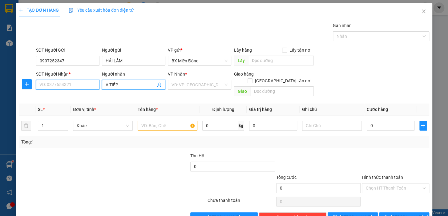
click at [73, 84] on input "SĐT Người Nhận *" at bounding box center [67, 85] width 63 height 10
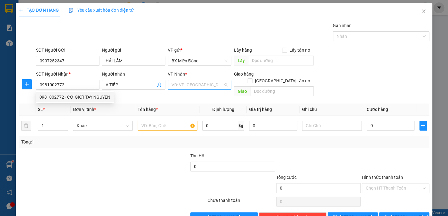
click at [214, 84] on input "search" at bounding box center [197, 84] width 52 height 9
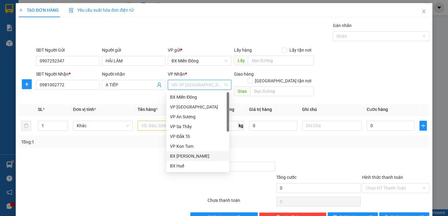
click at [201, 152] on div "BX [PERSON_NAME]" at bounding box center [197, 156] width 63 height 10
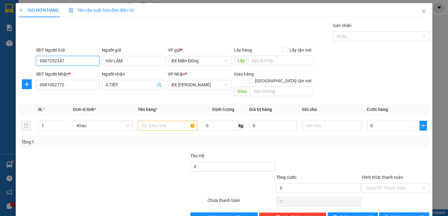
click at [78, 64] on input "0907252347" at bounding box center [67, 61] width 63 height 10
click at [126, 58] on input "HẢI LÂM" at bounding box center [133, 61] width 63 height 10
click at [63, 89] on input "0981002772" at bounding box center [67, 85] width 63 height 10
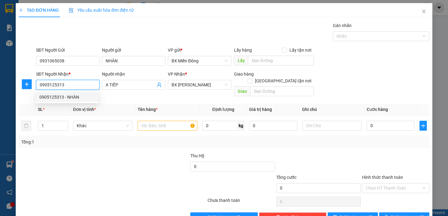
click at [85, 97] on div "0905125313 - NHÀN" at bounding box center [66, 97] width 55 height 7
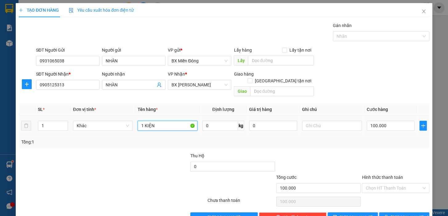
click at [160, 121] on input "1 KIỆN" at bounding box center [168, 126] width 60 height 10
click at [46, 121] on input "1" at bounding box center [53, 125] width 30 height 9
click at [397, 214] on span "[PERSON_NAME] và In" at bounding box center [411, 217] width 43 height 7
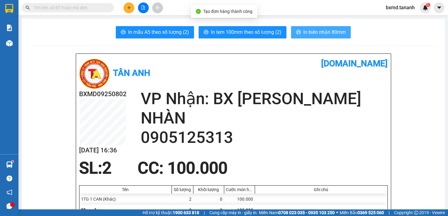
click at [309, 27] on button "In biên nhận 80mm" at bounding box center [321, 32] width 60 height 12
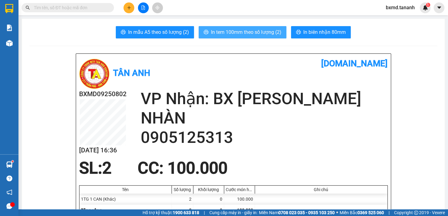
click at [278, 32] on span "In tem 100mm theo số lượng (2)" at bounding box center [246, 32] width 70 height 8
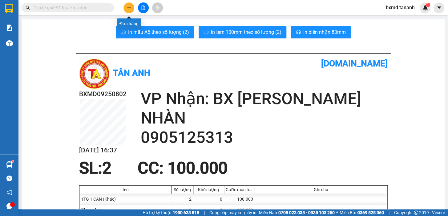
click at [130, 6] on icon "plus" at bounding box center [129, 8] width 4 height 4
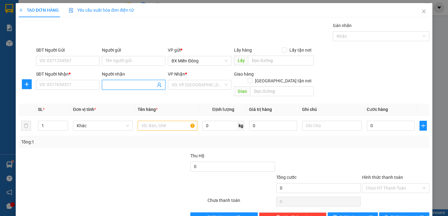
click at [142, 83] on input "Người nhận" at bounding box center [131, 85] width 50 height 7
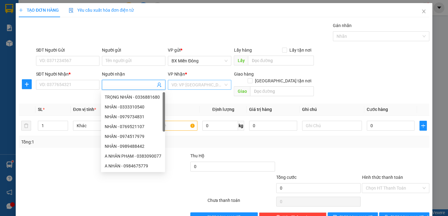
click at [185, 82] on input "search" at bounding box center [197, 84] width 52 height 9
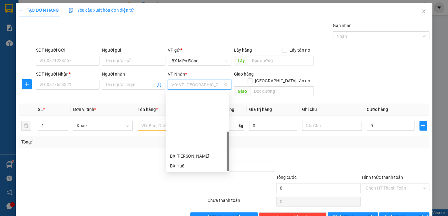
click at [195, 202] on div "BX Ngọc Hồi - Kon Tum" at bounding box center [197, 205] width 55 height 7
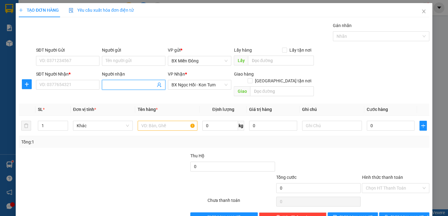
click at [130, 83] on input "Người nhận" at bounding box center [131, 85] width 50 height 7
click at [123, 94] on div "ĐÔNG DƯƠNG - 0946835679" at bounding box center [134, 97] width 58 height 7
click at [121, 62] on input "Người gửi" at bounding box center [133, 61] width 63 height 10
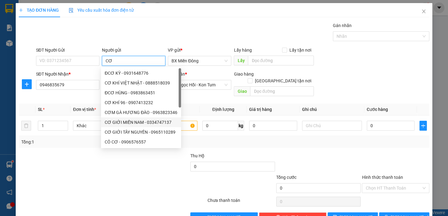
click at [136, 124] on div "CƠ GIỚI MIỀN NAM - 0334747137" at bounding box center [141, 122] width 73 height 7
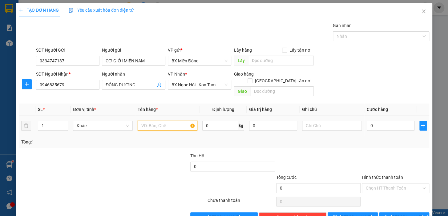
click at [172, 121] on input "text" at bounding box center [168, 126] width 60 height 10
click at [393, 121] on input "0" at bounding box center [390, 126] width 48 height 10
click at [382, 139] on div "Tổng: 1" at bounding box center [223, 142] width 405 height 7
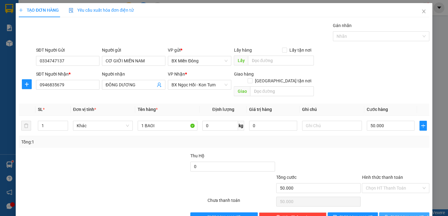
click at [395, 214] on span "[PERSON_NAME] và In" at bounding box center [411, 217] width 43 height 7
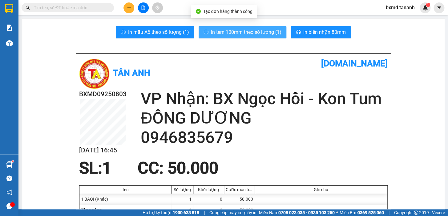
click at [268, 31] on span "In tem 100mm theo số lượng (1)" at bounding box center [246, 32] width 70 height 8
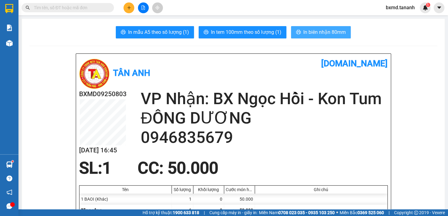
click at [326, 32] on span "In biên nhận 80mm" at bounding box center [324, 32] width 42 height 8
click at [128, 8] on icon "plus" at bounding box center [129, 8] width 4 height 4
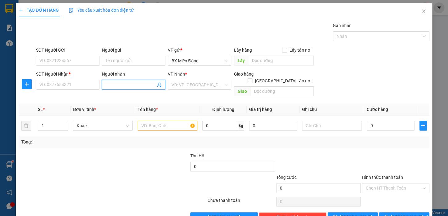
click at [109, 85] on input "Người nhận" at bounding box center [131, 85] width 50 height 7
click at [139, 102] on div "8335418 A TÌNH - 0964883879" at bounding box center [132, 97] width 63 height 12
click at [138, 104] on th "Tên hàng *" at bounding box center [167, 110] width 65 height 12
drag, startPoint x: 184, startPoint y: 76, endPoint x: 185, endPoint y: 88, distance: 11.8
click at [184, 79] on div "VP Nhận *" at bounding box center [199, 75] width 63 height 9
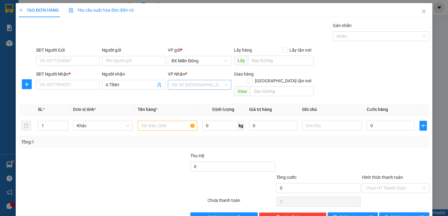
click at [185, 88] on input "search" at bounding box center [197, 84] width 52 height 9
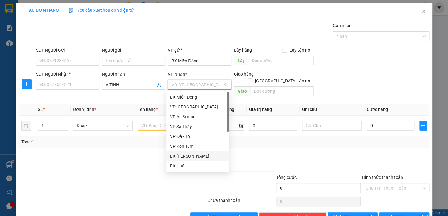
click at [202, 152] on div "BX Miền Đông VP Đà Nẵng VP An Sương VP Sa Thầy VP Đắk Tô VP Kon Tum BX [PERSON_…" at bounding box center [197, 141] width 63 height 98
click at [202, 153] on div "BX [PERSON_NAME]" at bounding box center [197, 156] width 55 height 7
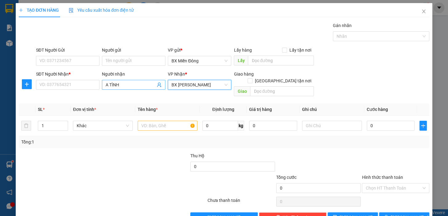
click at [138, 86] on input "A TÌNH" at bounding box center [131, 85] width 50 height 7
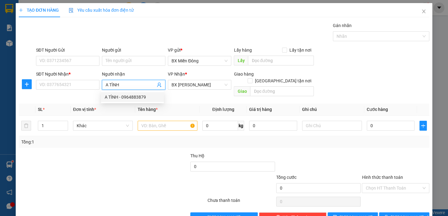
click at [147, 98] on div "A TÌNH - 0964883879" at bounding box center [132, 97] width 55 height 7
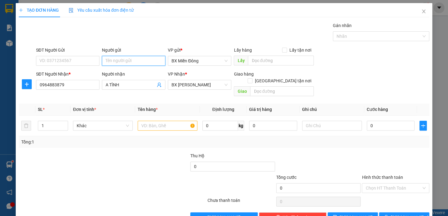
click at [136, 62] on input "Người gửi" at bounding box center [133, 61] width 63 height 10
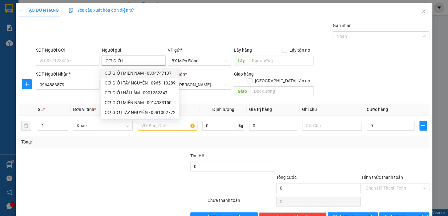
click at [140, 72] on div "CƠ GIỚI MIỀN NAM - 0334747137" at bounding box center [140, 73] width 71 height 7
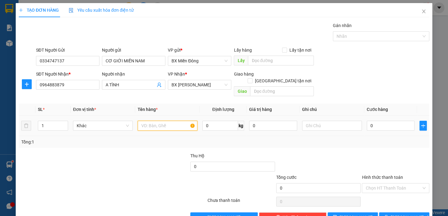
click at [178, 121] on input "text" at bounding box center [168, 126] width 60 height 10
click at [397, 121] on input "0" at bounding box center [390, 126] width 48 height 10
click at [335, 153] on div at bounding box center [318, 164] width 86 height 22
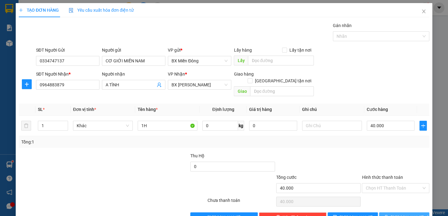
click at [393, 213] on button "[PERSON_NAME] và In" at bounding box center [404, 218] width 50 height 10
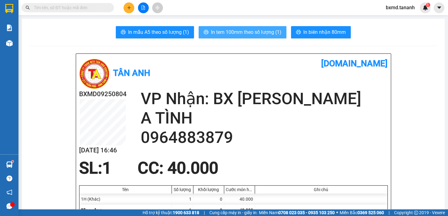
click at [263, 31] on span "In tem 100mm theo số lượng (1)" at bounding box center [246, 32] width 70 height 8
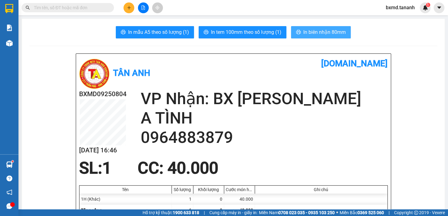
click at [323, 30] on span "In biên nhận 80mm" at bounding box center [324, 32] width 42 height 8
click at [130, 12] on button at bounding box center [128, 7] width 11 height 11
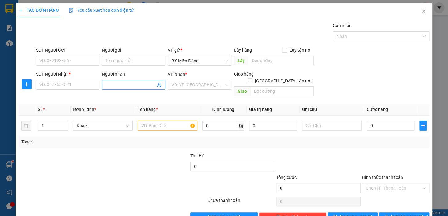
click at [116, 88] on div "Người nhận Tên người nhận" at bounding box center [133, 82] width 63 height 22
click at [116, 88] on input "Người nhận" at bounding box center [131, 85] width 50 height 7
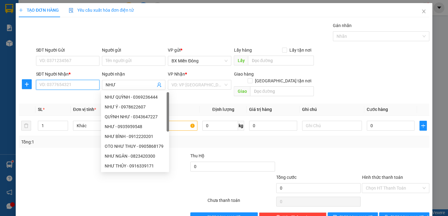
click at [92, 85] on input "SĐT Người Nhận *" at bounding box center [67, 85] width 63 height 10
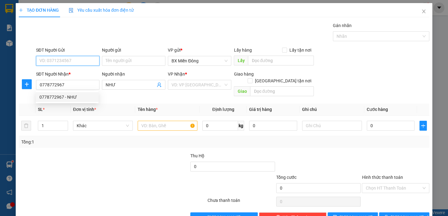
click at [78, 64] on input "SĐT Người Gửi" at bounding box center [67, 61] width 63 height 10
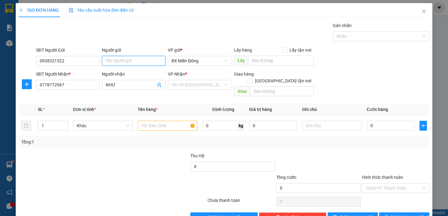
click at [146, 57] on input "Người gửi" at bounding box center [133, 61] width 63 height 10
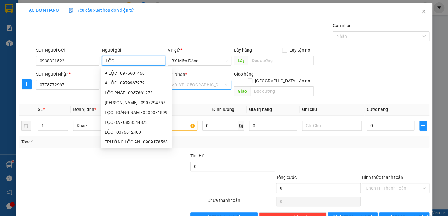
click at [221, 84] on div "VD: VP [GEOGRAPHIC_DATA]" at bounding box center [199, 85] width 63 height 10
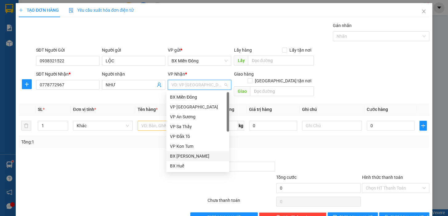
click at [207, 158] on div "BX [PERSON_NAME]" at bounding box center [197, 156] width 55 height 7
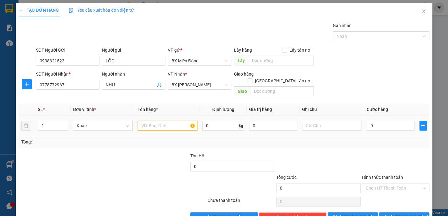
click at [159, 121] on input "text" at bounding box center [168, 126] width 60 height 10
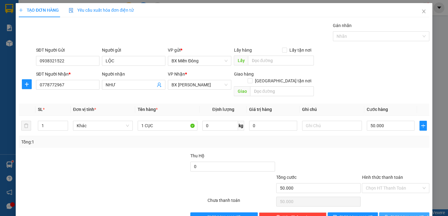
click at [408, 214] on span "[PERSON_NAME] và In" at bounding box center [411, 217] width 43 height 7
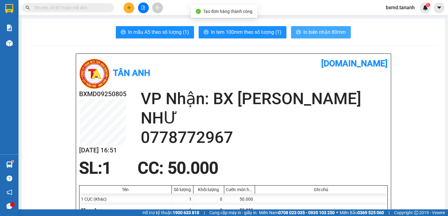
click at [338, 37] on button "In biên nhận 80mm" at bounding box center [321, 32] width 60 height 12
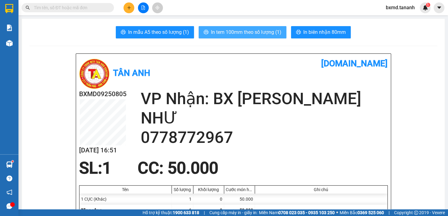
click at [256, 34] on span "In tem 100mm theo số lượng (1)" at bounding box center [246, 32] width 70 height 8
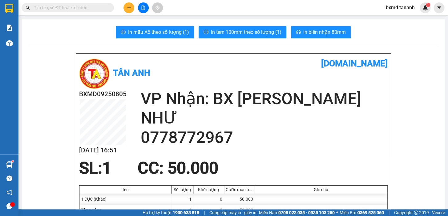
click at [135, 8] on div at bounding box center [143, 7] width 46 height 11
click at [134, 7] on button at bounding box center [128, 7] width 11 height 11
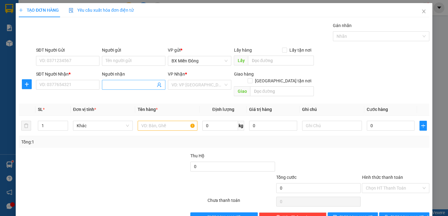
click at [131, 86] on input "Người nhận" at bounding box center [131, 85] width 50 height 7
click at [86, 84] on input "SĐT Người Nhận *" at bounding box center [67, 85] width 63 height 10
click at [74, 54] on div "SĐT Người Gửi" at bounding box center [67, 51] width 63 height 9
click at [74, 61] on input "SĐT Người Gửi" at bounding box center [67, 61] width 63 height 10
click at [132, 61] on input "Người gửi" at bounding box center [133, 61] width 63 height 10
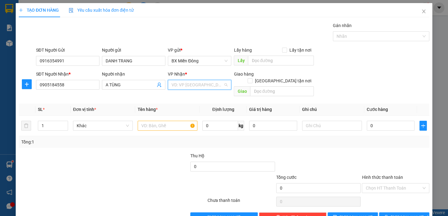
click at [194, 89] on input "search" at bounding box center [197, 84] width 52 height 9
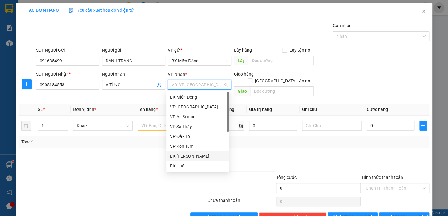
click at [188, 154] on div "BX [PERSON_NAME]" at bounding box center [197, 156] width 55 height 7
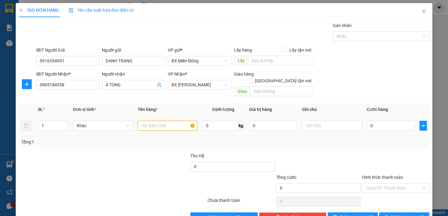
click at [147, 121] on input "text" at bounding box center [168, 126] width 60 height 10
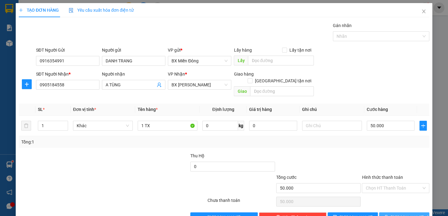
click at [388, 215] on icon "printer" at bounding box center [386, 217] width 4 height 4
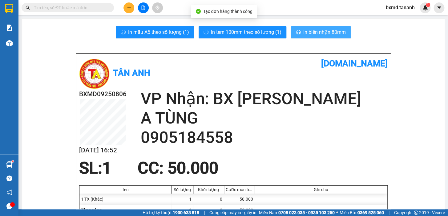
click at [311, 33] on span "In biên nhận 80mm" at bounding box center [324, 32] width 42 height 8
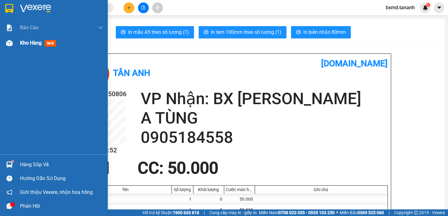
click at [12, 45] on img at bounding box center [9, 43] width 6 height 6
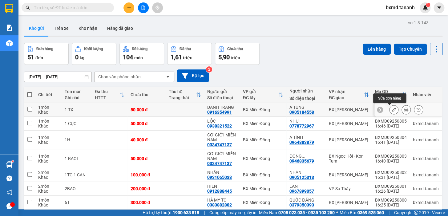
click at [391, 111] on icon at bounding box center [393, 110] width 4 height 4
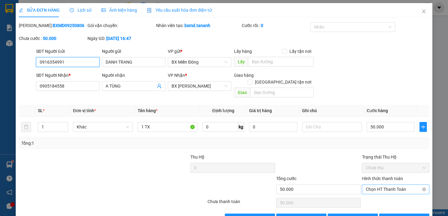
click at [397, 185] on span "Chọn HT Thanh Toán" at bounding box center [395, 189] width 60 height 9
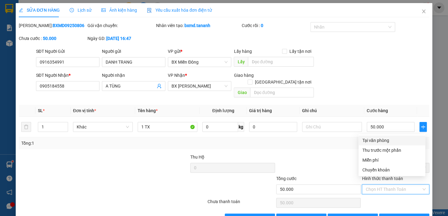
click at [387, 142] on div "Tại văn phòng" at bounding box center [391, 140] width 59 height 7
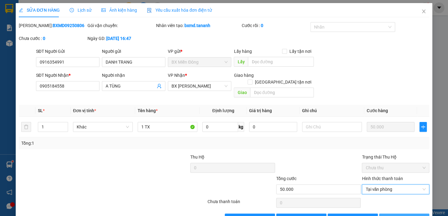
click at [405, 215] on span "[PERSON_NAME] và In" at bounding box center [411, 218] width 43 height 7
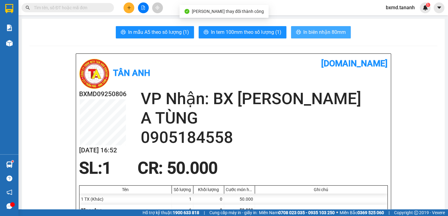
click at [310, 37] on button "In biên nhận 80mm" at bounding box center [321, 32] width 60 height 12
click at [311, 34] on span "In biên nhận 80mm" at bounding box center [324, 32] width 42 height 8
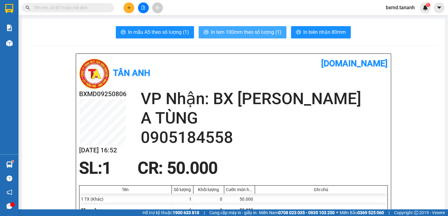
click at [277, 35] on span "In tem 100mm theo số lượng (1)" at bounding box center [246, 32] width 70 height 8
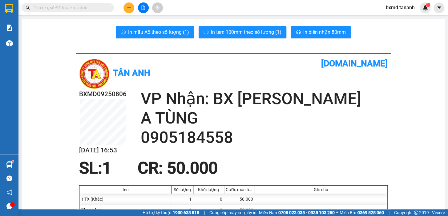
click at [93, 6] on input "text" at bounding box center [70, 7] width 73 height 7
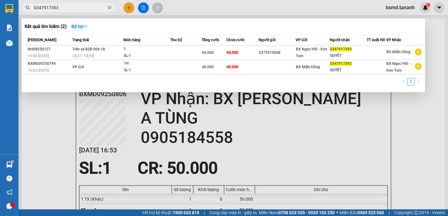
click at [130, 8] on div at bounding box center [224, 108] width 448 height 216
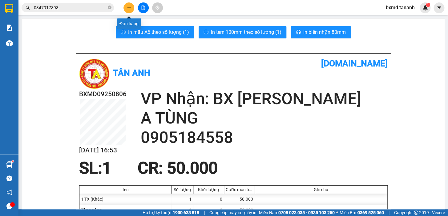
click at [126, 4] on button at bounding box center [128, 7] width 11 height 11
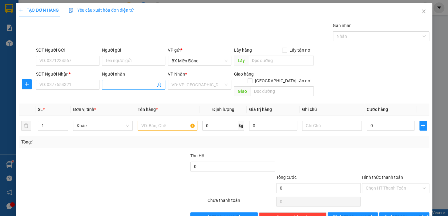
click at [124, 88] on input "Người nhận" at bounding box center [131, 85] width 50 height 7
drag, startPoint x: 144, startPoint y: 94, endPoint x: 133, endPoint y: 77, distance: 20.9
click at [144, 94] on div "QUỐC ĐĂNG - 0379350393" at bounding box center [132, 97] width 55 height 7
click at [126, 63] on input "Người gửi" at bounding box center [133, 61] width 63 height 10
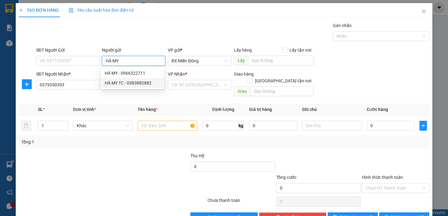
click at [140, 81] on div "HÀ MY TC - 0383882882" at bounding box center [132, 83] width 55 height 7
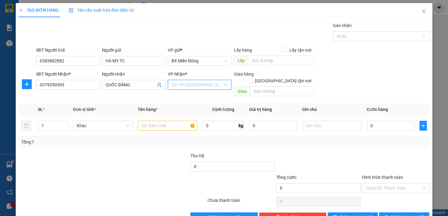
click at [175, 82] on input "search" at bounding box center [197, 84] width 52 height 9
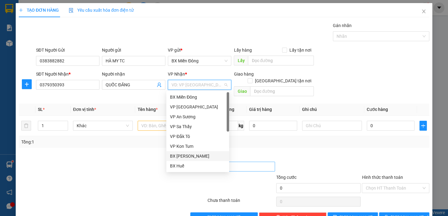
click at [199, 157] on div "BX [PERSON_NAME]" at bounding box center [197, 156] width 55 height 7
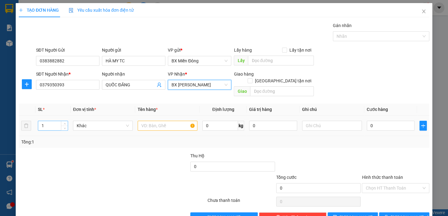
click at [46, 121] on input "1" at bounding box center [53, 125] width 30 height 9
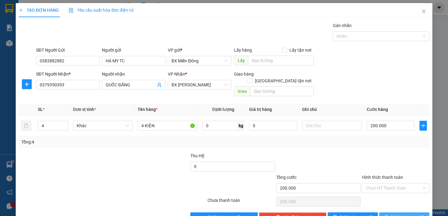
click at [418, 213] on button "[PERSON_NAME] và In" at bounding box center [404, 218] width 50 height 10
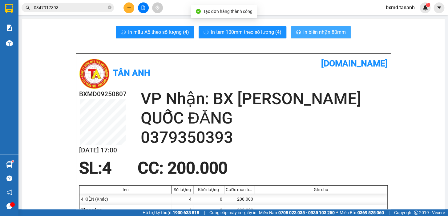
click at [336, 35] on span "In biên nhận 80mm" at bounding box center [324, 32] width 42 height 8
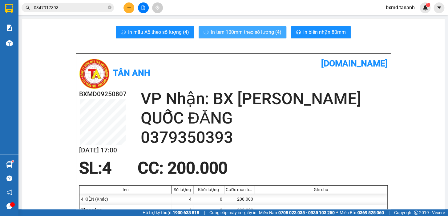
click at [270, 36] on span "In tem 100mm theo số lượng (4)" at bounding box center [246, 32] width 70 height 8
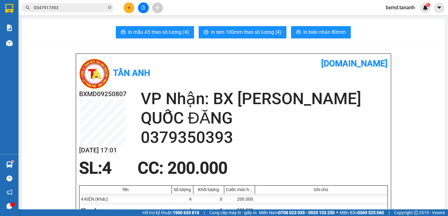
click at [83, 12] on div "Kết quả tìm kiếm ( 2 ) Bộ lọc Mã ĐH Trạng thái Món hàng Thu hộ Tổng cước Chưa c…" at bounding box center [60, 7] width 120 height 11
click at [126, 11] on button at bounding box center [128, 7] width 11 height 11
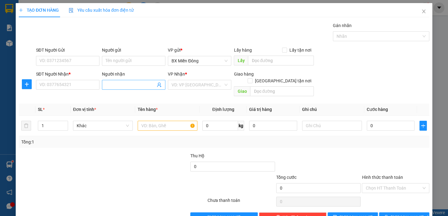
click at [119, 86] on input "Người nhận" at bounding box center [131, 85] width 50 height 7
click at [54, 85] on input "SĐT Người Nhận *" at bounding box center [67, 85] width 63 height 10
click at [70, 60] on input "SĐT Người Gửi" at bounding box center [67, 61] width 63 height 10
click at [110, 60] on input "Người gửi" at bounding box center [133, 61] width 63 height 10
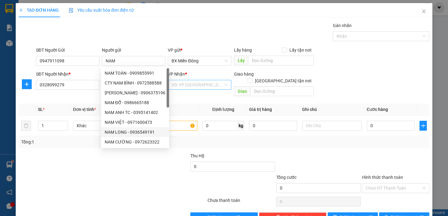
click at [202, 86] on input "search" at bounding box center [197, 84] width 52 height 9
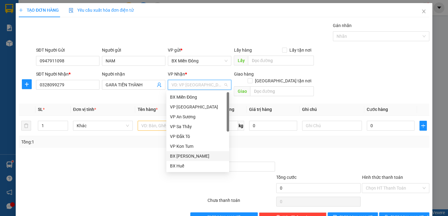
click at [210, 155] on div "BX [PERSON_NAME]" at bounding box center [197, 156] width 55 height 7
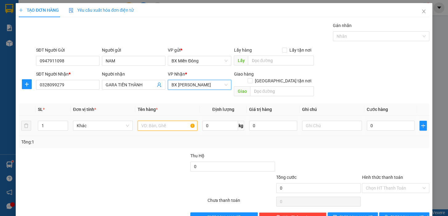
click at [159, 121] on input "text" at bounding box center [168, 126] width 60 height 10
click at [223, 80] on div "BX [PERSON_NAME]" at bounding box center [199, 85] width 63 height 10
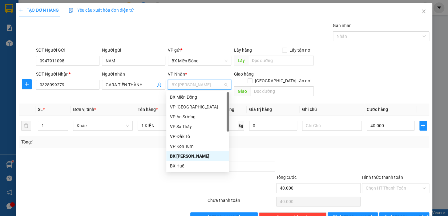
click at [222, 83] on span "BX [PERSON_NAME]" at bounding box center [199, 84] width 56 height 9
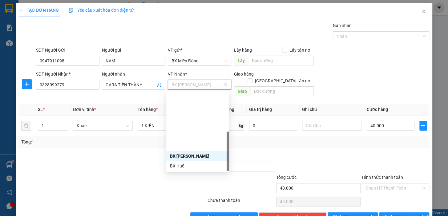
click at [201, 182] on div "VP Đắk Hà" at bounding box center [197, 185] width 55 height 7
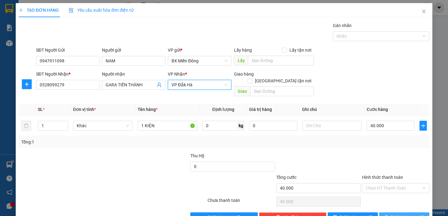
drag, startPoint x: 401, startPoint y: 202, endPoint x: 396, endPoint y: 207, distance: 6.7
click at [400, 204] on div "Transit Pickup Surcharge Ids Transit Deliver Surcharge Ids Transit Deliver Surc…" at bounding box center [224, 122] width 410 height 200
click at [396, 214] on span "[PERSON_NAME] và In" at bounding box center [411, 217] width 43 height 7
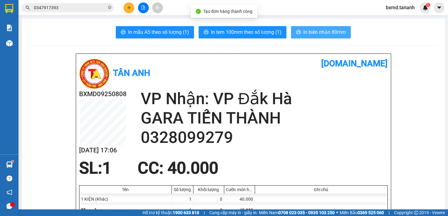
click at [321, 37] on button "In biên nhận 80mm" at bounding box center [321, 32] width 60 height 12
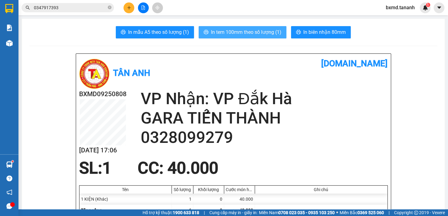
click at [264, 30] on span "In tem 100mm theo số lượng (1)" at bounding box center [246, 32] width 70 height 8
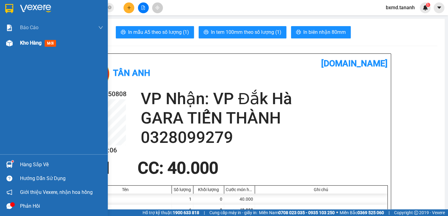
click at [10, 46] on img at bounding box center [9, 43] width 6 height 6
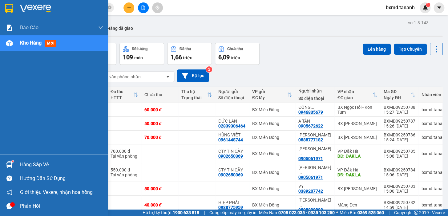
click at [16, 43] on div "Kho hàng mới" at bounding box center [54, 42] width 108 height 15
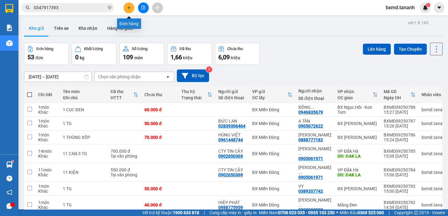
click at [130, 12] on button at bounding box center [128, 7] width 11 height 11
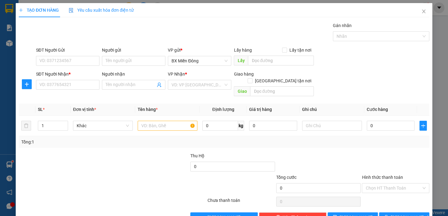
click at [117, 78] on div "Người nhận" at bounding box center [133, 75] width 63 height 9
click at [117, 87] on input "Người nhận" at bounding box center [131, 85] width 50 height 7
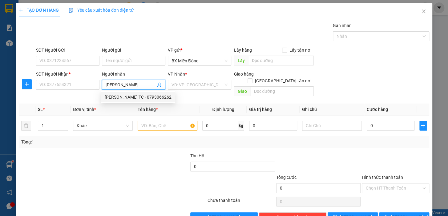
click at [156, 98] on div "[PERSON_NAME] TC - 0793066262" at bounding box center [138, 97] width 67 height 7
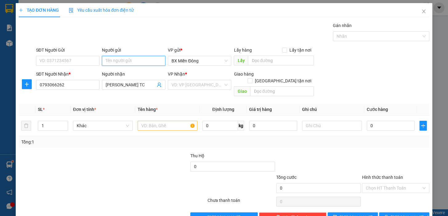
click at [126, 61] on input "Người gửi" at bounding box center [133, 61] width 63 height 10
click at [150, 82] on div "HÀ MY TC - 0383882882" at bounding box center [132, 83] width 55 height 7
click at [203, 88] on input "search" at bounding box center [197, 84] width 52 height 9
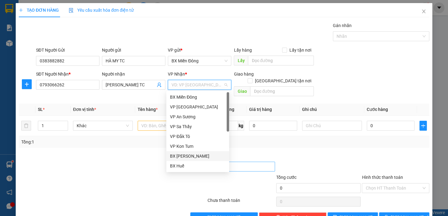
click at [203, 156] on div "BX [PERSON_NAME]" at bounding box center [197, 156] width 55 height 7
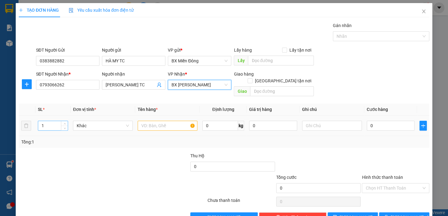
click at [56, 121] on input "1" at bounding box center [53, 125] width 30 height 9
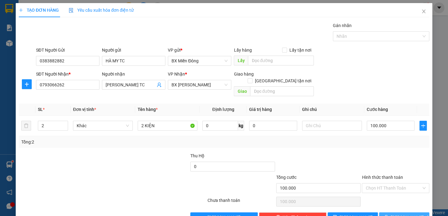
click at [413, 213] on button "[PERSON_NAME] và In" at bounding box center [404, 218] width 50 height 10
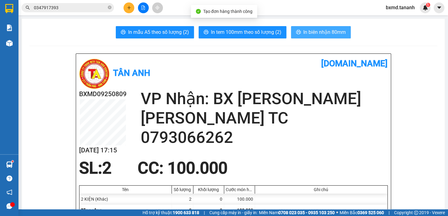
click at [319, 27] on button "In biên nhận 80mm" at bounding box center [321, 32] width 60 height 12
click at [319, 28] on button "In biên nhận 80mm" at bounding box center [321, 32] width 60 height 12
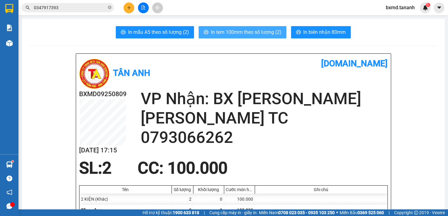
click at [270, 38] on button "In tem 100mm theo số lượng (2)" at bounding box center [242, 32] width 88 height 12
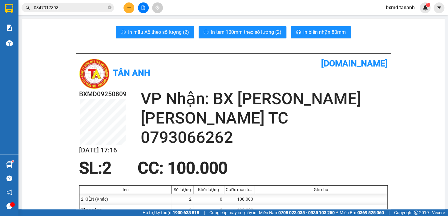
click at [126, 6] on button at bounding box center [128, 7] width 11 height 11
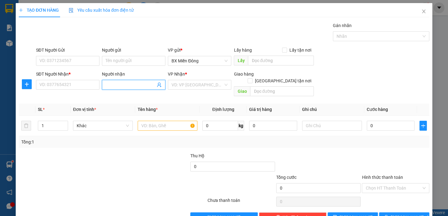
click at [132, 86] on input "Người nhận" at bounding box center [131, 85] width 50 height 7
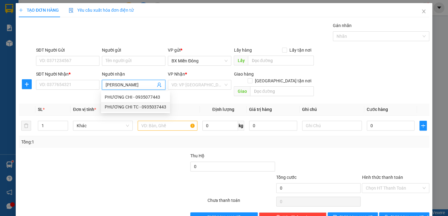
click at [138, 109] on div "PHƯƠNG CHI TC - 0935037443" at bounding box center [136, 107] width 62 height 7
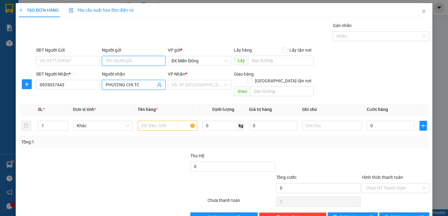
click at [129, 63] on input "Người gửi" at bounding box center [133, 61] width 63 height 10
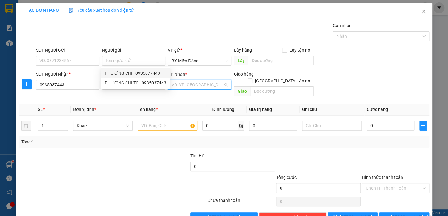
click at [214, 89] on input "search" at bounding box center [197, 84] width 52 height 9
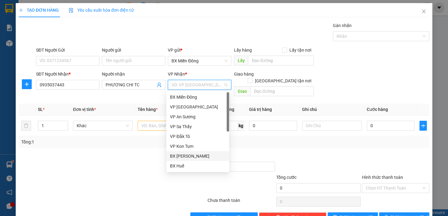
click at [196, 154] on div "BX [PERSON_NAME]" at bounding box center [197, 156] width 55 height 7
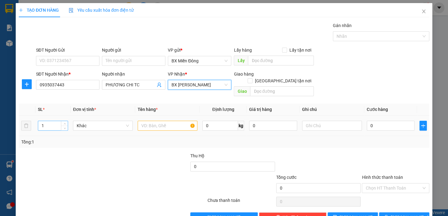
click at [53, 121] on input "1" at bounding box center [53, 125] width 30 height 9
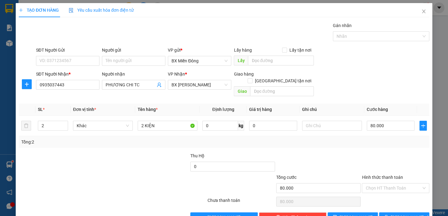
click at [399, 164] on div at bounding box center [395, 164] width 69 height 22
click at [405, 214] on span "[PERSON_NAME] và In" at bounding box center [411, 217] width 43 height 7
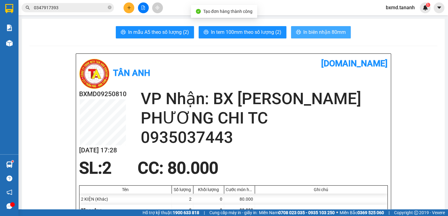
click at [314, 37] on button "In biên nhận 80mm" at bounding box center [321, 32] width 60 height 12
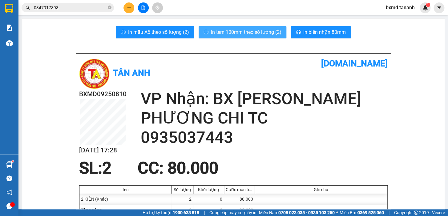
click at [265, 33] on span "In tem 100mm theo số lượng (2)" at bounding box center [246, 32] width 70 height 8
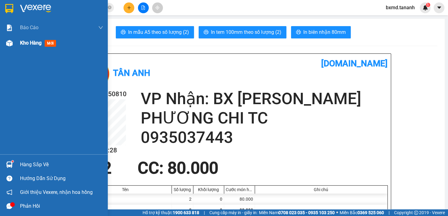
click at [11, 44] on img at bounding box center [9, 43] width 6 height 6
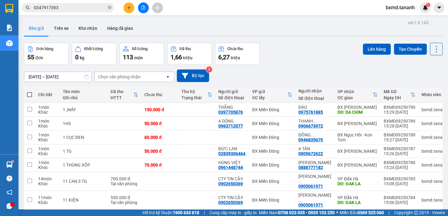
click at [131, 8] on button at bounding box center [128, 7] width 11 height 11
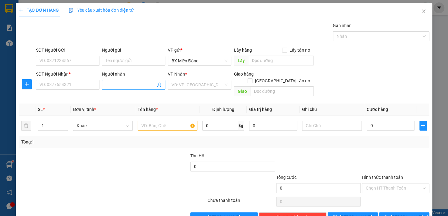
click at [115, 87] on input "Người nhận" at bounding box center [131, 85] width 50 height 7
click at [86, 82] on input "SĐT Người Nhận *" at bounding box center [67, 85] width 63 height 10
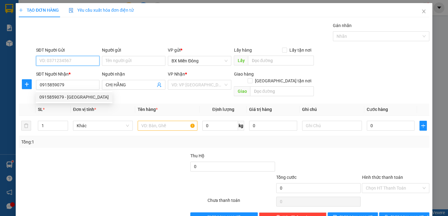
click at [54, 63] on input "SĐT Người Gửi" at bounding box center [67, 61] width 63 height 10
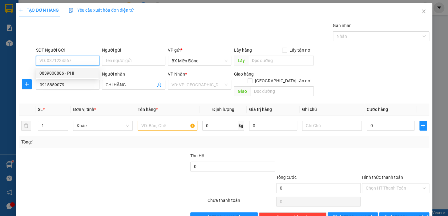
click at [69, 74] on div "0839000886 - PHI" at bounding box center [66, 73] width 55 height 7
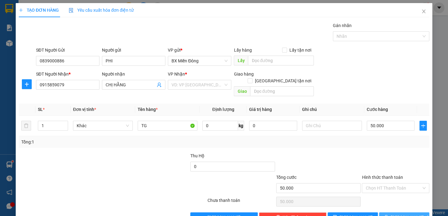
click at [407, 214] on span "[PERSON_NAME] và In" at bounding box center [411, 217] width 43 height 7
click at [211, 87] on input "search" at bounding box center [197, 84] width 52 height 9
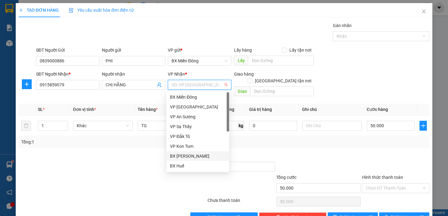
drag, startPoint x: 200, startPoint y: 155, endPoint x: 207, endPoint y: 155, distance: 6.5
click at [200, 155] on div "BX [PERSON_NAME]" at bounding box center [197, 156] width 55 height 7
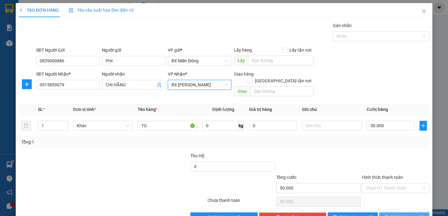
click at [398, 214] on span "[PERSON_NAME] và In" at bounding box center [411, 217] width 43 height 7
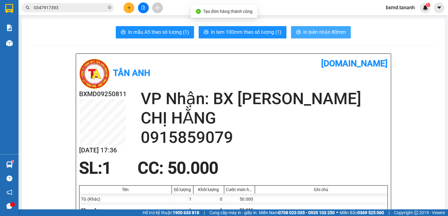
click at [320, 35] on span "In biên nhận 80mm" at bounding box center [324, 32] width 42 height 8
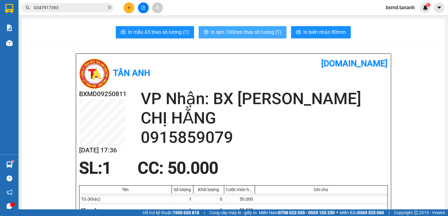
click at [268, 35] on span "In tem 100mm theo số lượng (1)" at bounding box center [246, 32] width 70 height 8
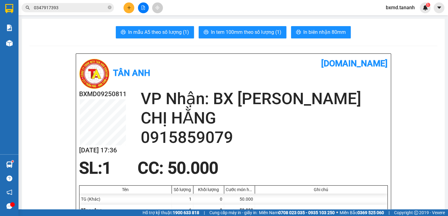
click at [135, 8] on div at bounding box center [143, 7] width 46 height 11
click at [132, 9] on button at bounding box center [128, 7] width 11 height 11
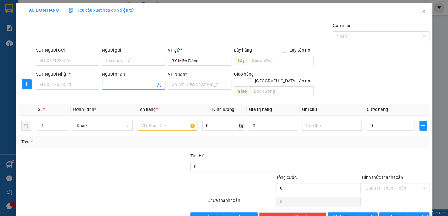
click at [118, 87] on input "Người nhận" at bounding box center [131, 85] width 50 height 7
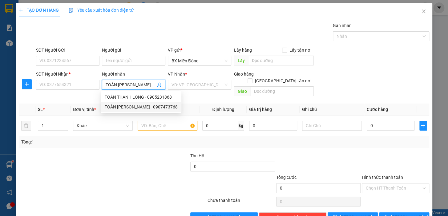
click at [141, 104] on div "TOÀN [PERSON_NAME] - 0907473768" at bounding box center [141, 107] width 73 height 7
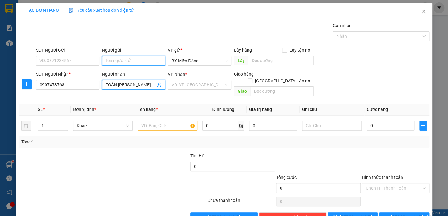
click at [123, 56] on input "Người gửi" at bounding box center [133, 61] width 63 height 10
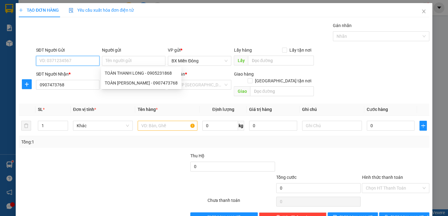
click at [78, 65] on input "SĐT Người Gửi" at bounding box center [67, 61] width 63 height 10
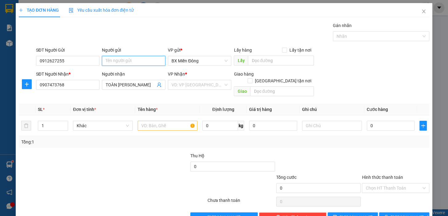
click at [108, 59] on input "Người gửi" at bounding box center [133, 61] width 63 height 10
click at [108, 59] on input "SIU PHÁT" at bounding box center [133, 61] width 63 height 10
drag, startPoint x: 214, startPoint y: 85, endPoint x: 214, endPoint y: 89, distance: 4.3
click at [214, 86] on input "search" at bounding box center [197, 84] width 52 height 9
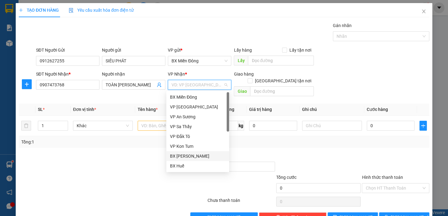
click at [200, 155] on div "BX [PERSON_NAME]" at bounding box center [197, 156] width 55 height 7
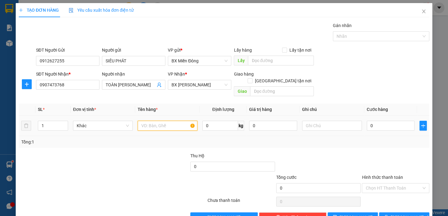
click at [179, 121] on input "text" at bounding box center [168, 126] width 60 height 10
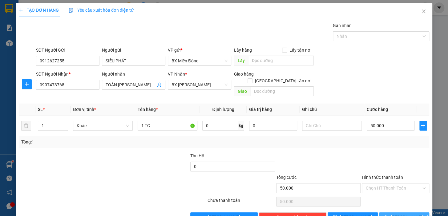
click at [404, 214] on span "[PERSON_NAME] và In" at bounding box center [411, 217] width 43 height 7
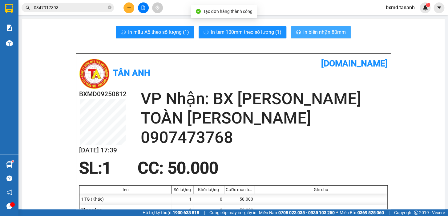
click at [313, 36] on button "In biên nhận 80mm" at bounding box center [321, 32] width 60 height 12
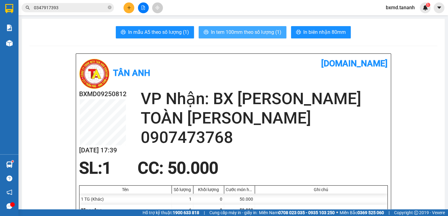
click at [275, 33] on span "In tem 100mm theo số lượng (1)" at bounding box center [246, 32] width 70 height 8
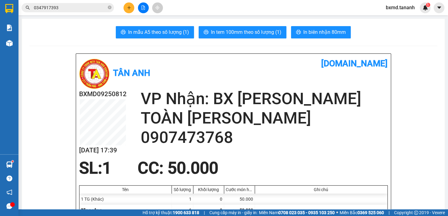
click at [123, 5] on button at bounding box center [128, 7] width 11 height 11
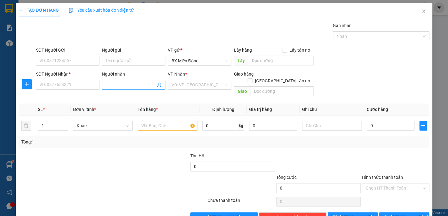
click at [114, 89] on div "Người nhận Tên người nhận" at bounding box center [133, 82] width 63 height 22
click at [114, 88] on span at bounding box center [133, 85] width 63 height 10
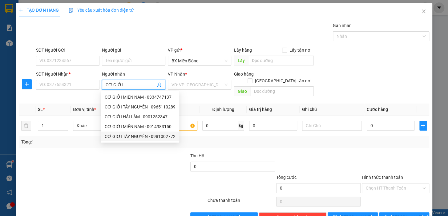
click at [147, 138] on div "CƠ GIỚI TÂY NGUYÊN - 0981002772" at bounding box center [140, 136] width 71 height 7
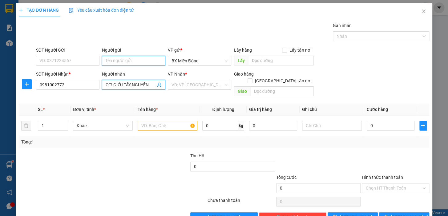
click at [133, 60] on input "Người gửi" at bounding box center [133, 61] width 63 height 10
click at [139, 73] on div "VIỆT KOM - 0927861111" at bounding box center [132, 73] width 55 height 7
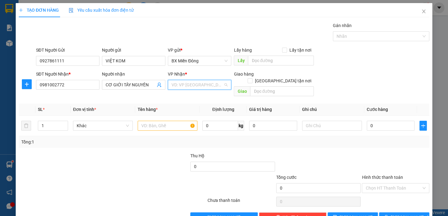
click at [208, 87] on input "search" at bounding box center [197, 84] width 52 height 9
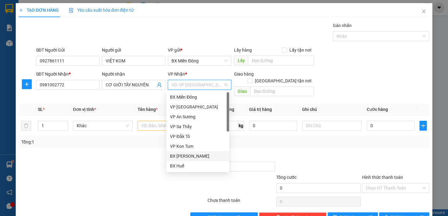
click at [210, 157] on div "BX [PERSON_NAME]" at bounding box center [197, 156] width 55 height 7
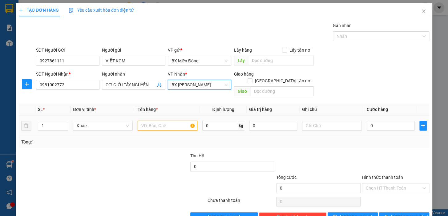
click at [147, 121] on input "text" at bounding box center [168, 126] width 60 height 10
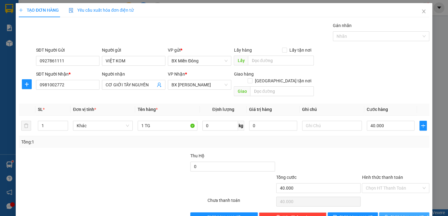
click at [406, 214] on span "[PERSON_NAME] và In" at bounding box center [411, 217] width 43 height 7
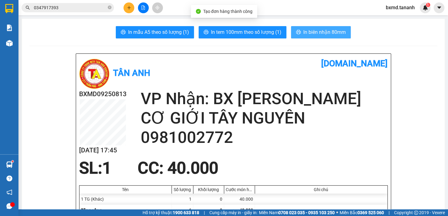
click at [335, 28] on span "In biên nhận 80mm" at bounding box center [324, 32] width 42 height 8
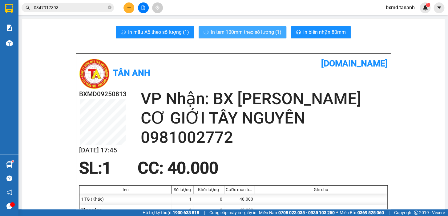
click at [272, 34] on span "In tem 100mm theo số lượng (1)" at bounding box center [246, 32] width 70 height 8
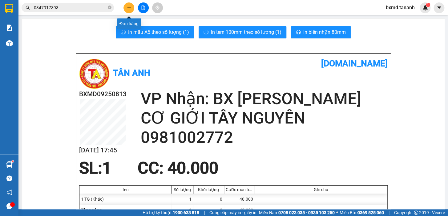
click at [130, 10] on icon "plus" at bounding box center [129, 8] width 4 height 4
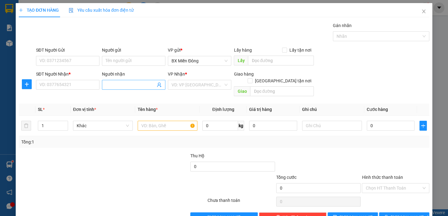
click at [137, 83] on span at bounding box center [133, 85] width 63 height 10
click at [82, 88] on input "SĐT Người Nhận *" at bounding box center [67, 85] width 63 height 10
click at [143, 88] on input "LỰC GRADEN" at bounding box center [131, 85] width 50 height 7
click at [85, 83] on input "SĐT Người Nhận *" at bounding box center [67, 85] width 63 height 10
click at [133, 86] on input "LỰC GRADEN" at bounding box center [131, 85] width 50 height 7
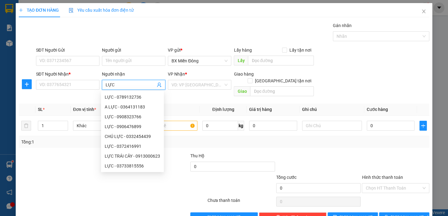
click at [141, 182] on div "LỰC - 0706666681" at bounding box center [132, 185] width 55 height 7
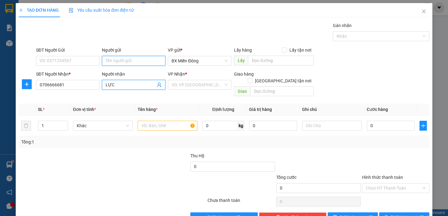
click at [127, 56] on input "Người gửi" at bounding box center [133, 61] width 63 height 10
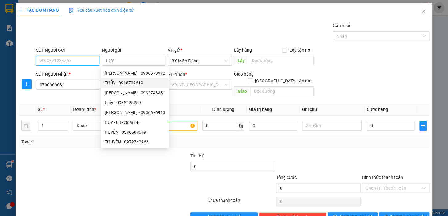
click at [68, 58] on input "SĐT Người Gửi" at bounding box center [67, 61] width 63 height 10
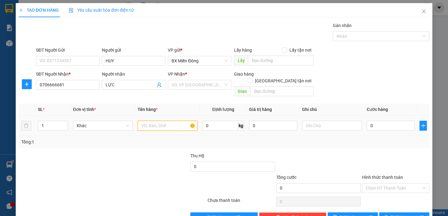
click at [171, 122] on input "text" at bounding box center [168, 126] width 60 height 10
click at [383, 121] on input "0" at bounding box center [390, 126] width 48 height 10
click at [198, 85] on input "search" at bounding box center [197, 84] width 52 height 9
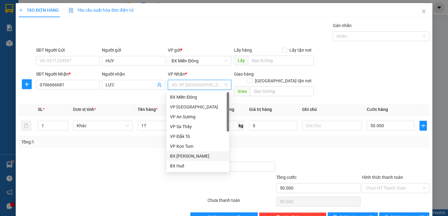
click at [189, 153] on div "BX [PERSON_NAME]" at bounding box center [197, 156] width 55 height 7
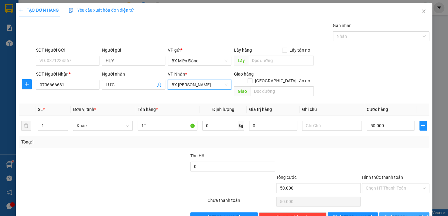
click at [403, 214] on span "[PERSON_NAME] và In" at bounding box center [411, 217] width 43 height 7
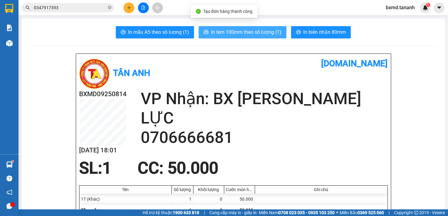
click at [256, 31] on span "In tem 100mm theo số lượng (1)" at bounding box center [246, 32] width 70 height 8
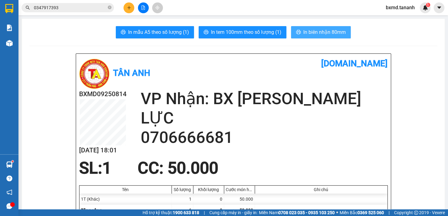
click at [336, 31] on span "In biên nhận 80mm" at bounding box center [324, 32] width 42 height 8
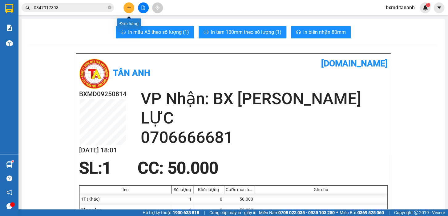
click at [131, 9] on icon "plus" at bounding box center [129, 8] width 4 height 4
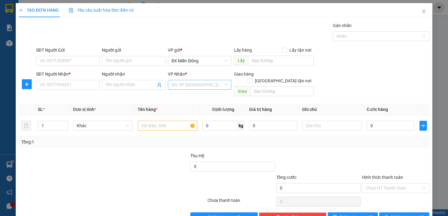
click at [192, 83] on input "search" at bounding box center [197, 84] width 52 height 9
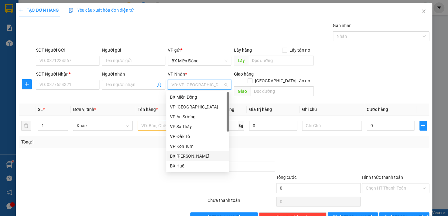
click at [190, 152] on div "BX [PERSON_NAME]" at bounding box center [197, 156] width 63 height 10
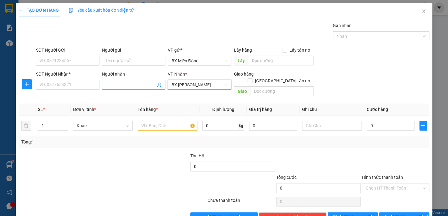
click at [141, 84] on input "Người nhận" at bounding box center [131, 85] width 50 height 7
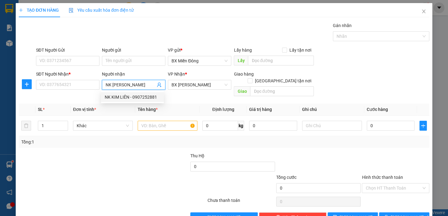
click at [142, 97] on div "NK KIM LIÊN - 0907252881" at bounding box center [132, 97] width 55 height 7
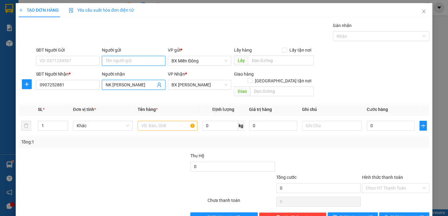
click at [133, 64] on input "Người gửi" at bounding box center [133, 61] width 63 height 10
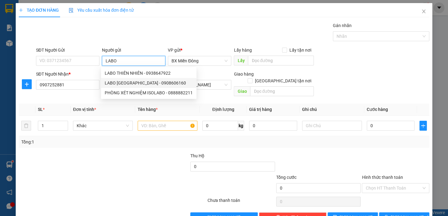
click at [138, 84] on div "LABO [GEOGRAPHIC_DATA] - 0908606160" at bounding box center [149, 83] width 88 height 7
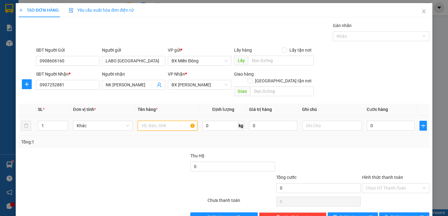
click at [156, 121] on input "text" at bounding box center [168, 126] width 60 height 10
click at [394, 122] on input "0" at bounding box center [390, 126] width 48 height 10
click at [379, 141] on div "Transit Pickup Surcharge Ids Transit Deliver Surcharge Ids Transit Deliver Surc…" at bounding box center [224, 122] width 410 height 200
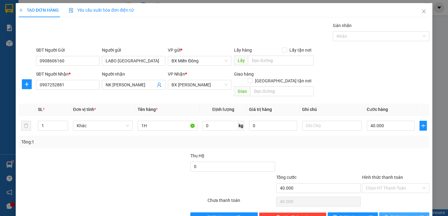
click at [403, 213] on button "[PERSON_NAME] và In" at bounding box center [404, 218] width 50 height 10
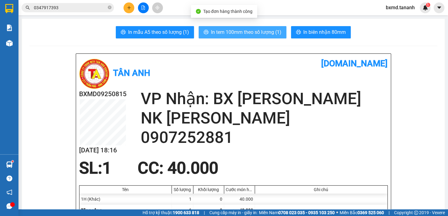
click at [267, 33] on span "In tem 100mm theo số lượng (1)" at bounding box center [246, 32] width 70 height 8
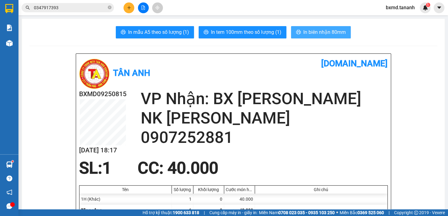
click at [328, 32] on span "In biên nhận 80mm" at bounding box center [324, 32] width 42 height 8
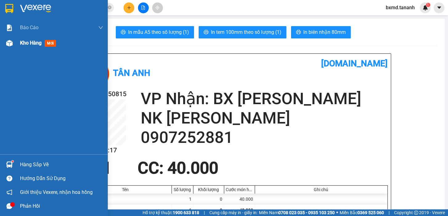
click at [29, 42] on span "Kho hàng" at bounding box center [31, 43] width 22 height 6
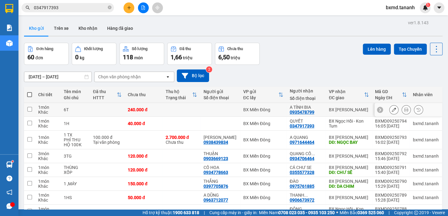
click at [391, 108] on icon at bounding box center [393, 110] width 4 height 4
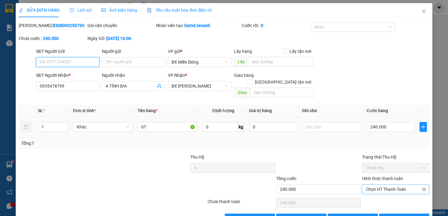
click at [394, 185] on span "Chọn HT Thanh Toán" at bounding box center [395, 189] width 60 height 9
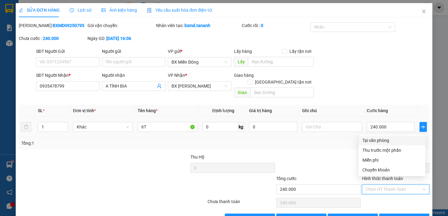
click at [371, 141] on div "Tại văn phòng" at bounding box center [391, 140] width 59 height 7
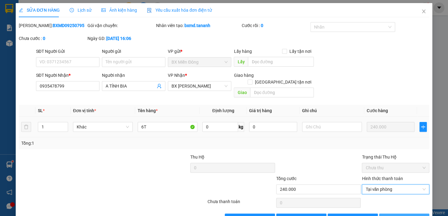
click at [396, 215] on span "[PERSON_NAME] và In" at bounding box center [411, 218] width 43 height 7
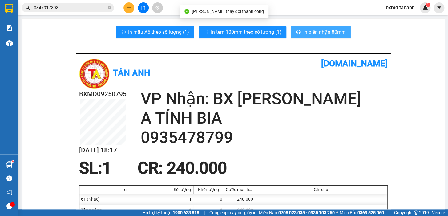
click at [310, 33] on span "In biên nhận 80mm" at bounding box center [324, 32] width 42 height 8
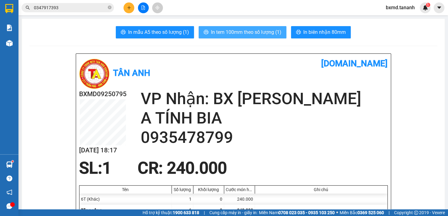
click at [265, 33] on span "In tem 100mm theo số lượng (1)" at bounding box center [246, 32] width 70 height 8
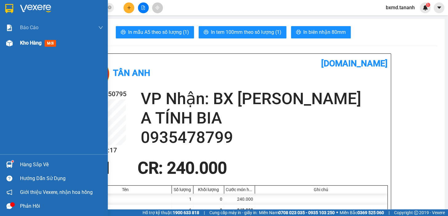
click at [40, 45] on span "Kho hàng" at bounding box center [31, 43] width 22 height 6
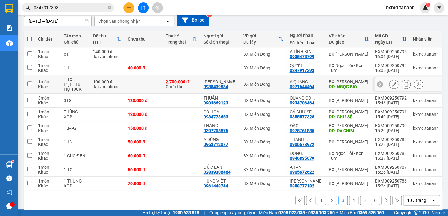
scroll to position [62, 0]
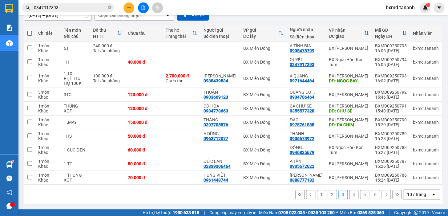
click at [394, 193] on icon at bounding box center [396, 195] width 4 height 4
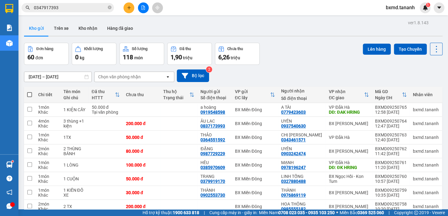
scroll to position [57, 0]
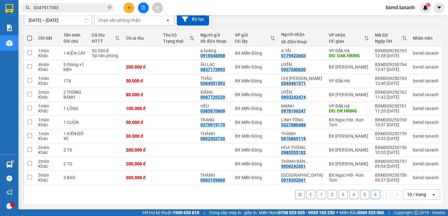
click at [317, 193] on button "1" at bounding box center [321, 194] width 9 height 9
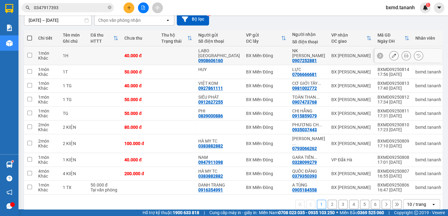
scroll to position [0, 0]
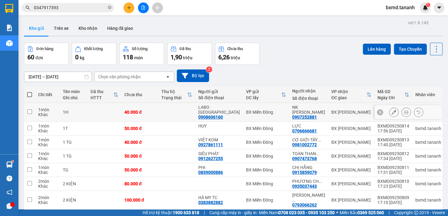
click at [391, 112] on icon at bounding box center [393, 112] width 4 height 4
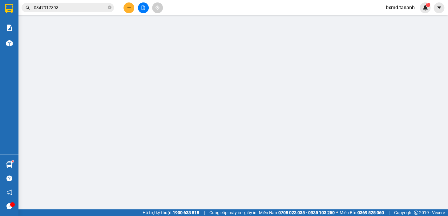
type input "0908606160"
type input "0907252881"
type input "40.000"
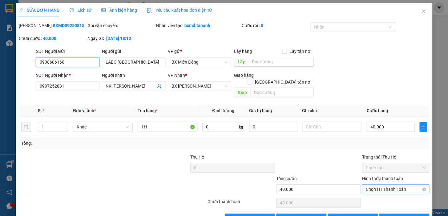
click at [394, 185] on span "Chọn HT Thanh Toán" at bounding box center [395, 189] width 60 height 9
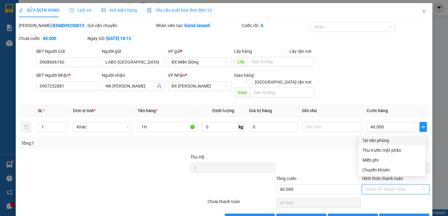
click at [387, 145] on div "Tại văn phòng" at bounding box center [391, 141] width 67 height 10
type input "0"
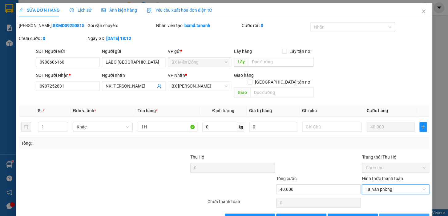
click at [401, 215] on span "[PERSON_NAME] và In" at bounding box center [411, 218] width 43 height 7
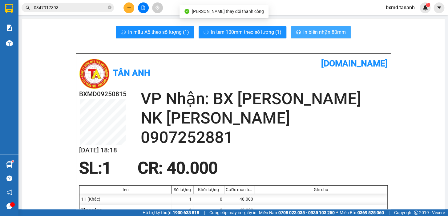
click at [324, 32] on span "In biên nhận 80mm" at bounding box center [324, 32] width 42 height 8
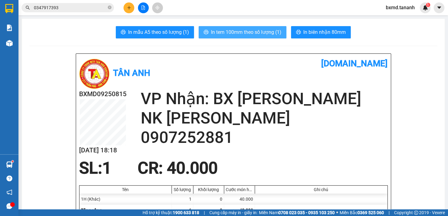
click at [263, 32] on span "In tem 100mm theo số lượng (1)" at bounding box center [246, 32] width 70 height 8
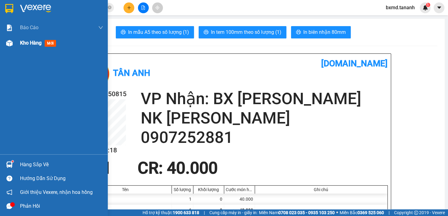
click at [40, 38] on div "Kho hàng mới" at bounding box center [61, 42] width 83 height 15
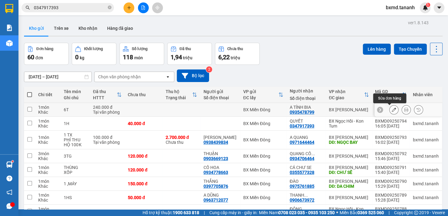
click at [391, 108] on icon at bounding box center [393, 110] width 4 height 4
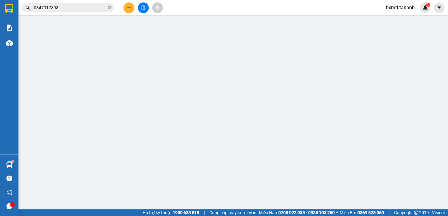
type input "0935478799"
type input "240.000"
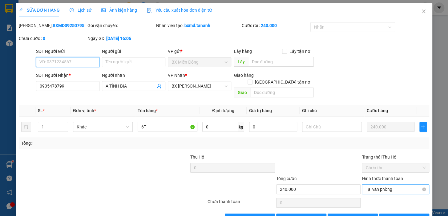
click at [389, 185] on span "Tại văn phòng" at bounding box center [395, 189] width 60 height 9
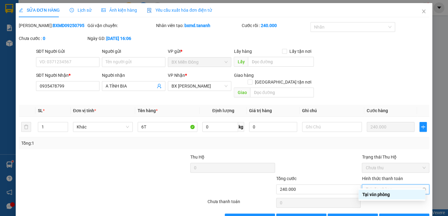
click at [389, 185] on span "Tại văn phòng" at bounding box center [395, 189] width 60 height 9
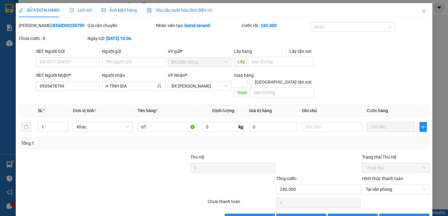
click at [326, 155] on div at bounding box center [318, 165] width 86 height 22
click at [381, 185] on span "Tại văn phòng" at bounding box center [395, 189] width 60 height 9
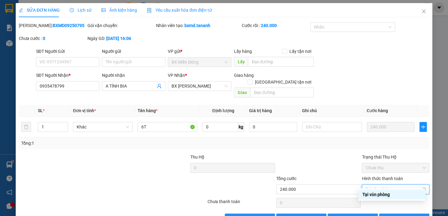
click at [377, 185] on span "Tại văn phòng" at bounding box center [395, 189] width 60 height 9
click at [380, 185] on span "Tại văn phòng" at bounding box center [395, 189] width 60 height 9
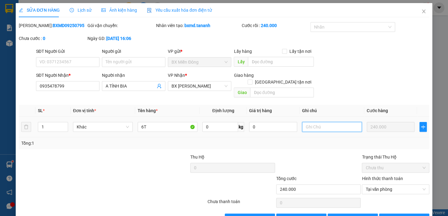
click at [315, 122] on input "text" at bounding box center [332, 127] width 60 height 10
type input "CHƯA CƯỚC NHÉ"
click at [364, 214] on button "[PERSON_NAME] thay đổi" at bounding box center [352, 219] width 50 height 10
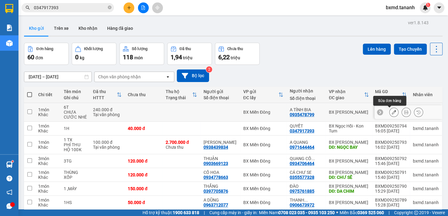
click at [389, 109] on button at bounding box center [393, 112] width 9 height 11
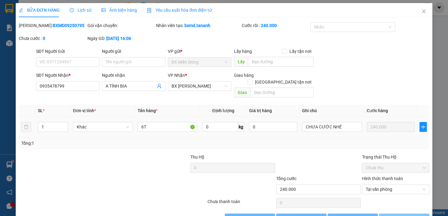
type input "0935478799"
type input "240.000"
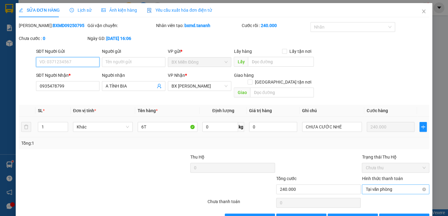
click at [388, 185] on span "Tại văn phòng" at bounding box center [395, 189] width 60 height 9
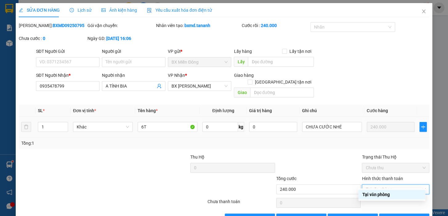
click at [384, 197] on div "Tại văn phòng" at bounding box center [391, 194] width 59 height 7
click at [385, 185] on span "Tại văn phòng" at bounding box center [395, 189] width 60 height 9
click at [386, 194] on div "Tại văn phòng" at bounding box center [391, 194] width 59 height 7
click at [421, 13] on icon "close" at bounding box center [423, 11] width 5 height 5
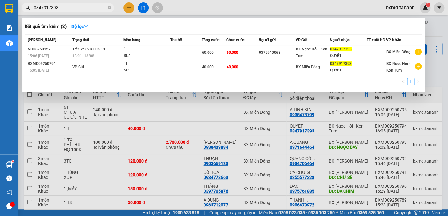
click at [106, 7] on span "0347917393" at bounding box center [68, 7] width 92 height 9
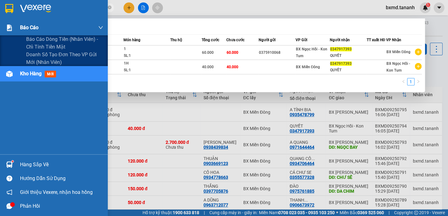
click at [14, 26] on div at bounding box center [9, 27] width 11 height 11
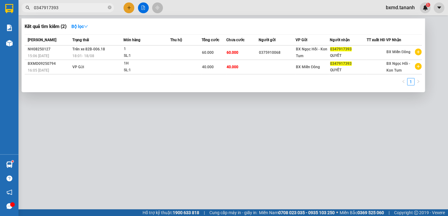
click at [129, 5] on div at bounding box center [224, 108] width 448 height 216
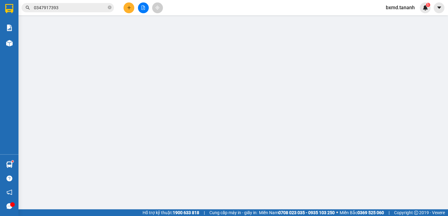
click at [126, 6] on button at bounding box center [128, 7] width 11 height 11
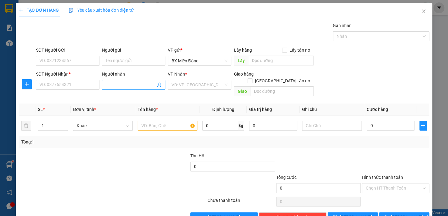
click at [132, 82] on input "Người nhận" at bounding box center [131, 85] width 50 height 7
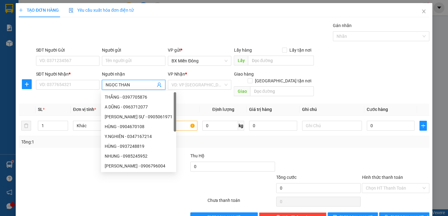
type input "NGỌC THANH"
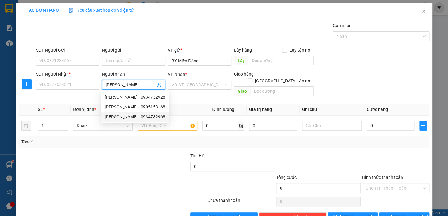
click at [145, 117] on div "[PERSON_NAME] - 0934732968" at bounding box center [135, 117] width 61 height 7
type input "0934732968"
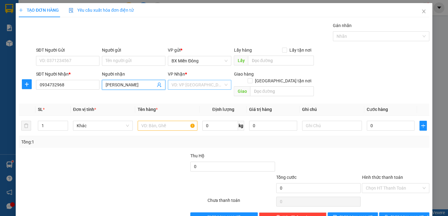
type input "NGỌC THANH"
click at [214, 86] on input "search" at bounding box center [197, 84] width 52 height 9
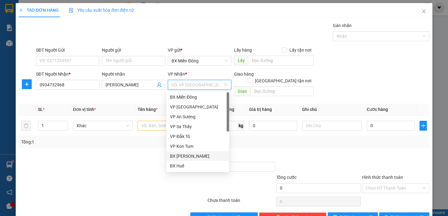
click at [204, 155] on div "BX [PERSON_NAME]" at bounding box center [197, 156] width 55 height 7
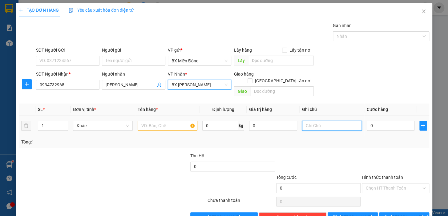
click at [322, 121] on input "text" at bounding box center [332, 126] width 60 height 10
type input "LÊ LỢI"
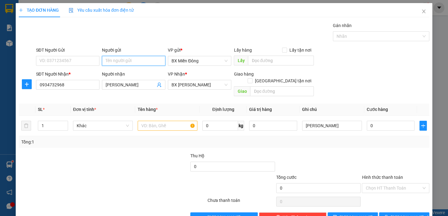
click at [159, 59] on input "Người gửi" at bounding box center [133, 61] width 63 height 10
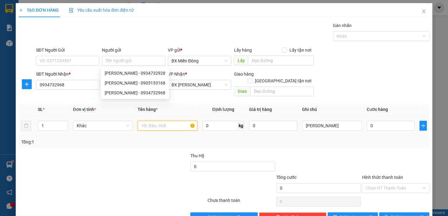
click at [187, 121] on input "text" at bounding box center [168, 126] width 60 height 10
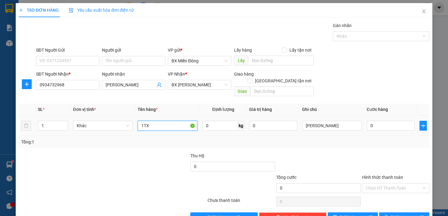
type input "1TX"
click at [397, 120] on div "0" at bounding box center [390, 126] width 48 height 12
click at [393, 128] on td "0" at bounding box center [390, 126] width 53 height 21
click at [393, 121] on input "0" at bounding box center [390, 126] width 48 height 10
type input "1"
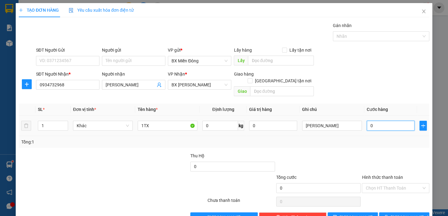
type input "1"
type input "1-0"
type input "0"
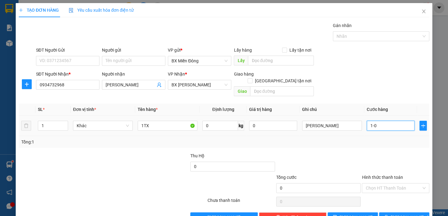
type input "1-00"
click at [387, 153] on div at bounding box center [395, 164] width 69 height 22
click at [385, 213] on button "[PERSON_NAME] và In" at bounding box center [404, 218] width 50 height 10
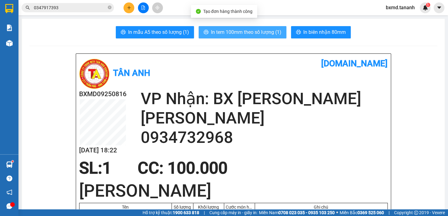
click at [252, 28] on span "In tem 100mm theo số lượng (1)" at bounding box center [246, 32] width 70 height 8
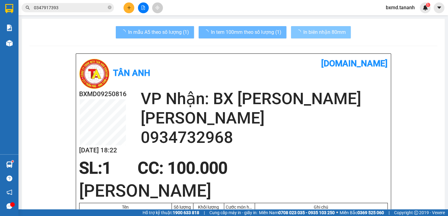
click at [323, 32] on span "In biên nhận 80mm" at bounding box center [324, 32] width 42 height 8
click at [306, 32] on span "In biên nhận 80mm" at bounding box center [324, 32] width 42 height 8
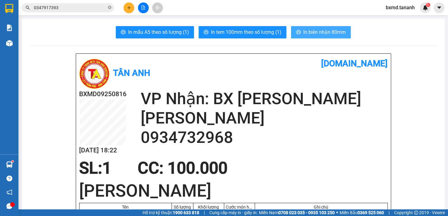
click at [317, 27] on button "In biên nhận 80mm" at bounding box center [321, 32] width 60 height 12
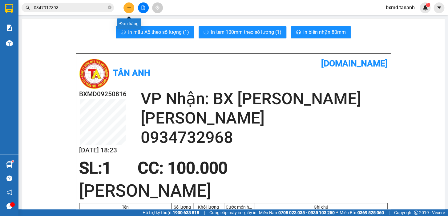
click at [127, 8] on icon "plus" at bounding box center [129, 8] width 4 height 4
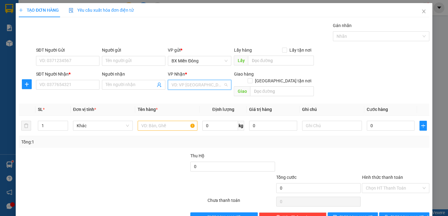
click at [199, 82] on input "search" at bounding box center [197, 84] width 52 height 9
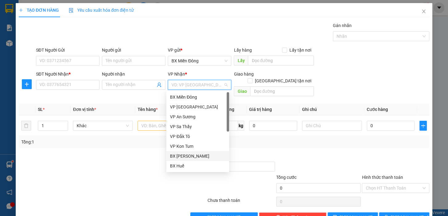
click at [209, 158] on div "BX [PERSON_NAME]" at bounding box center [197, 156] width 55 height 7
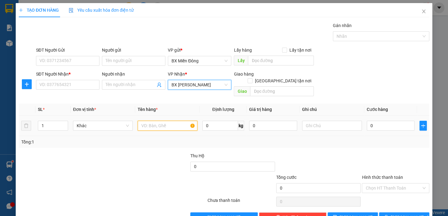
click at [159, 122] on input "text" at bounding box center [168, 126] width 60 height 10
type input "1H"
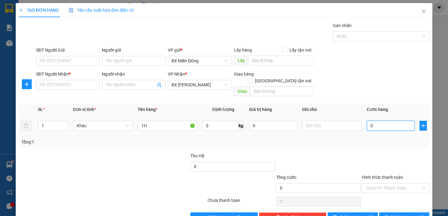
click at [378, 121] on input "0" at bounding box center [390, 126] width 48 height 10
type input "5"
type input "50"
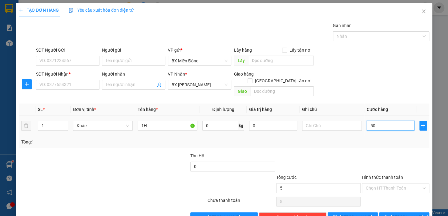
type input "50"
click at [181, 84] on span "BX [PERSON_NAME]" at bounding box center [199, 84] width 56 height 9
type input "50.000"
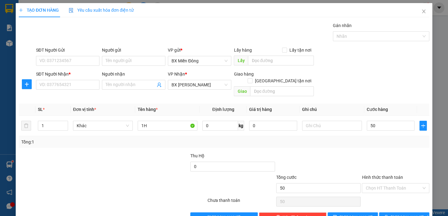
type input "50.000"
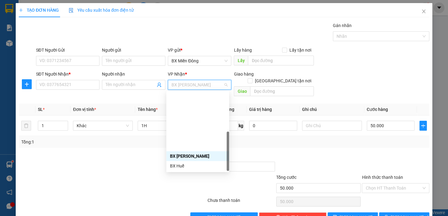
click at [199, 202] on div "BX Ngọc Hồi - Kon Tum" at bounding box center [197, 205] width 55 height 7
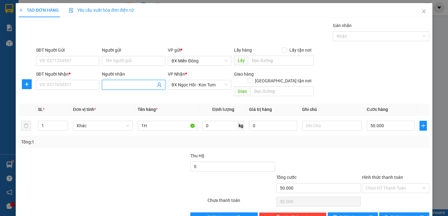
click at [116, 85] on input "Người nhận" at bounding box center [131, 85] width 50 height 7
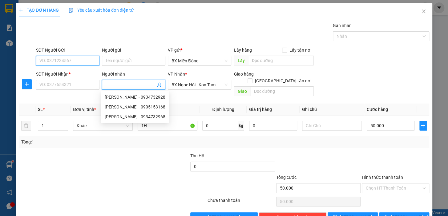
click at [67, 60] on input "SĐT Người Gửi" at bounding box center [67, 61] width 63 height 10
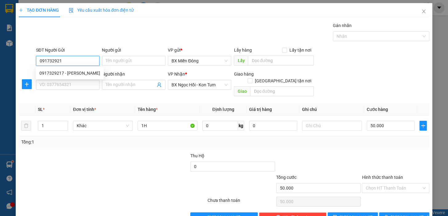
type input "0917329217"
click at [85, 72] on div "0917329217 - C NGỌC" at bounding box center [69, 73] width 61 height 7
type input "C NGỌC"
type input "0917329217"
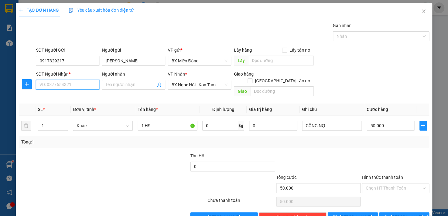
click at [76, 85] on input "SĐT Người Nhận *" at bounding box center [67, 85] width 63 height 10
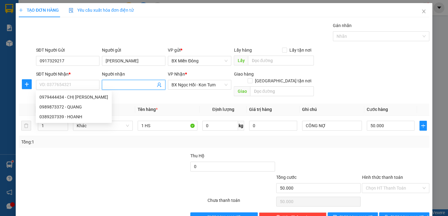
click at [114, 83] on input "Người nhận" at bounding box center [131, 85] width 50 height 7
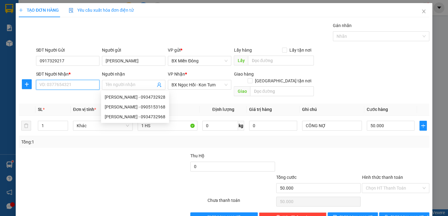
click at [70, 83] on input "SĐT Người Nhận *" at bounding box center [67, 85] width 63 height 10
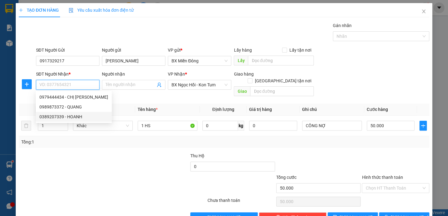
click at [75, 117] on div "0389207339 - HOANH" at bounding box center [73, 117] width 69 height 7
type input "0389207339"
type input "HOANH"
type input "30.000"
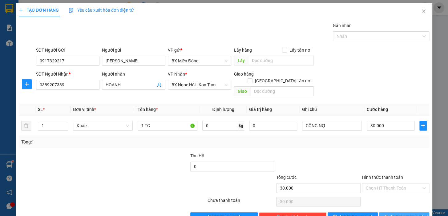
click at [403, 214] on span "[PERSON_NAME] và In" at bounding box center [411, 217] width 43 height 7
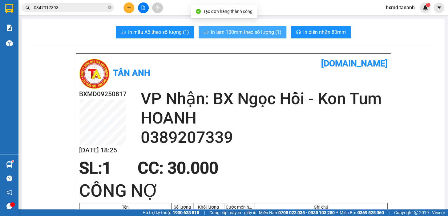
click at [258, 30] on span "In tem 100mm theo số lượng (1)" at bounding box center [246, 32] width 70 height 8
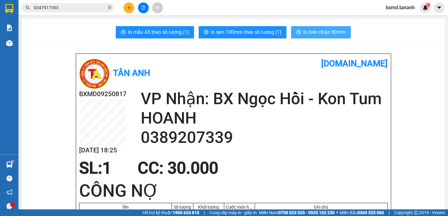
drag, startPoint x: 331, startPoint y: 25, endPoint x: 332, endPoint y: 30, distance: 5.9
click at [332, 30] on span "In biên nhận 80mm" at bounding box center [324, 32] width 42 height 8
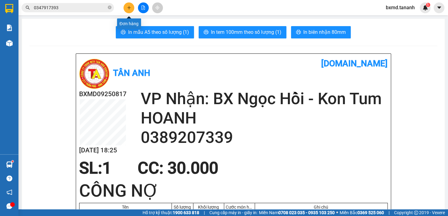
click at [128, 6] on icon "plus" at bounding box center [129, 8] width 4 height 4
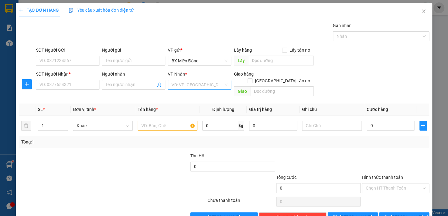
click at [197, 80] on input "search" at bounding box center [197, 84] width 52 height 9
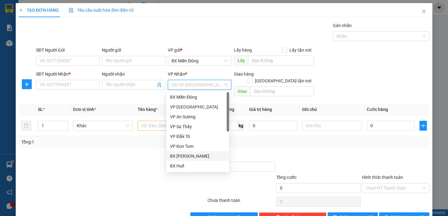
click at [205, 157] on div "BX [PERSON_NAME]" at bounding box center [197, 156] width 55 height 7
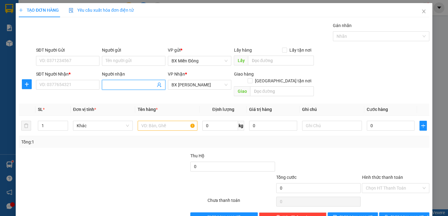
click at [133, 84] on input "Người nhận" at bounding box center [131, 85] width 50 height 7
type input "A QUÂN"
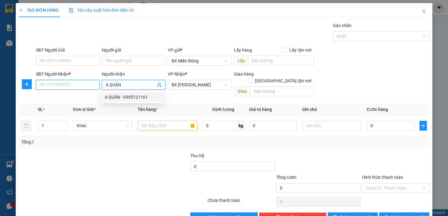
click at [86, 86] on input "SĐT Người Nhận *" at bounding box center [67, 85] width 63 height 10
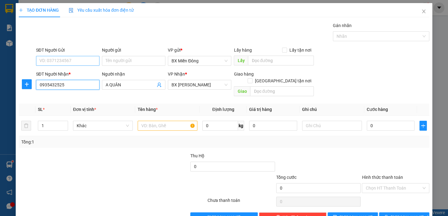
type input "0935432525"
click at [73, 58] on input "SĐT Người Gửi" at bounding box center [67, 61] width 63 height 10
type input "0768636869"
click at [123, 64] on input "Người gửi" at bounding box center [133, 61] width 63 height 10
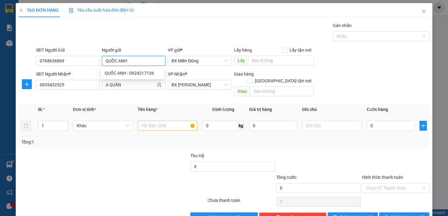
type input "QUỐC ANH"
click at [161, 121] on input "text" at bounding box center [168, 126] width 60 height 10
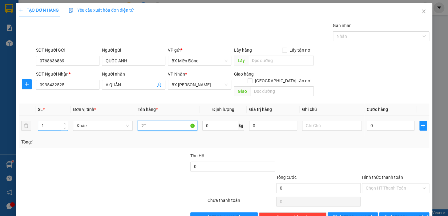
type input "2T"
click at [58, 121] on input "1" at bounding box center [53, 125] width 30 height 9
type input "2"
click at [382, 121] on input "0" at bounding box center [390, 126] width 48 height 10
click at [350, 139] on div "Tổng: 2" at bounding box center [223, 142] width 405 height 7
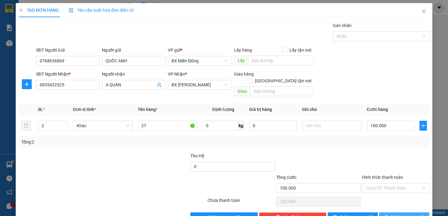
click at [401, 214] on span "[PERSON_NAME] và In" at bounding box center [411, 217] width 43 height 7
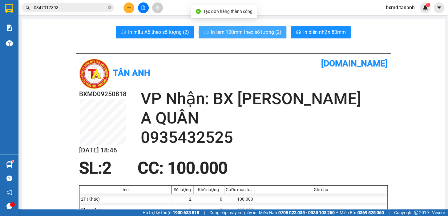
click at [262, 35] on span "In tem 100mm theo số lượng (2)" at bounding box center [246, 32] width 70 height 8
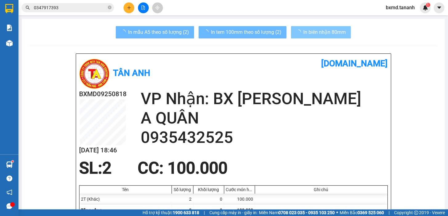
click at [322, 30] on span "In biên nhận 80mm" at bounding box center [324, 32] width 42 height 8
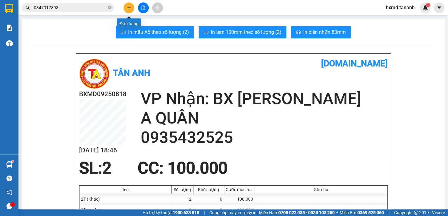
click at [129, 8] on icon "plus" at bounding box center [128, 7] width 3 height 0
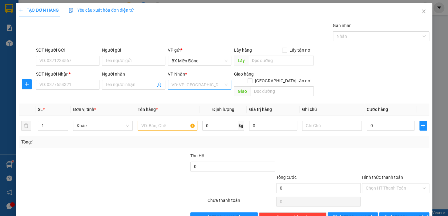
click at [195, 86] on input "search" at bounding box center [197, 84] width 52 height 9
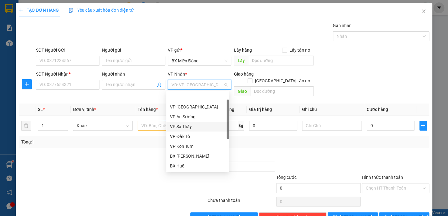
click at [182, 123] on div "VP Sa Thầy" at bounding box center [197, 126] width 55 height 7
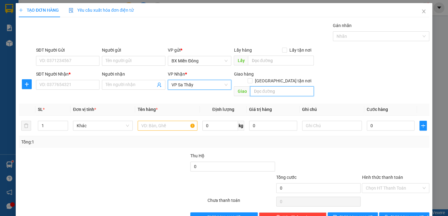
click at [261, 86] on input "text" at bounding box center [282, 91] width 64 height 10
type input "SA NHƠN"
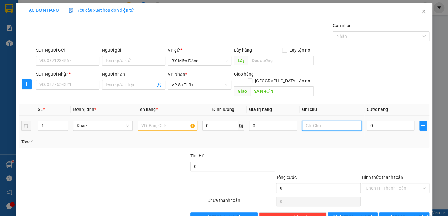
click at [312, 121] on input "text" at bounding box center [332, 126] width 60 height 10
type input "NGƯỜI GỬI ĐỒNG Ý MAI VỀ"
click at [168, 121] on input "text" at bounding box center [168, 126] width 60 height 10
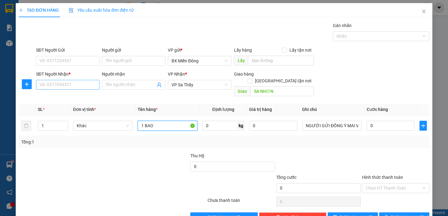
type input "1 BAO"
click at [65, 80] on input "SĐT Người Nhận *" at bounding box center [67, 85] width 63 height 10
type input "0326252268"
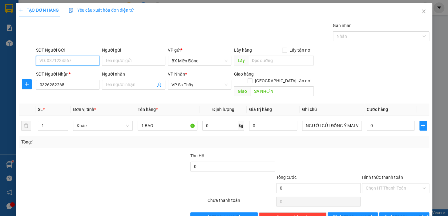
click at [72, 60] on input "SĐT Người Gửi" at bounding box center [67, 61] width 63 height 10
click at [76, 58] on input "SĐT Người Gửi" at bounding box center [67, 61] width 63 height 10
type input "0945090943"
click at [114, 61] on input "Người gửi" at bounding box center [133, 61] width 63 height 10
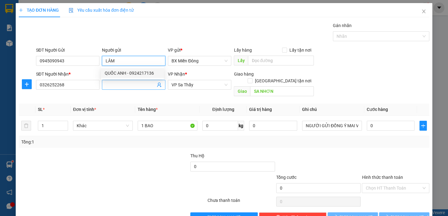
type input "LÂM"
click at [147, 86] on body "Kết quả tìm kiếm ( 2 ) Bộ lọc Mã ĐH Trạng thái Món hàng Thu hộ Tổng cước Chưa c…" at bounding box center [224, 108] width 448 height 216
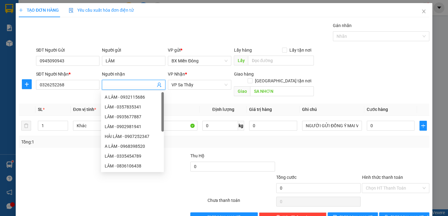
type input "D"
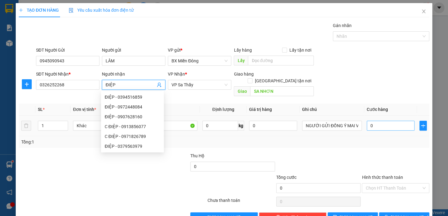
type input "ĐIỆP"
click at [392, 123] on input "0" at bounding box center [390, 126] width 48 height 10
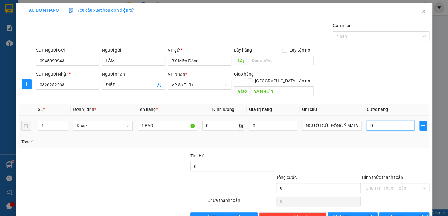
type input "5"
type input "50"
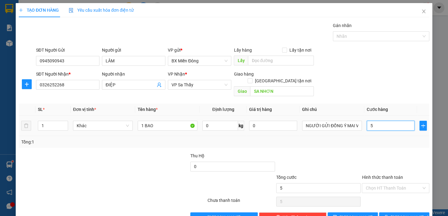
type input "50"
click at [396, 214] on span "[PERSON_NAME] và In" at bounding box center [411, 217] width 43 height 7
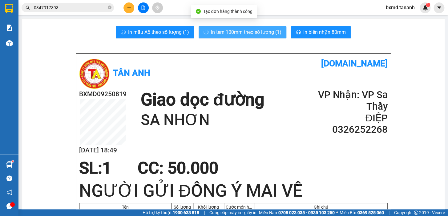
click at [270, 34] on span "In tem 100mm theo số lượng (1)" at bounding box center [246, 32] width 70 height 8
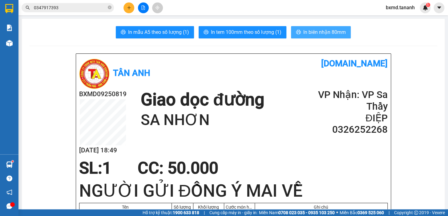
click at [319, 35] on span "In biên nhận 80mm" at bounding box center [324, 32] width 42 height 8
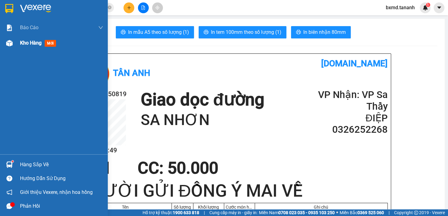
click at [22, 46] on span "Kho hàng" at bounding box center [31, 43] width 22 height 6
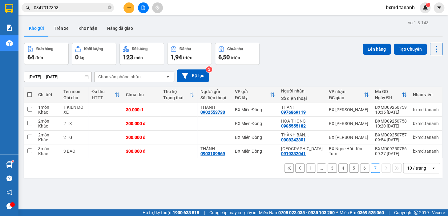
click at [130, 7] on icon "plus" at bounding box center [129, 8] width 4 height 4
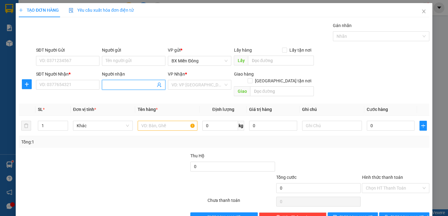
click at [111, 86] on input "Người nhận" at bounding box center [131, 85] width 50 height 7
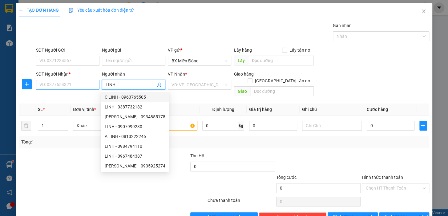
type input "LINH"
click at [85, 83] on input "SĐT Người Nhận *" at bounding box center [67, 85] width 63 height 10
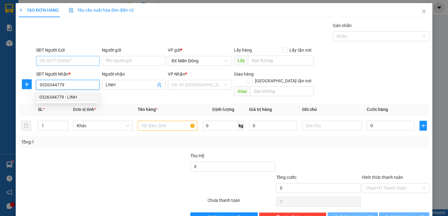
type input "0326344779"
click at [83, 60] on input "SĐT Người Gửi" at bounding box center [67, 61] width 63 height 10
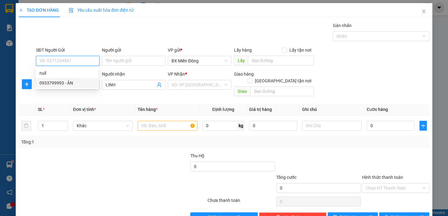
click at [84, 82] on div "0933799993 - ÂN" at bounding box center [66, 83] width 55 height 7
type input "0933799993"
type input "ÂN"
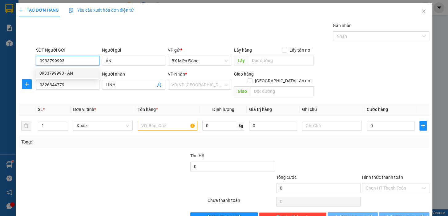
type input "350.000"
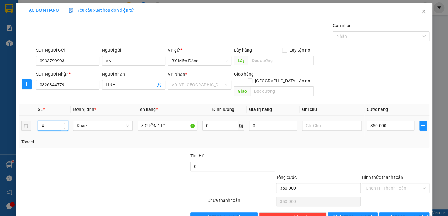
click at [54, 121] on input "4" at bounding box center [53, 125] width 30 height 9
type input "2"
type input "2 KIỆN"
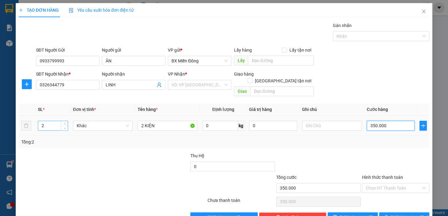
type input "2"
type input "20"
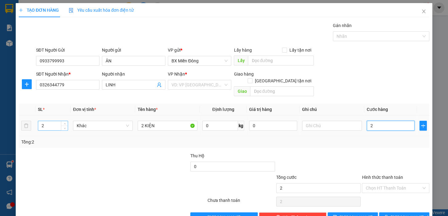
type input "20"
type input "200"
type input "200.000"
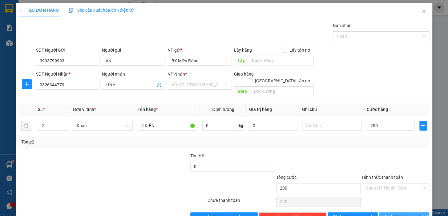
type input "200.000"
click at [393, 213] on button "[PERSON_NAME] và In" at bounding box center [404, 218] width 50 height 10
click at [227, 87] on div "VD: VP [GEOGRAPHIC_DATA]" at bounding box center [199, 85] width 63 height 10
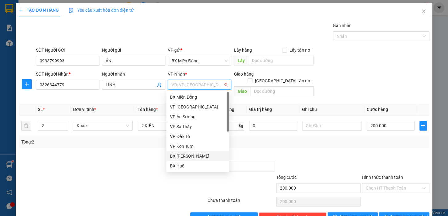
click at [222, 158] on div "BX [PERSON_NAME]" at bounding box center [197, 156] width 55 height 7
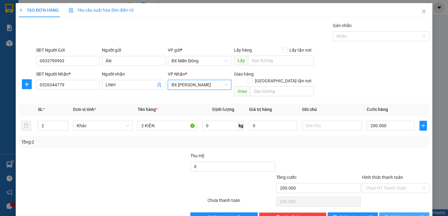
click at [405, 214] on span "[PERSON_NAME] và In" at bounding box center [411, 217] width 43 height 7
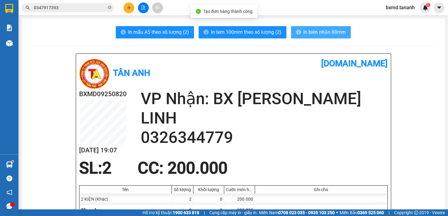
click at [323, 30] on span "In biên nhận 80mm" at bounding box center [324, 32] width 42 height 8
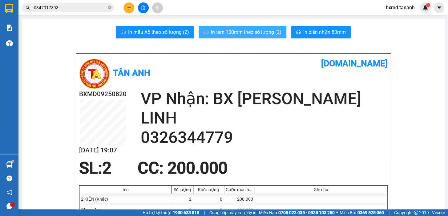
click at [274, 34] on span "In tem 100mm theo số lượng (2)" at bounding box center [246, 32] width 70 height 8
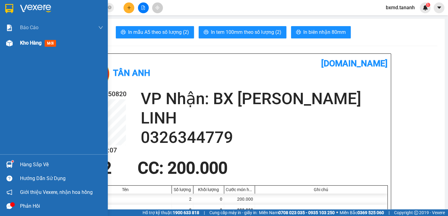
click at [9, 40] on img at bounding box center [9, 43] width 6 height 6
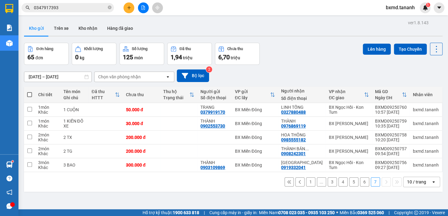
click at [132, 8] on button at bounding box center [128, 7] width 11 height 11
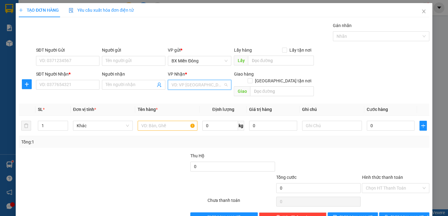
click at [182, 83] on input "search" at bounding box center [197, 84] width 52 height 9
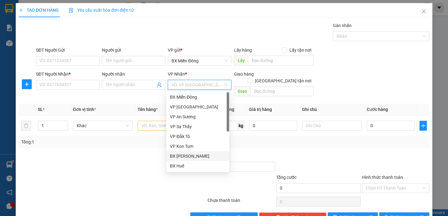
click at [209, 155] on div "BX [PERSON_NAME]" at bounding box center [197, 156] width 55 height 7
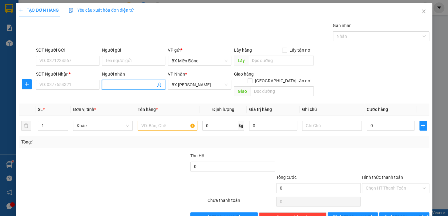
click at [112, 87] on input "Người nhận" at bounding box center [131, 85] width 50 height 7
click at [116, 88] on input "Người nhận" at bounding box center [131, 85] width 50 height 7
type input "DUNG KIM THÚY"
click at [87, 83] on input "SĐT Người Nhận *" at bounding box center [67, 85] width 63 height 10
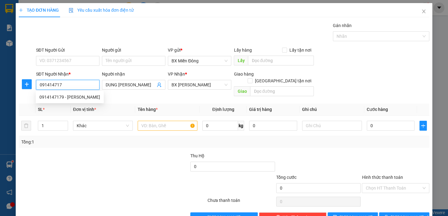
type input "0914147179"
click at [81, 96] on div "0914147179 - KIM THÚY" at bounding box center [69, 97] width 61 height 7
type input "KIM THÚY"
type input "300.000"
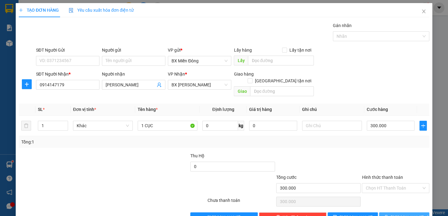
click at [393, 213] on button "[PERSON_NAME] và In" at bounding box center [404, 218] width 50 height 10
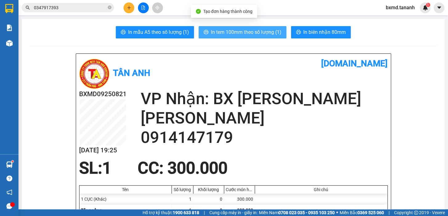
click at [270, 29] on span "In tem 100mm theo số lượng (1)" at bounding box center [246, 32] width 70 height 8
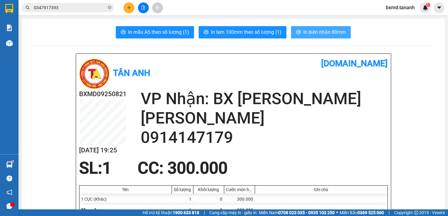
click at [331, 32] on span "In biên nhận 80mm" at bounding box center [324, 32] width 42 height 8
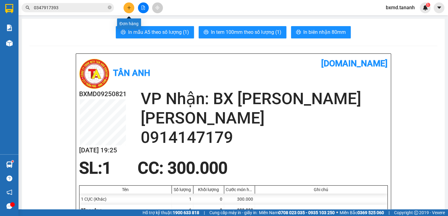
click at [126, 3] on button at bounding box center [128, 7] width 11 height 11
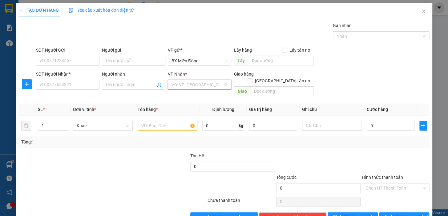
click at [178, 87] on input "search" at bounding box center [197, 84] width 52 height 9
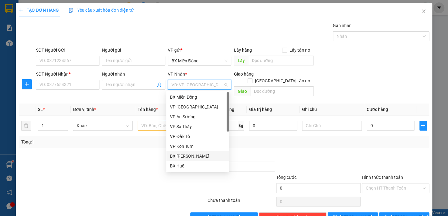
click at [197, 156] on div "BX [PERSON_NAME]" at bounding box center [197, 156] width 55 height 7
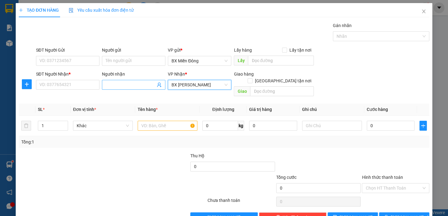
click at [128, 87] on input "Người nhận" at bounding box center [131, 85] width 50 height 7
type input "GARA QUỐC TJHUONG"
click at [90, 88] on input "SĐT Người Nhận *" at bounding box center [67, 85] width 63 height 10
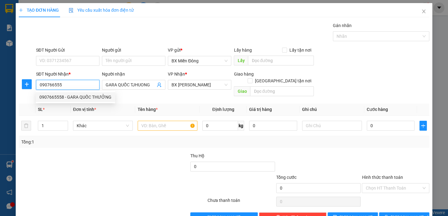
click at [89, 97] on div "0907665558 - GARA QUỐC THƯỞNG" at bounding box center [75, 97] width 72 height 7
type input "0907665558"
type input "GARA QUỐC THƯỞNG"
type input "100.000"
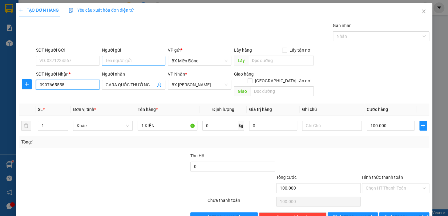
type input "0907665558"
click at [131, 59] on input "Người gửi" at bounding box center [133, 61] width 63 height 10
type input "0974007589"
click at [73, 58] on input "SĐT Người Gửi" at bounding box center [67, 61] width 63 height 10
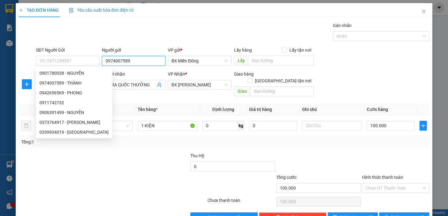
click at [133, 62] on input "0974007589" at bounding box center [133, 61] width 63 height 10
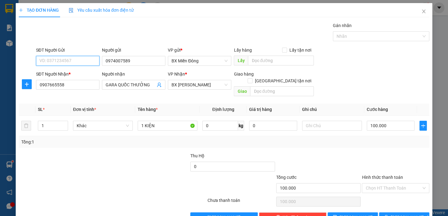
click at [77, 63] on input "SĐT Người Gửi" at bounding box center [67, 61] width 63 height 10
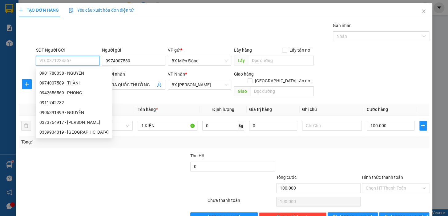
paste input "0974007589"
type input "0974007589"
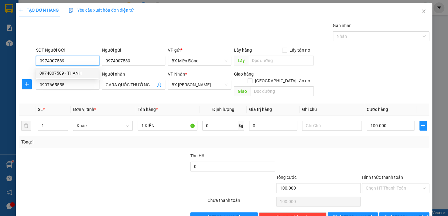
click at [85, 74] on div "0974007589 - THÀNH" at bounding box center [66, 73] width 55 height 7
type input "THÀNH"
type input "50.000"
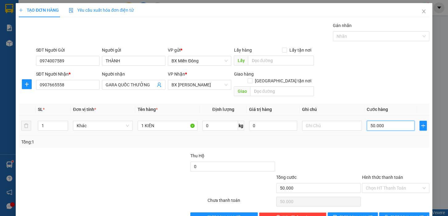
click at [385, 121] on input "50.000" at bounding box center [390, 126] width 48 height 10
click at [377, 143] on div "Transit Pickup Surcharge Ids Transit Deliver Surcharge Ids Transit Deliver Surc…" at bounding box center [224, 122] width 410 height 200
click at [397, 214] on span "[PERSON_NAME] và In" at bounding box center [411, 217] width 43 height 7
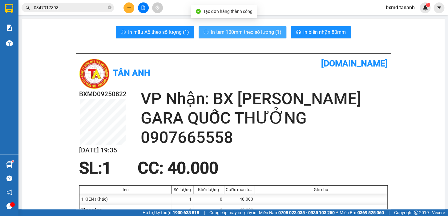
click at [251, 33] on span "In tem 100mm theo số lượng (1)" at bounding box center [246, 32] width 70 height 8
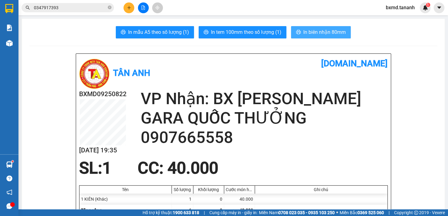
click at [331, 28] on span "In biên nhận 80mm" at bounding box center [324, 32] width 42 height 8
